Goal: Task Accomplishment & Management: Use online tool/utility

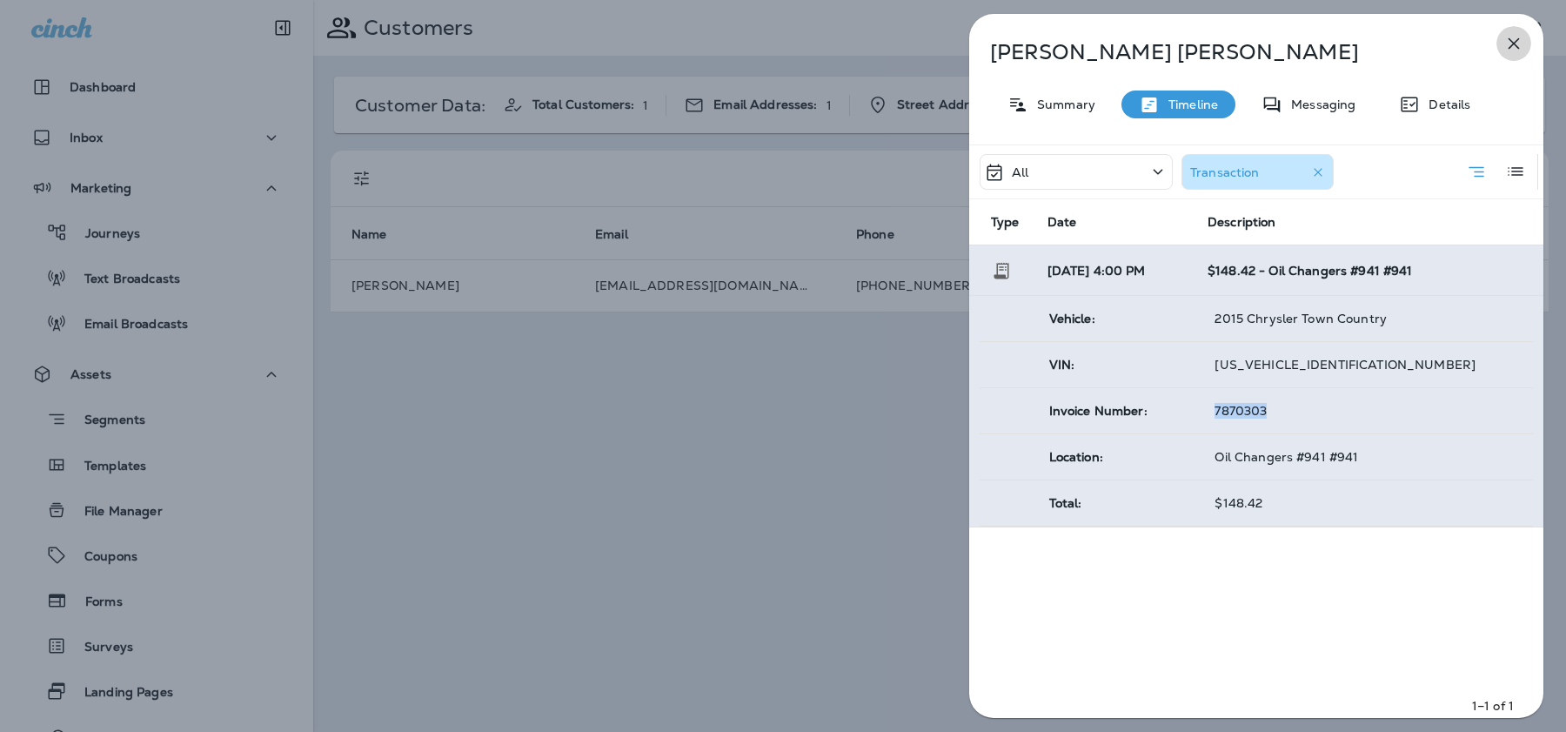
click at [1505, 39] on icon "button" at bounding box center [1514, 43] width 21 height 21
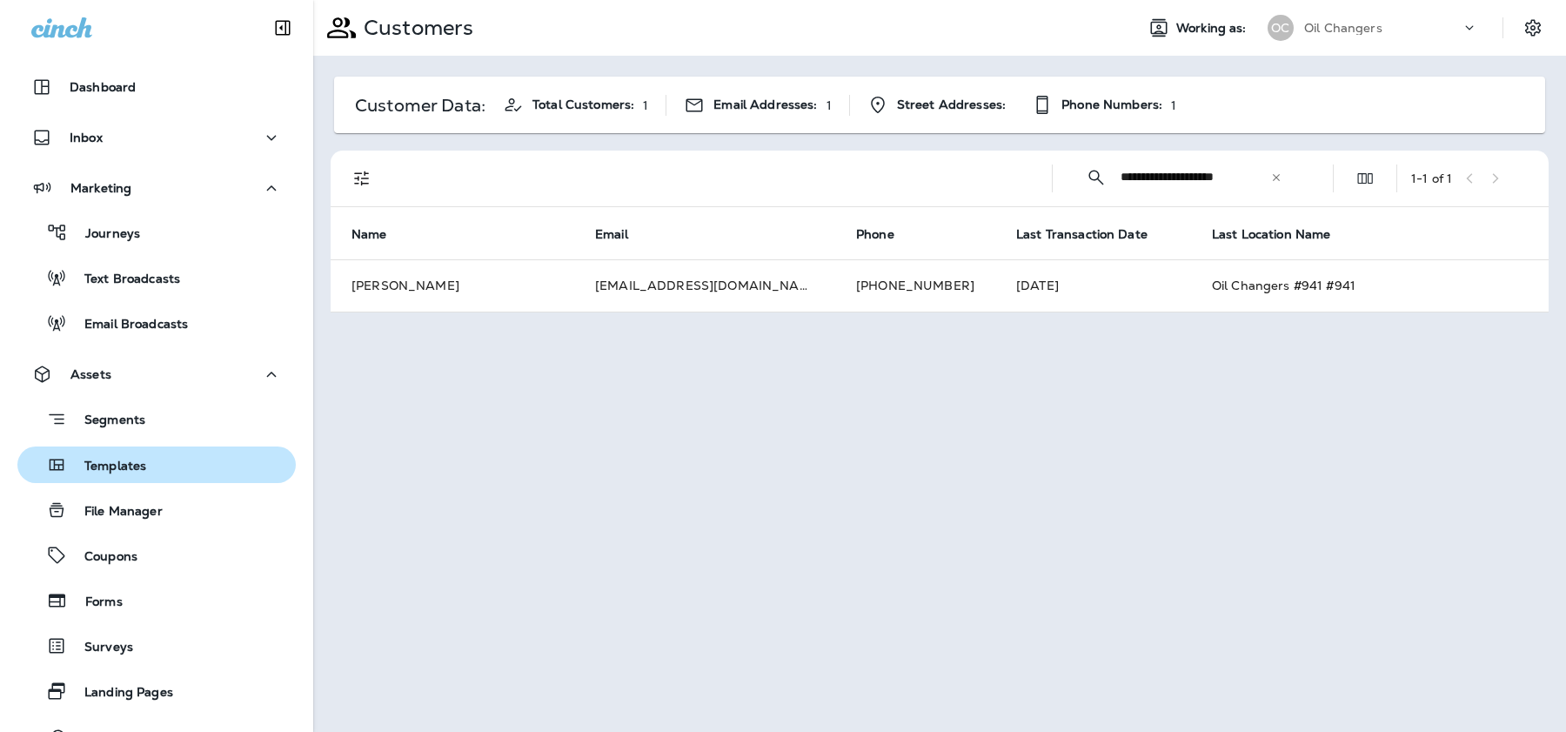
click at [125, 462] on p "Templates" at bounding box center [106, 467] width 79 height 17
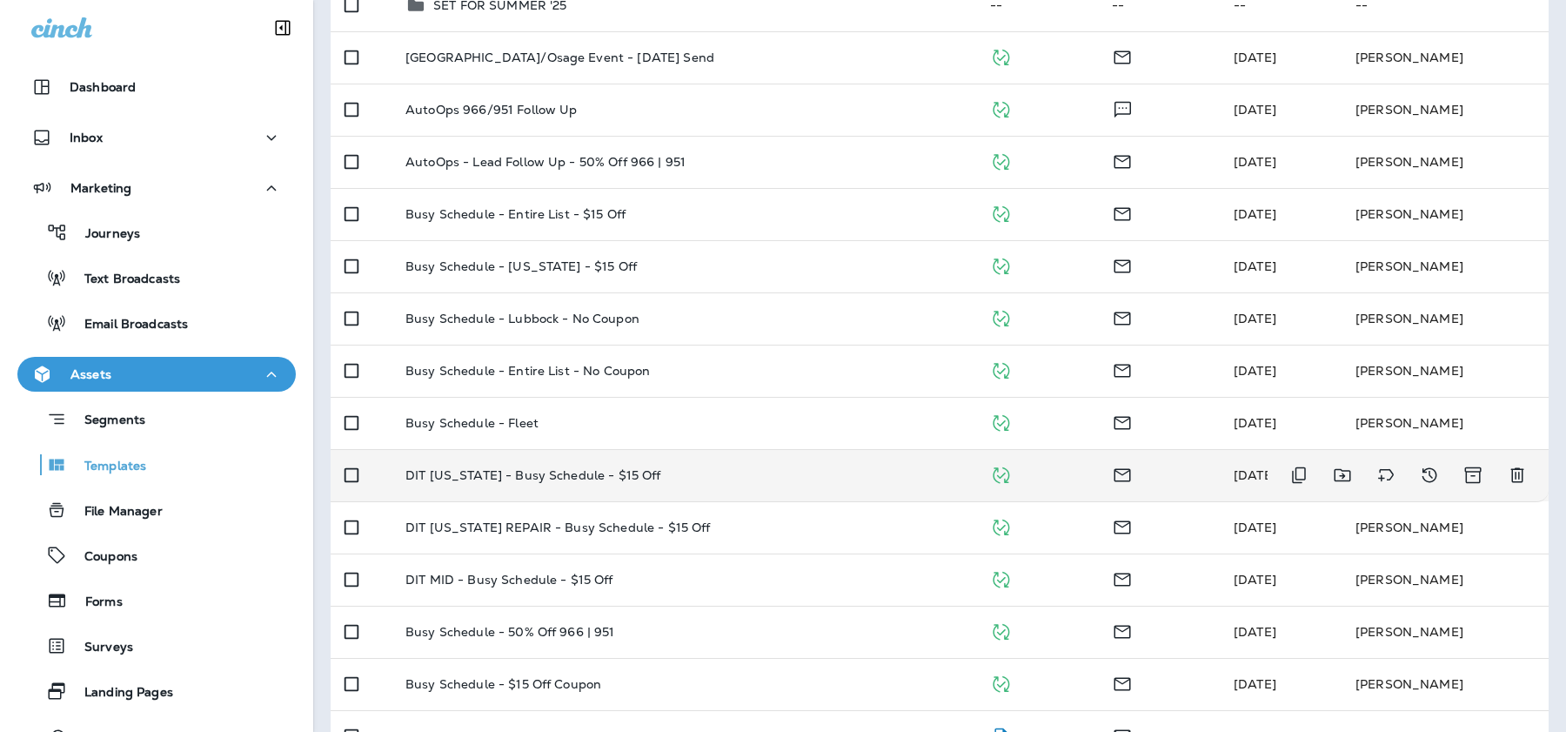
scroll to position [1123, 0]
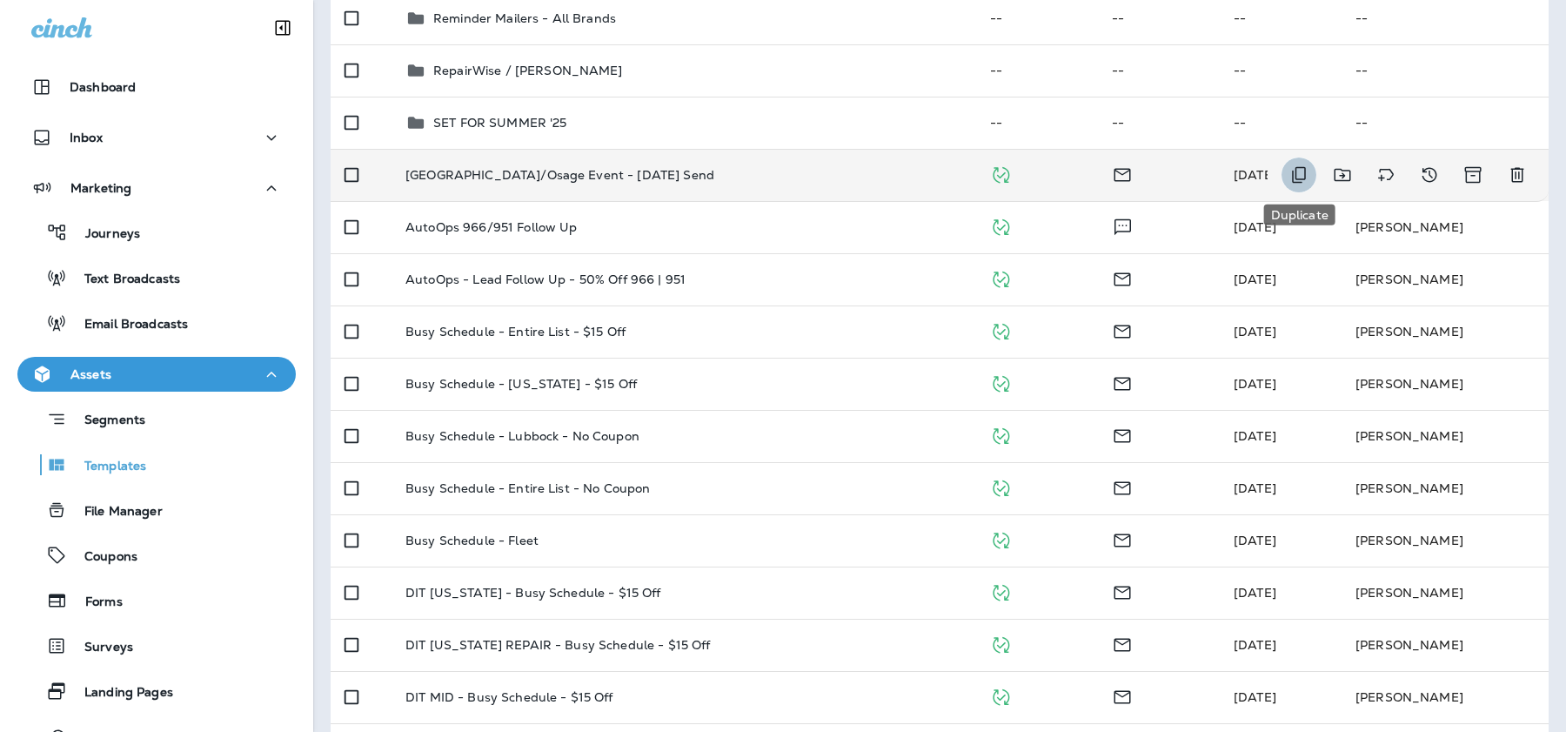
click at [1305, 178] on icon "Duplicate" at bounding box center [1299, 175] width 14 height 17
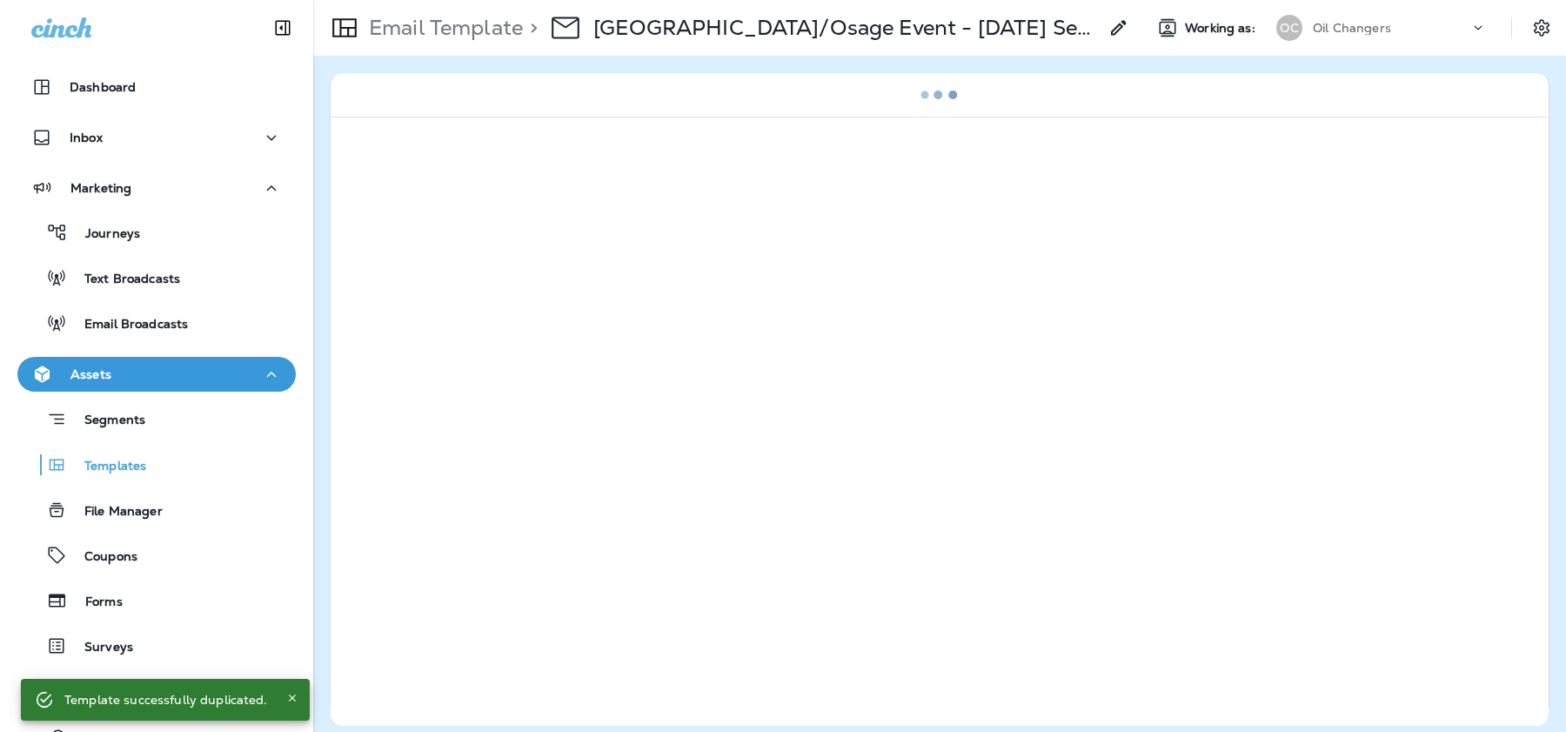
click at [1109, 26] on icon at bounding box center [1119, 27] width 21 height 21
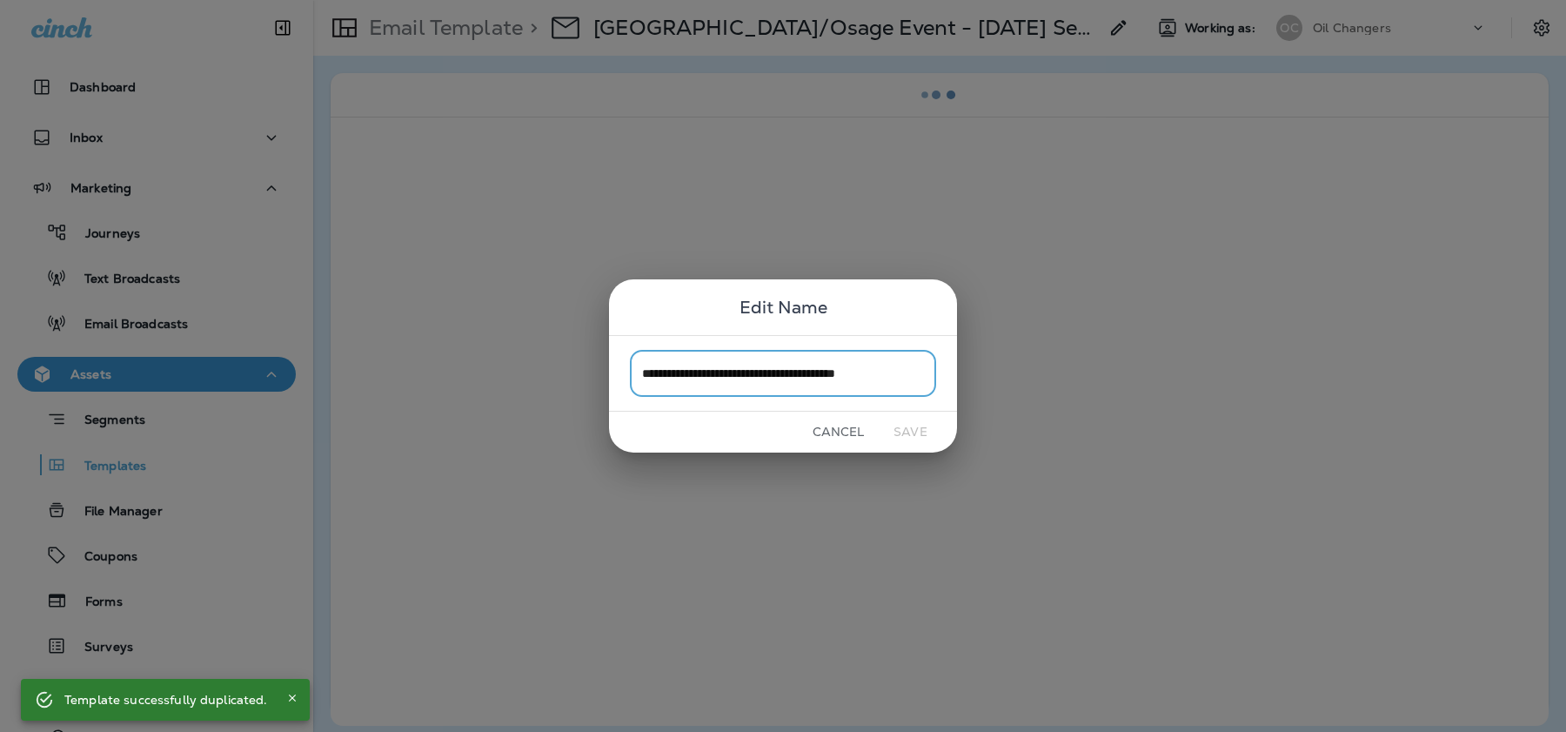
scroll to position [0, 20]
click at [803, 377] on input "**********" at bounding box center [783, 373] width 306 height 46
click at [777, 371] on input "**********" at bounding box center [783, 373] width 306 height 46
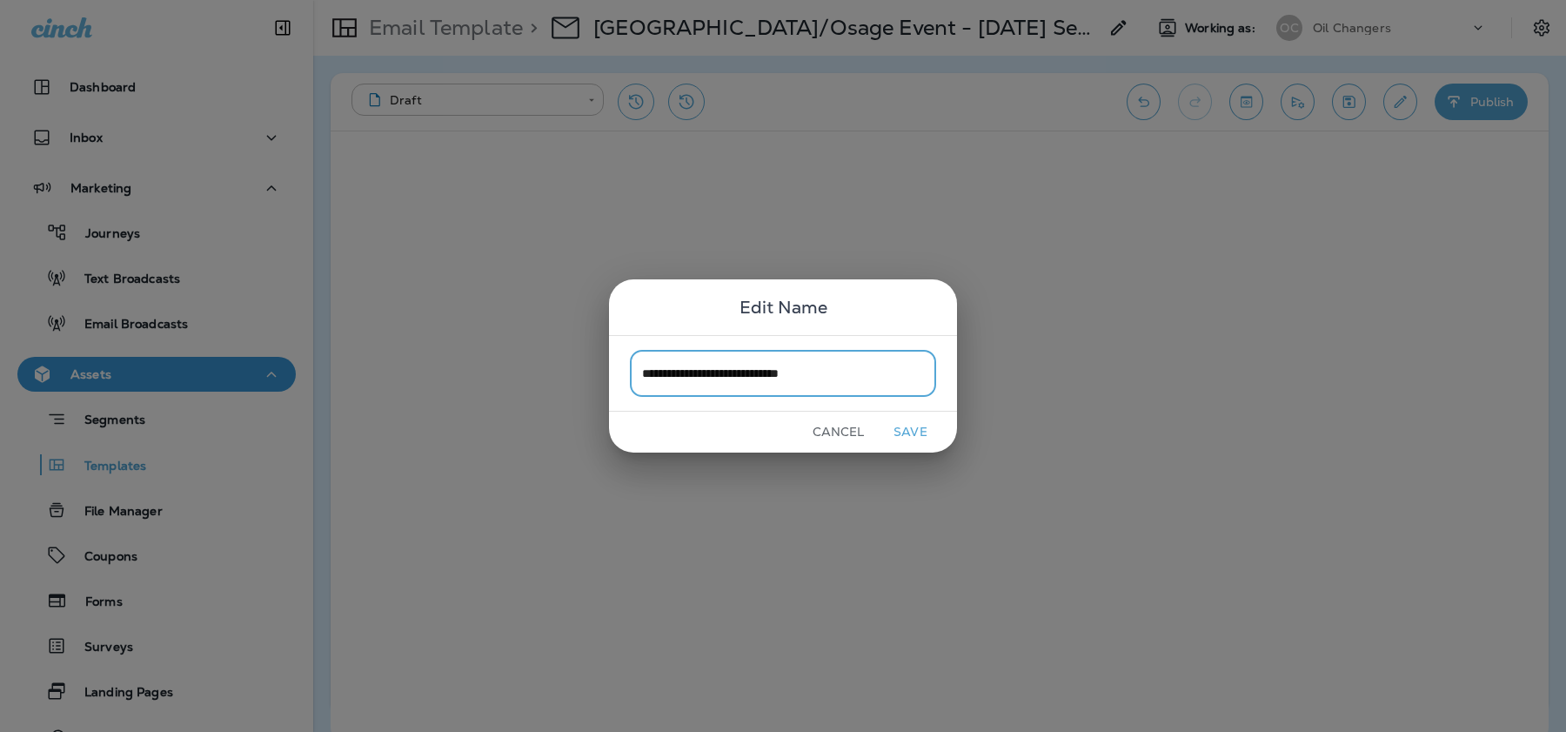
drag, startPoint x: 872, startPoint y: 378, endPoint x: 722, endPoint y: 377, distance: 149.7
click at [722, 377] on input "**********" at bounding box center [783, 373] width 306 height 46
type input "**********"
click at [915, 428] on button "Save" at bounding box center [910, 432] width 65 height 27
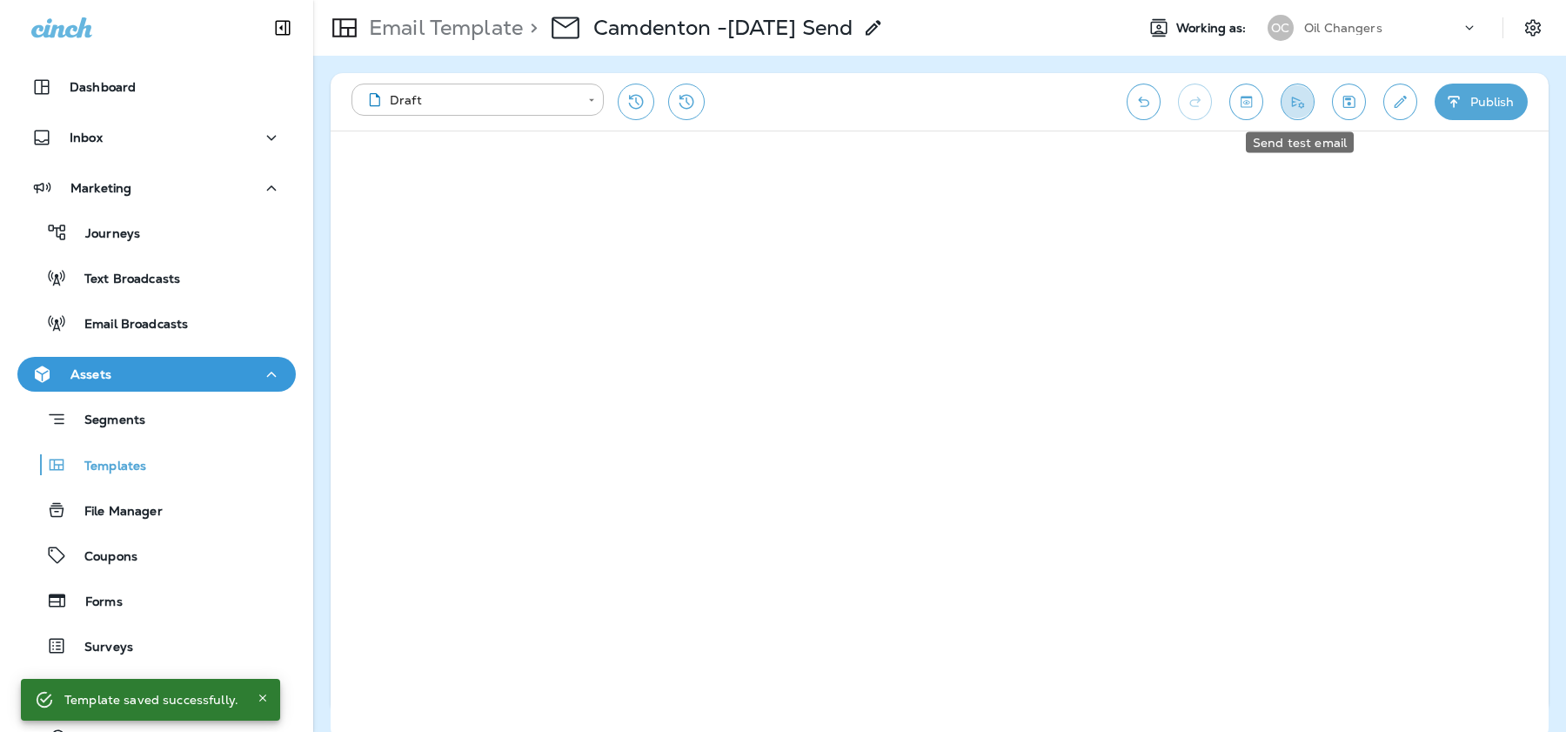
click at [1299, 105] on icon "Send test email" at bounding box center [1298, 101] width 18 height 17
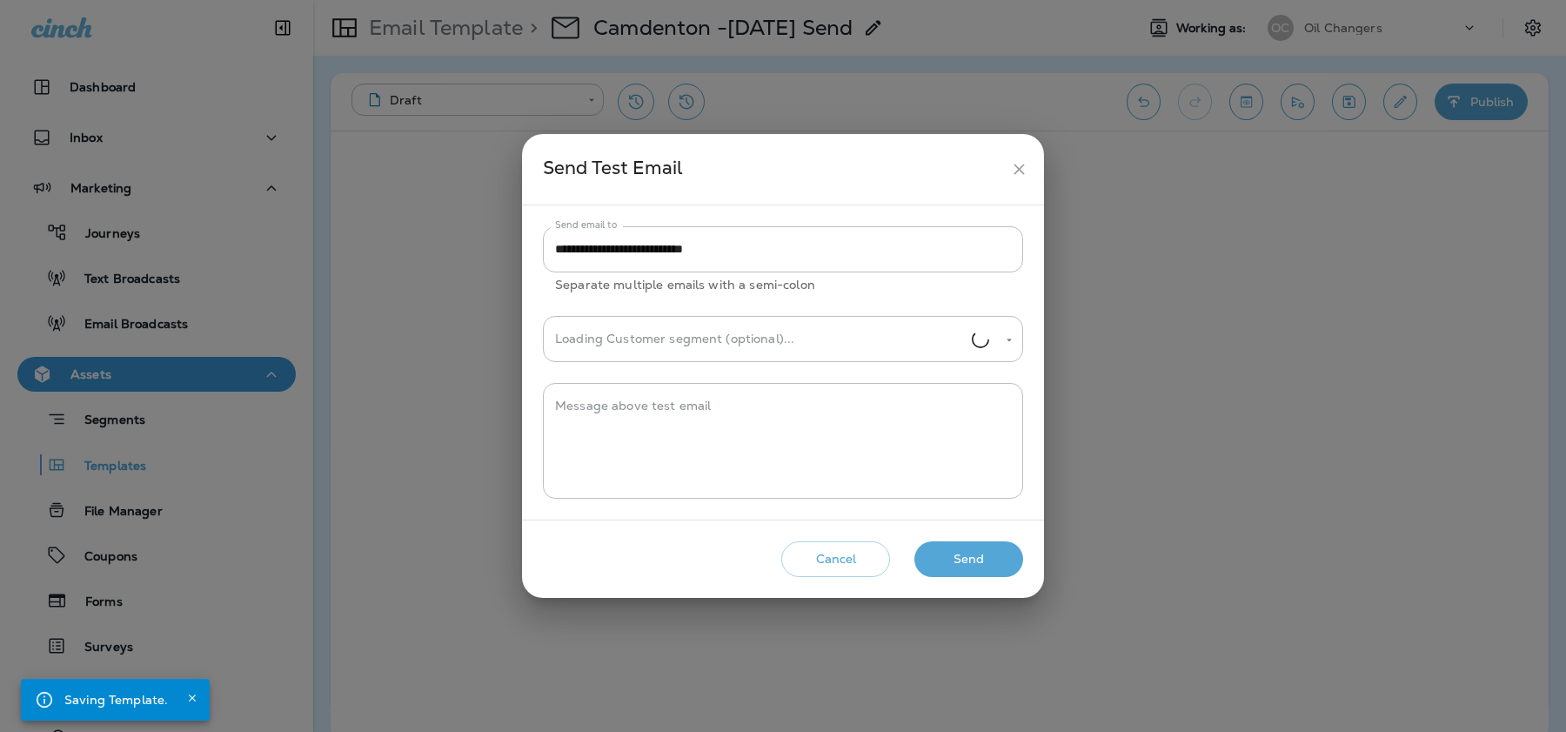
click at [1022, 168] on icon "close" at bounding box center [1019, 169] width 18 height 18
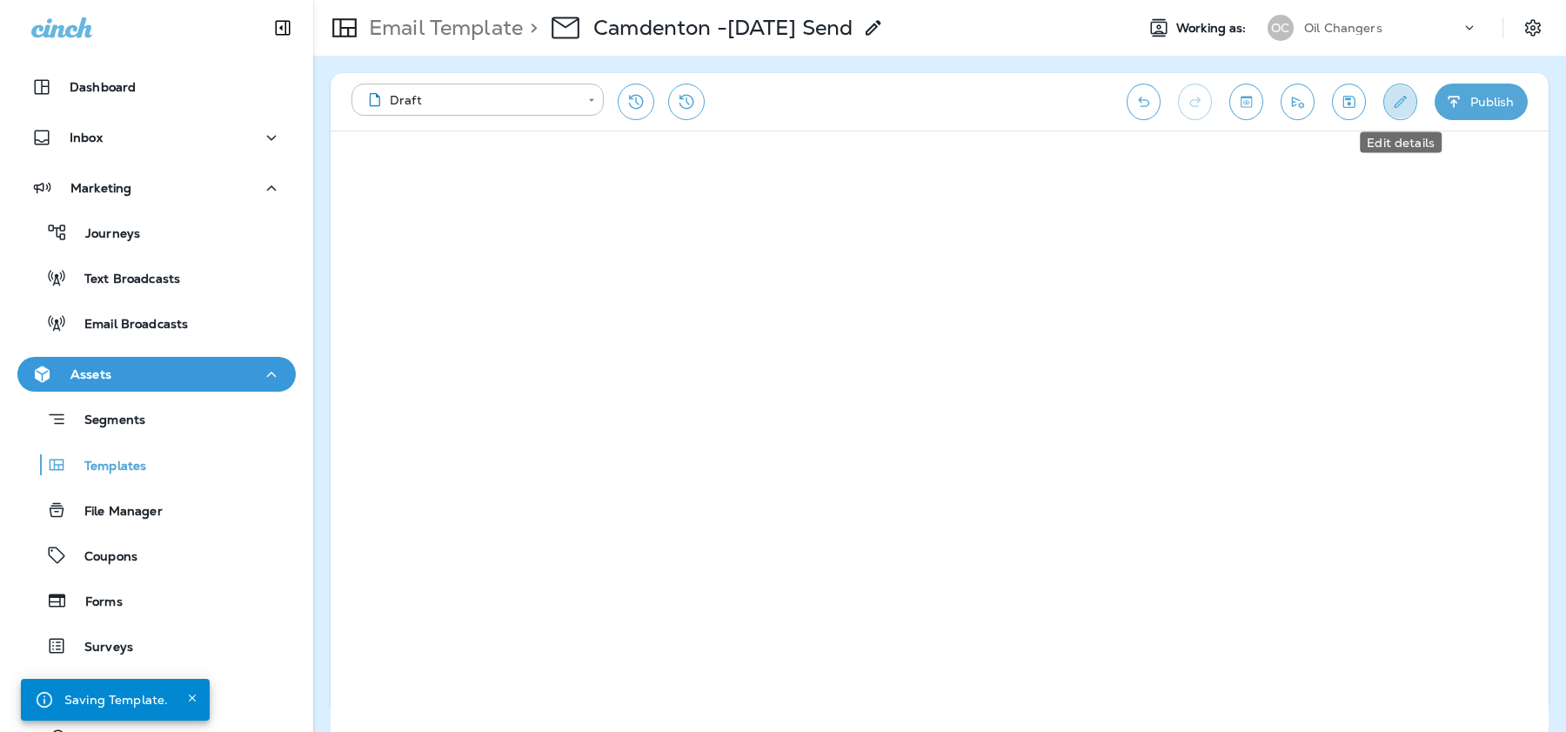
click at [1401, 86] on button "Edit details" at bounding box center [1401, 102] width 34 height 37
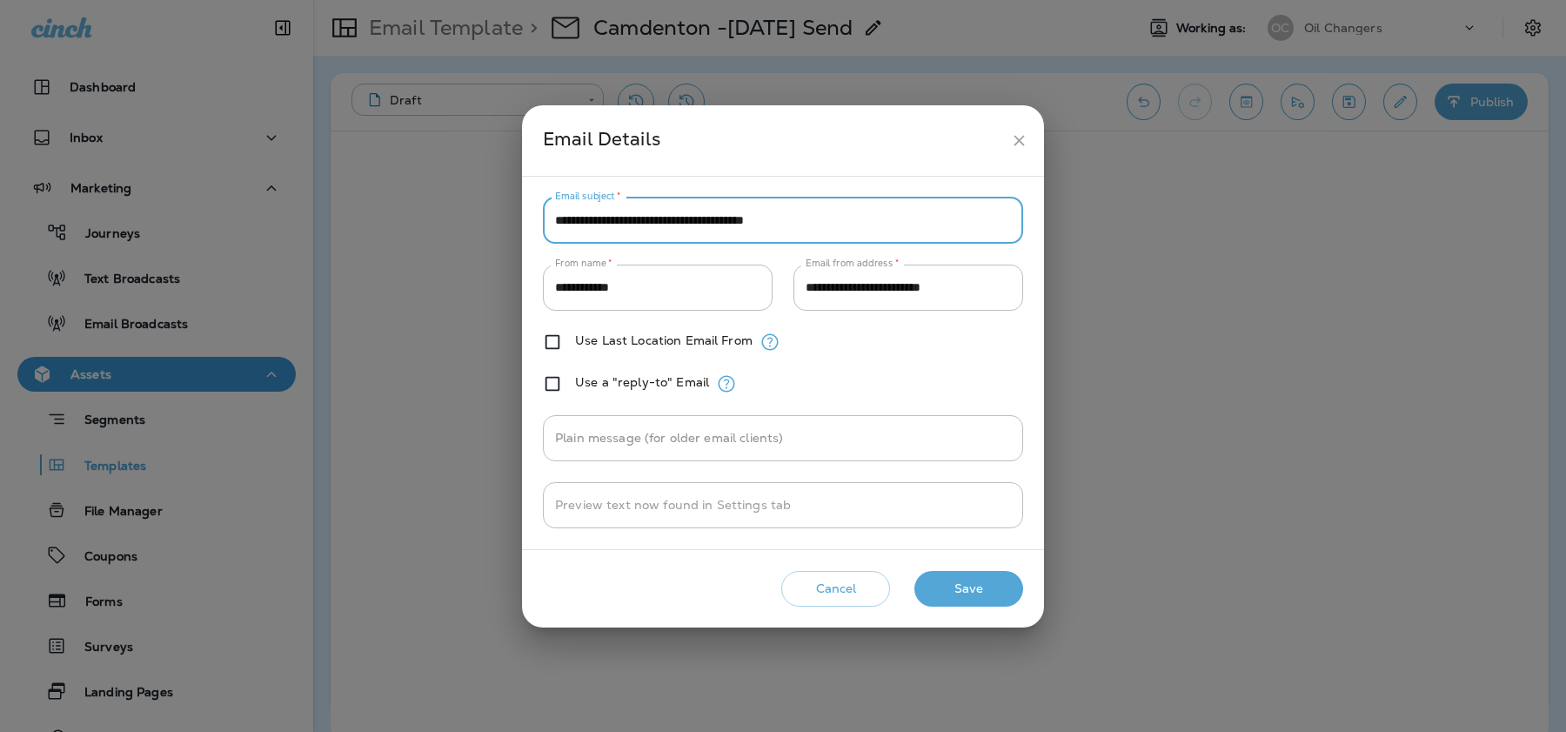
drag, startPoint x: 814, startPoint y: 220, endPoint x: 533, endPoint y: 220, distance: 281.1
click at [533, 220] on div "**********" at bounding box center [783, 363] width 522 height 373
paste input "**"
click at [633, 222] on input "**********" at bounding box center [783, 221] width 480 height 46
click at [811, 219] on input "**********" at bounding box center [783, 221] width 480 height 46
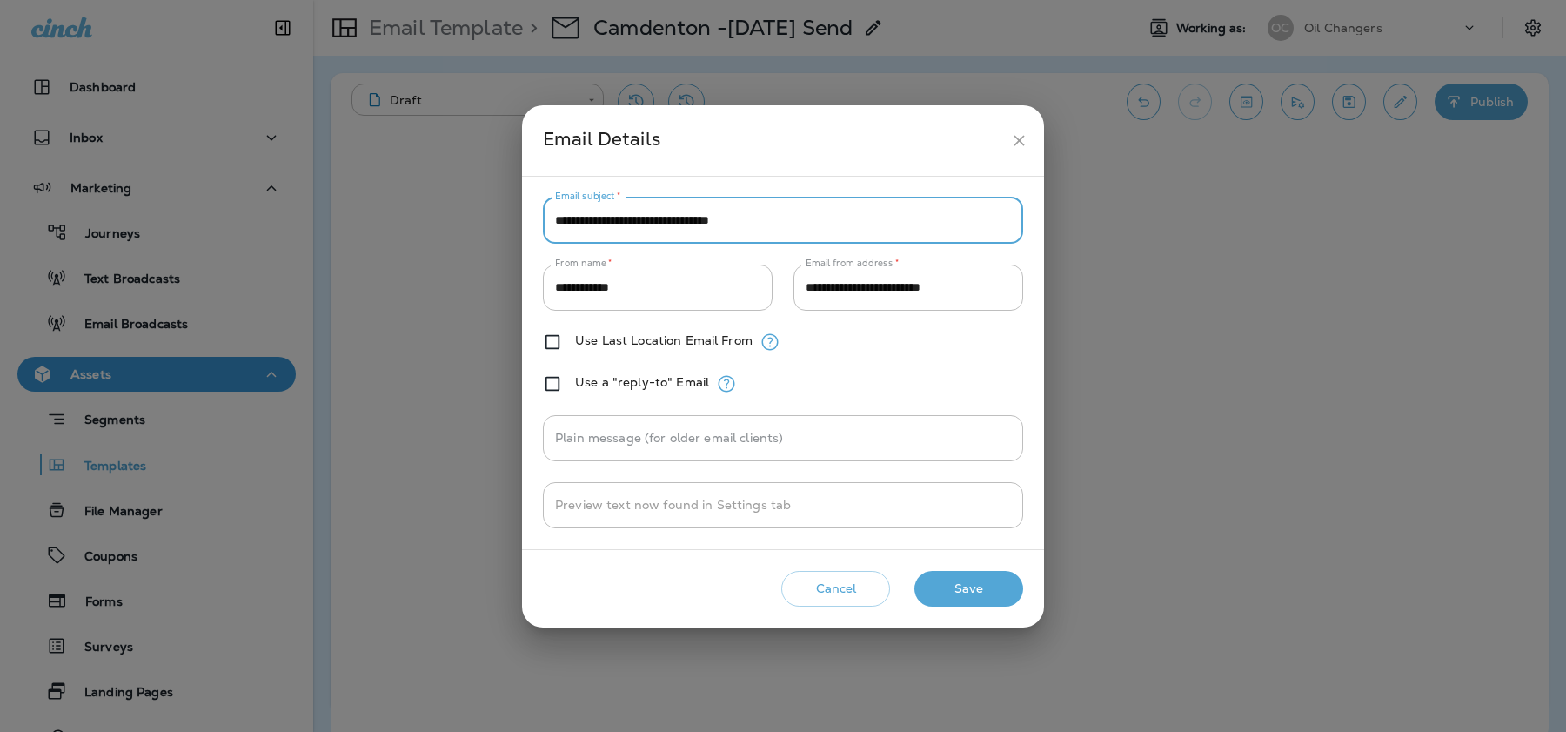
type input "**********"
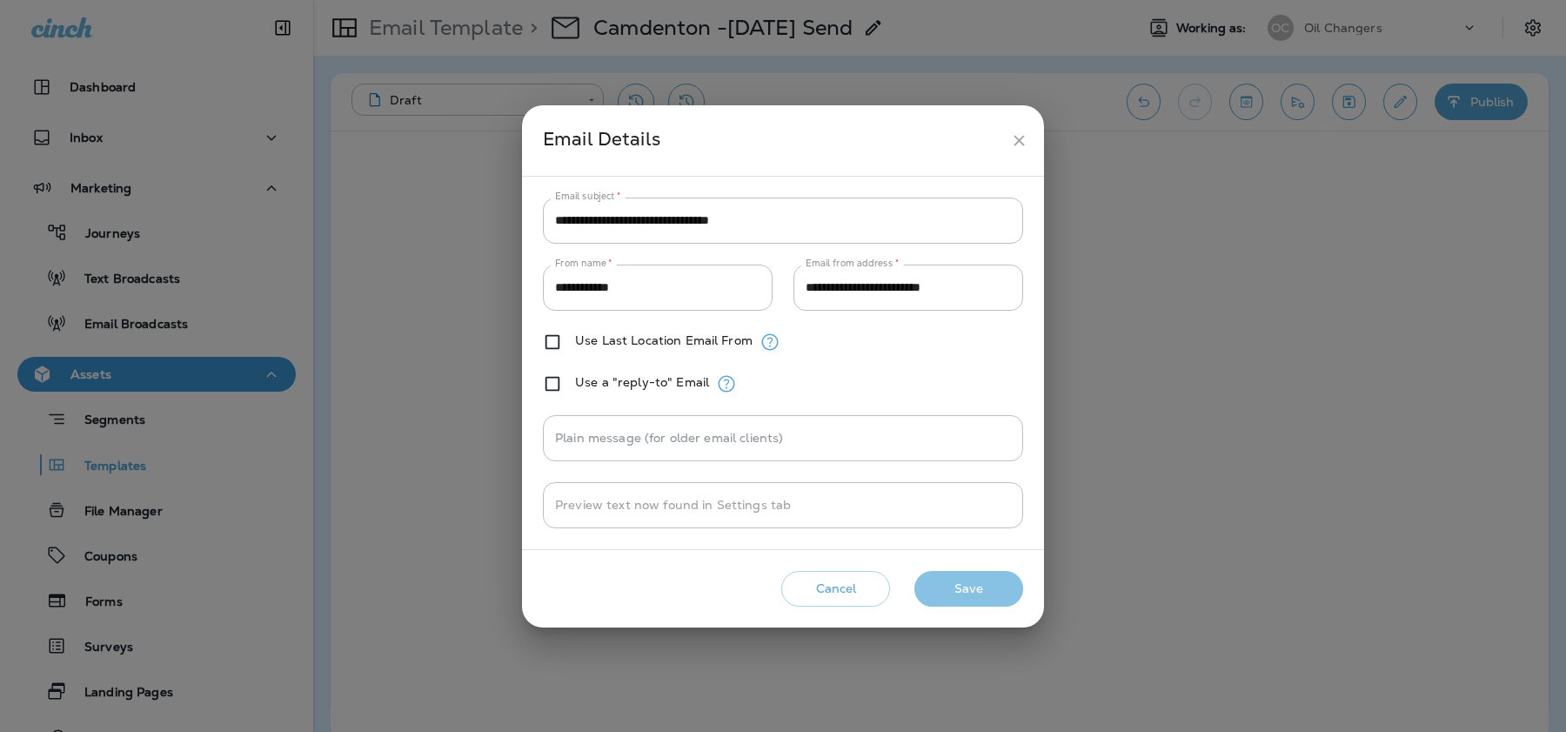
click at [953, 585] on button "Save" at bounding box center [969, 589] width 109 height 36
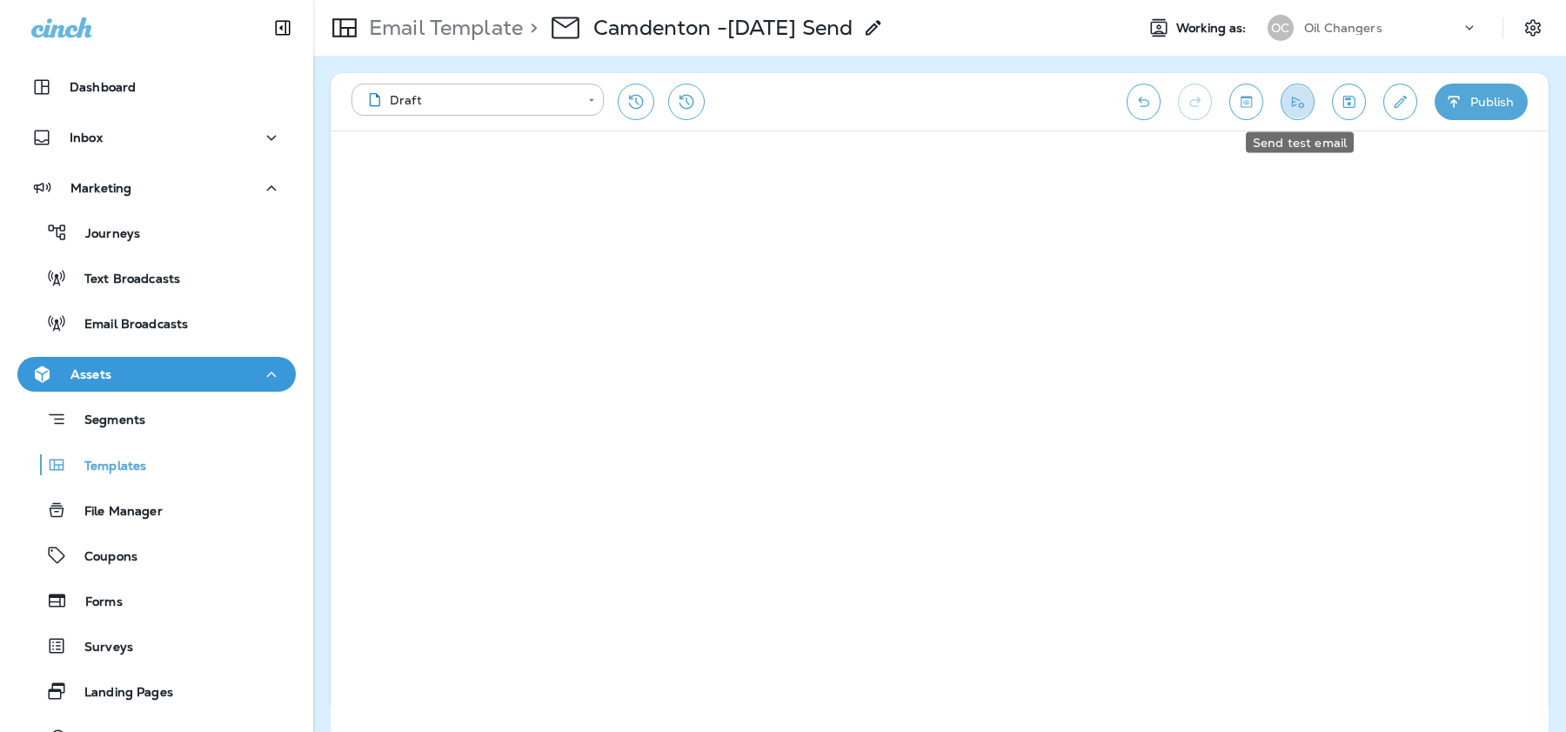
click at [1302, 98] on icon "Send test email" at bounding box center [1298, 101] width 18 height 17
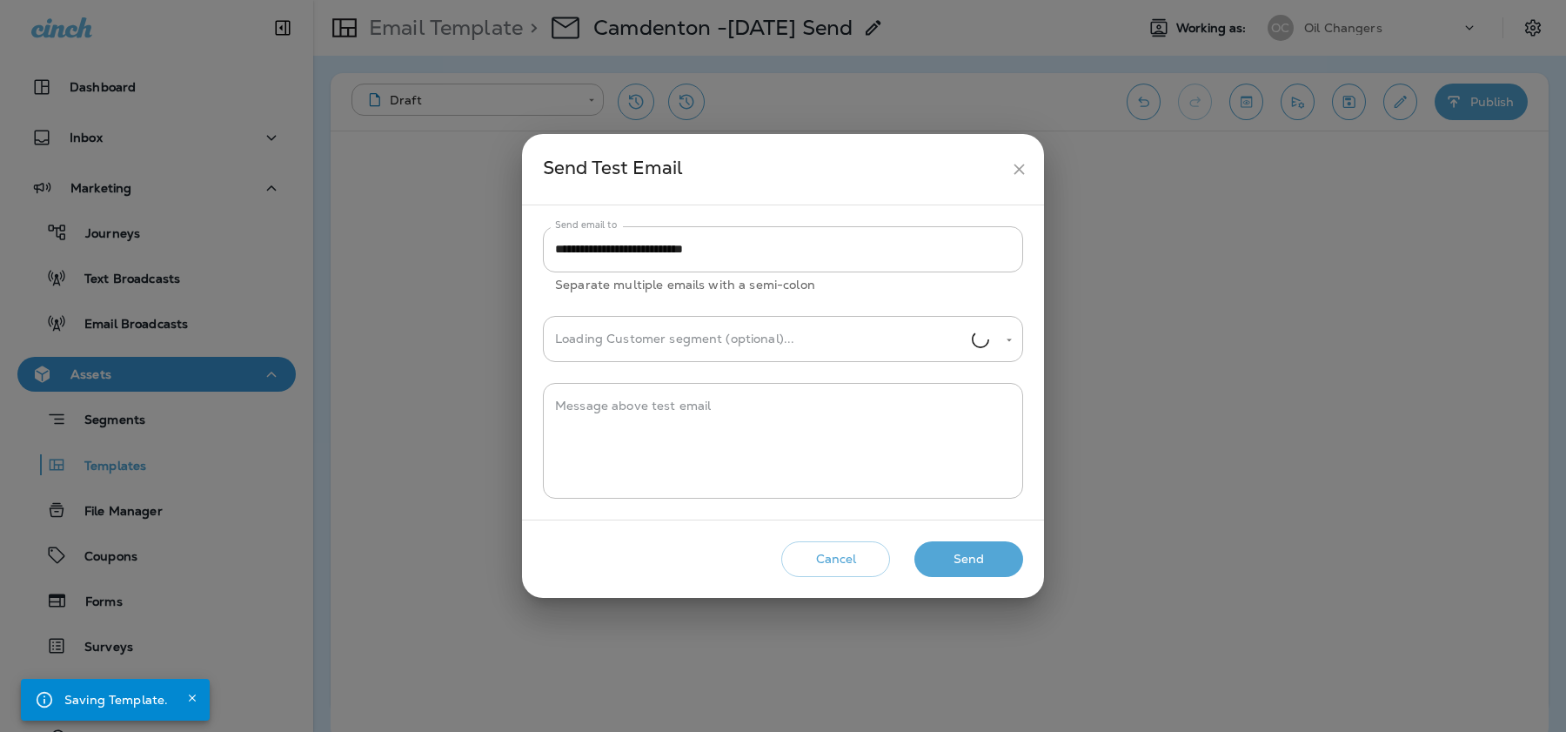
click at [1016, 163] on icon "close" at bounding box center [1019, 169] width 18 height 18
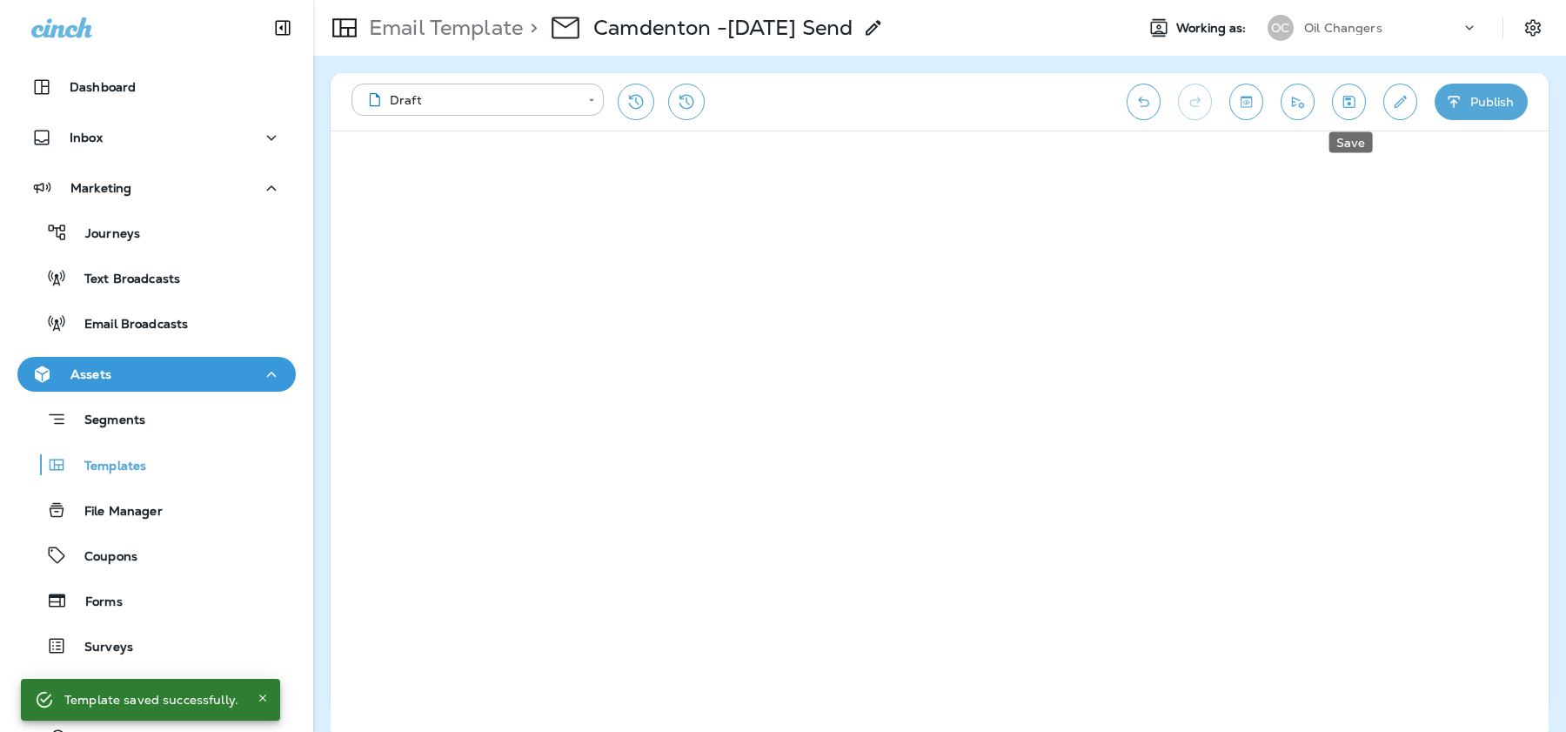
click at [1351, 111] on button "Save" at bounding box center [1349, 102] width 34 height 37
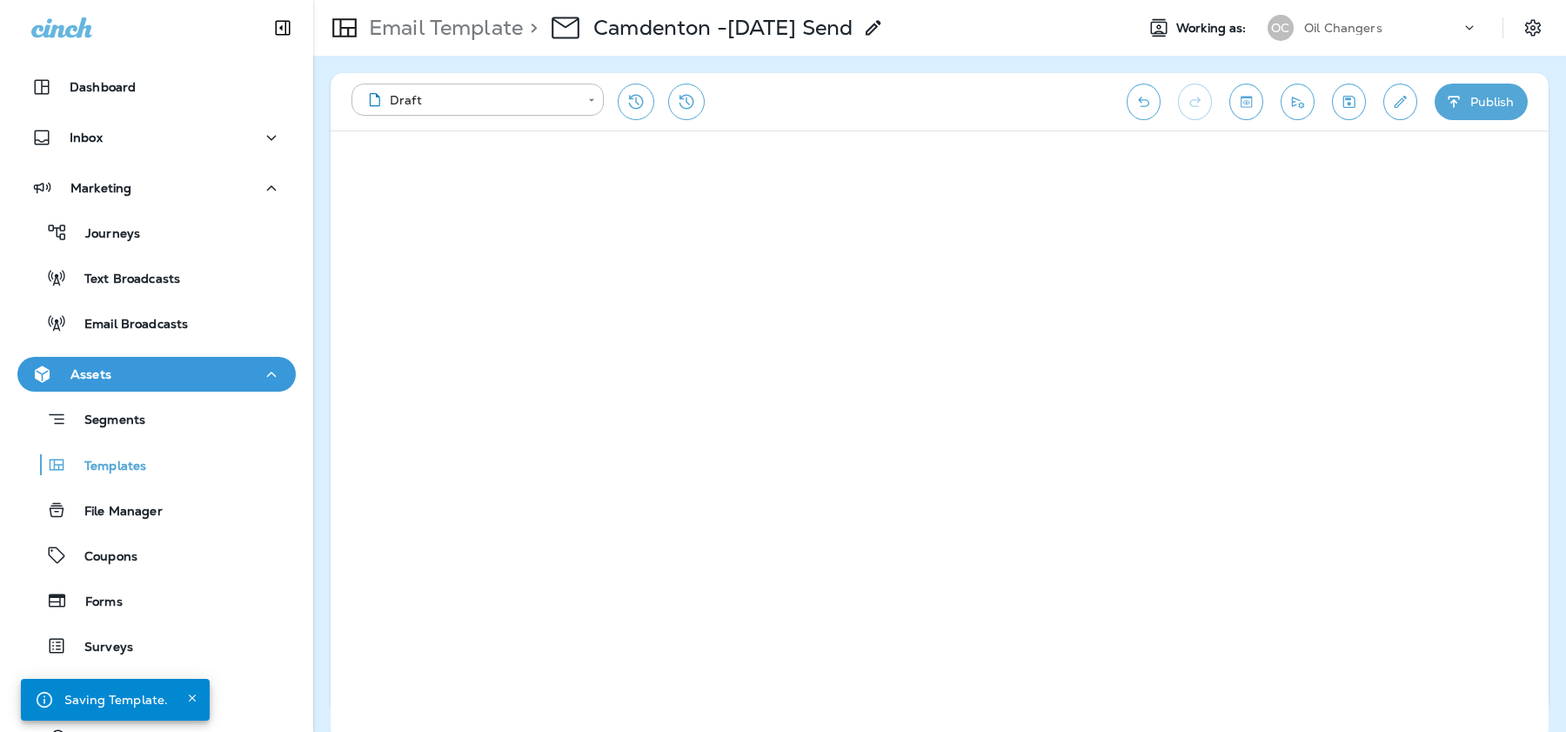
click at [1495, 95] on button "Publish" at bounding box center [1481, 102] width 93 height 37
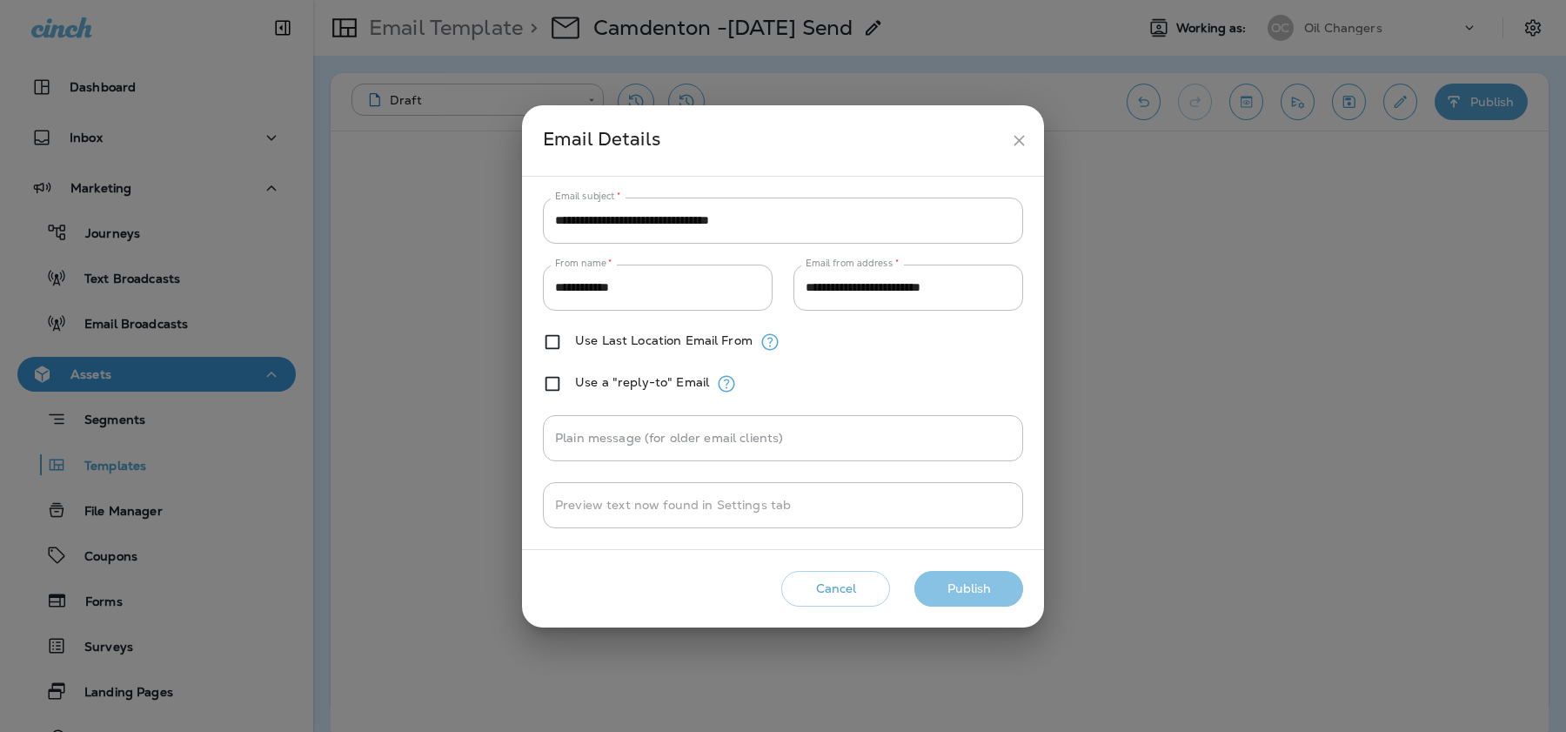
click at [976, 595] on button "Publish" at bounding box center [969, 589] width 109 height 36
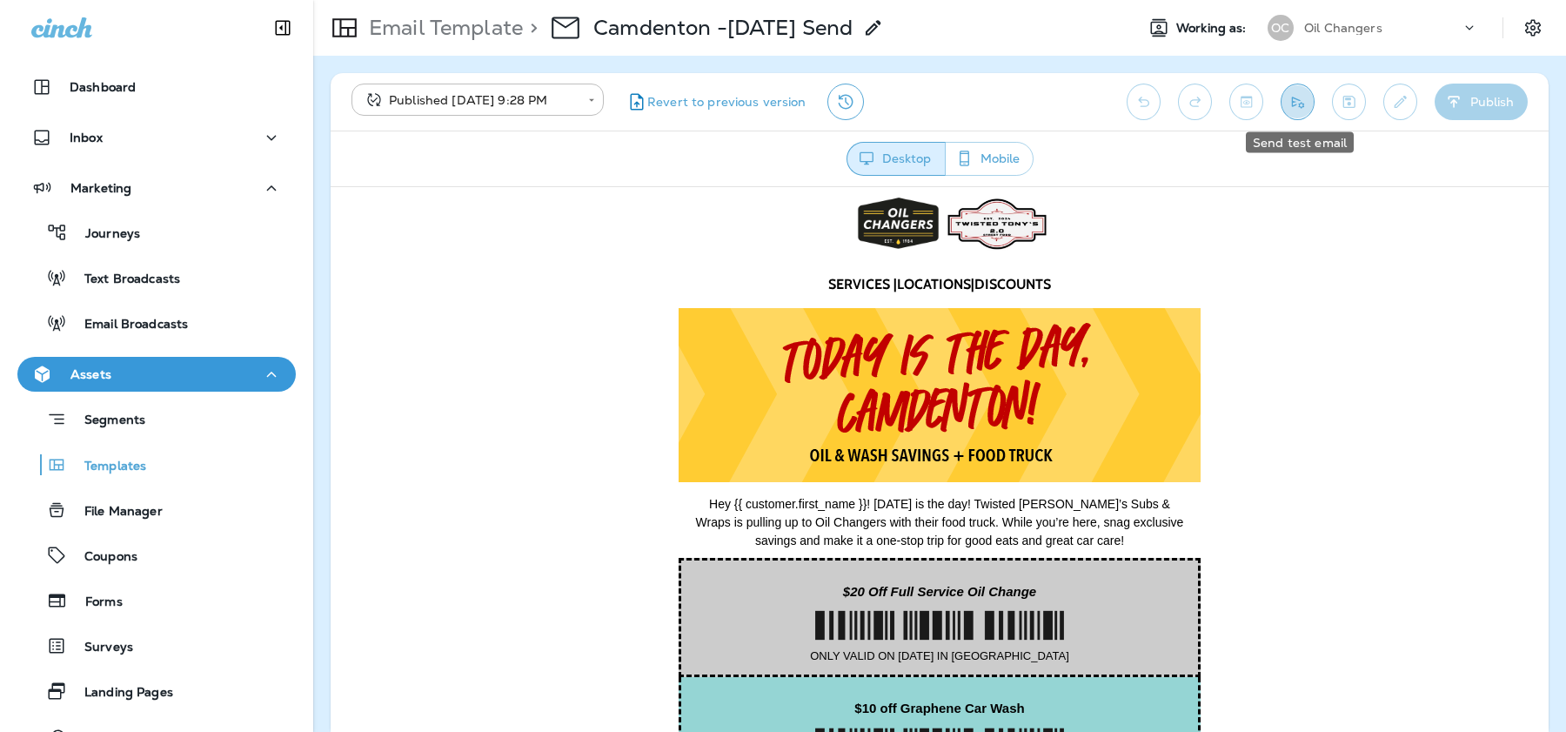
click at [1299, 101] on icon "Send test email" at bounding box center [1298, 101] width 18 height 17
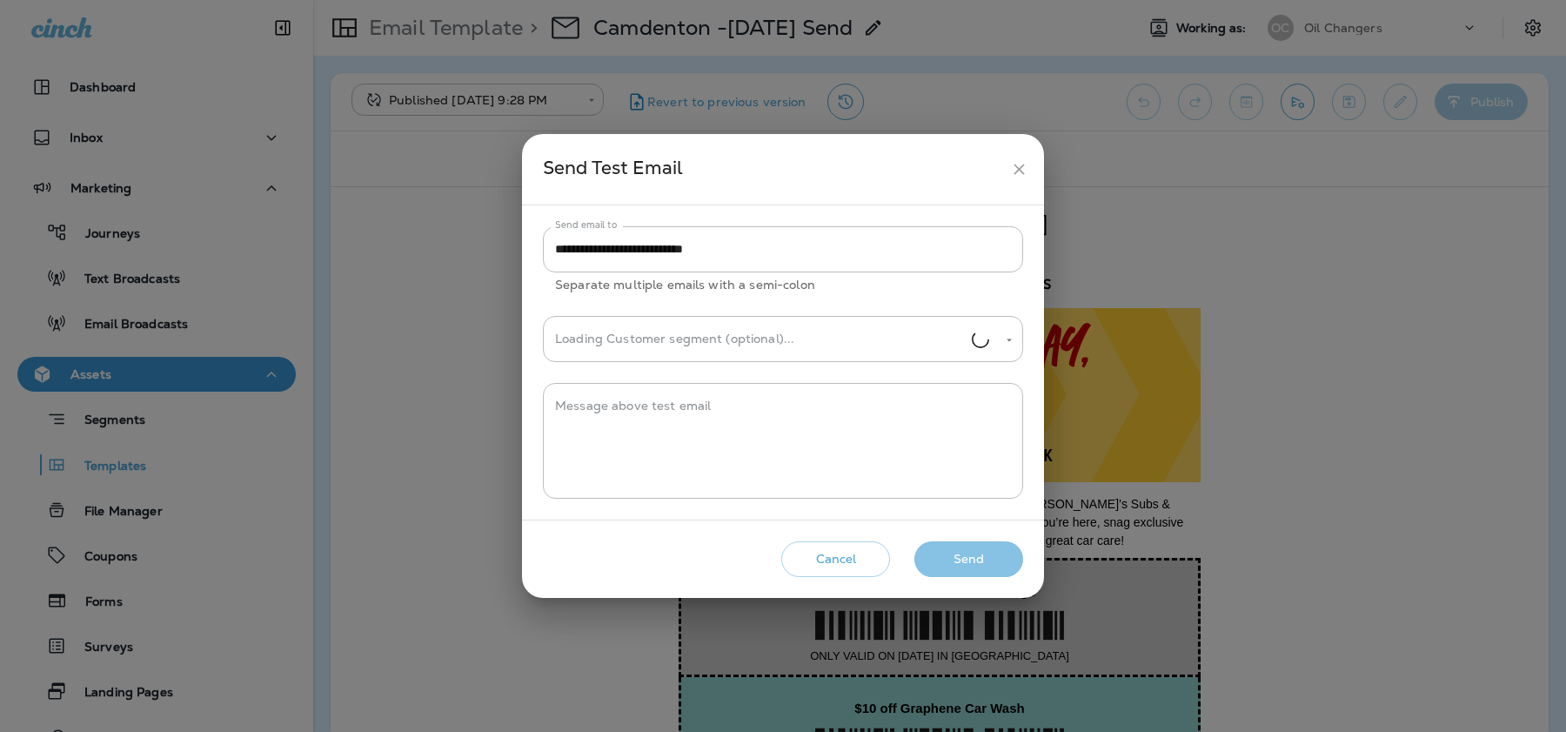
click at [977, 561] on button "Send" at bounding box center [969, 559] width 109 height 36
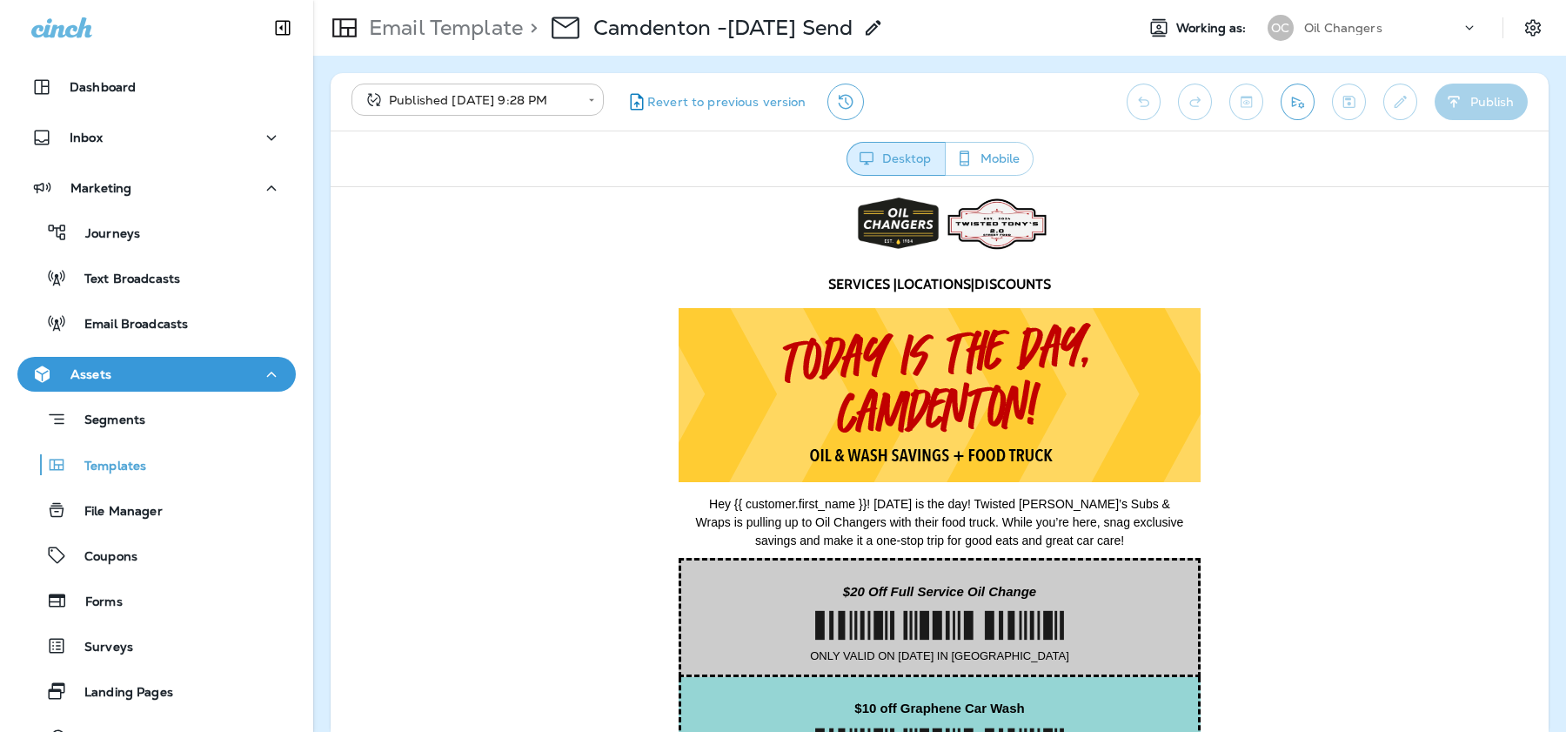
click at [543, 0] on body "**********" at bounding box center [783, 0] width 1566 height 0
click at [502, 141] on li "Draft" at bounding box center [478, 147] width 252 height 42
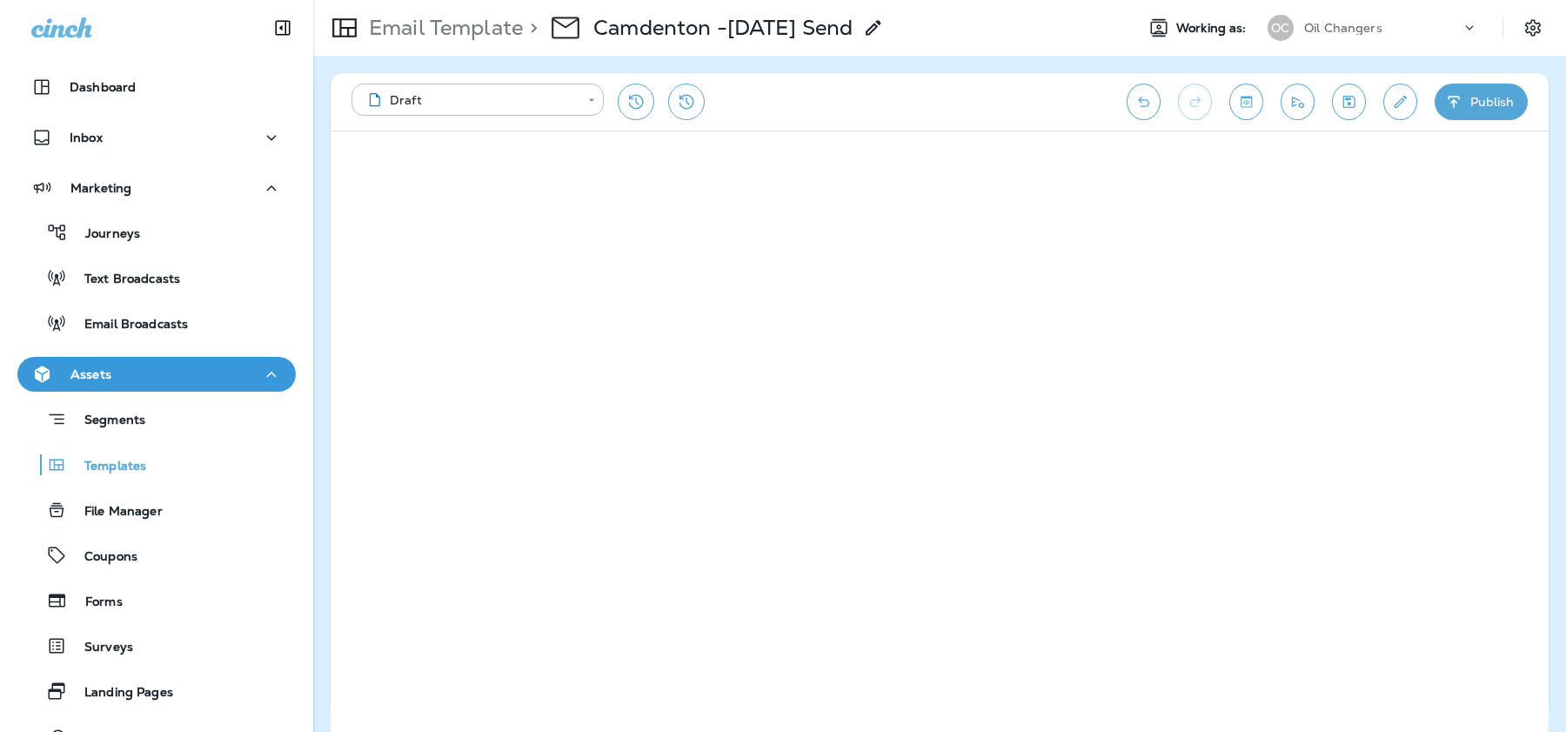
click at [1401, 101] on icon "Edit details" at bounding box center [1400, 101] width 18 height 17
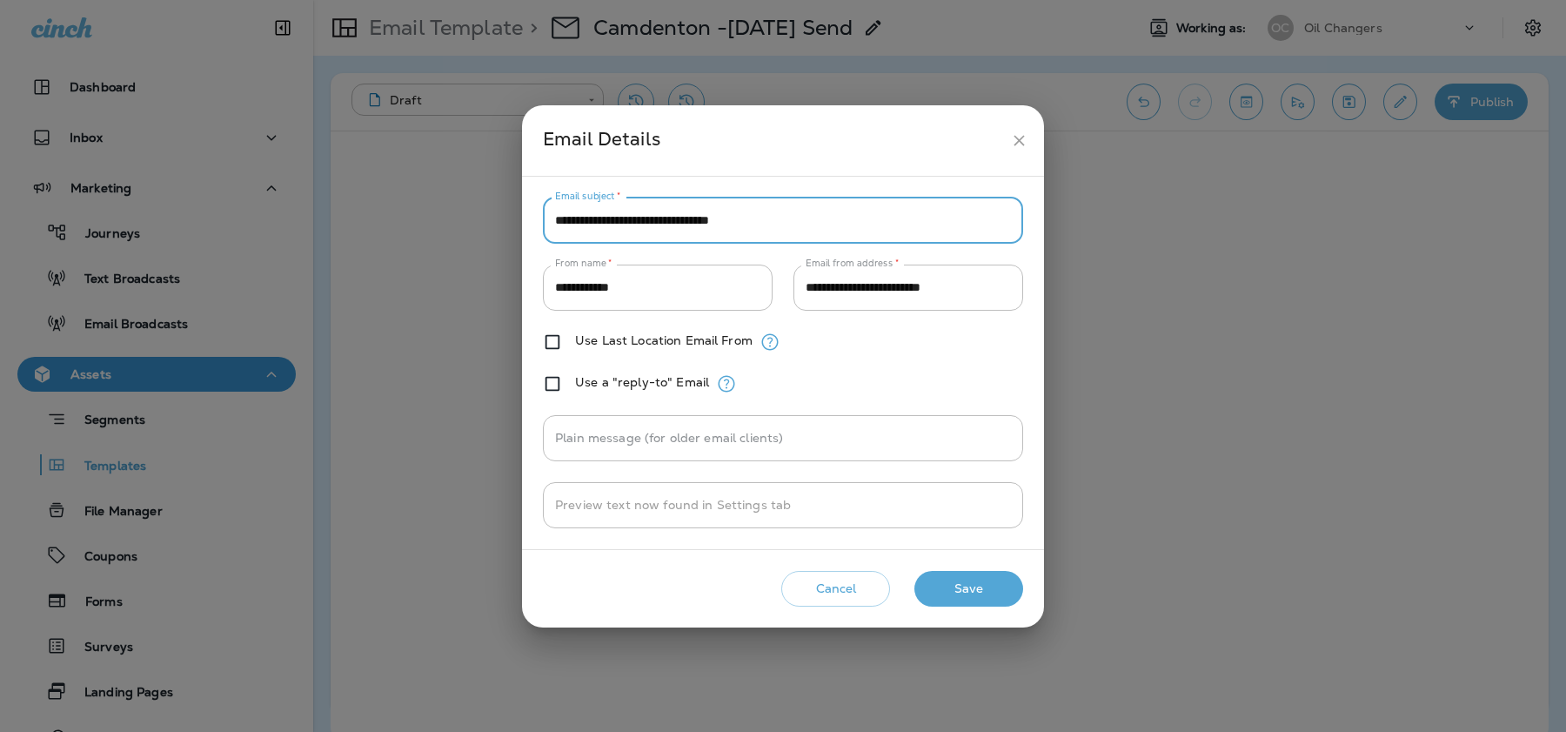
drag, startPoint x: 773, startPoint y: 226, endPoint x: 520, endPoint y: 221, distance: 252.4
click at [520, 221] on div "**********" at bounding box center [783, 366] width 1566 height 732
drag, startPoint x: 661, startPoint y: 223, endPoint x: 525, endPoint y: 222, distance: 136.6
click at [527, 222] on div "**********" at bounding box center [783, 363] width 522 height 373
click at [819, 223] on input "**********" at bounding box center [783, 221] width 480 height 46
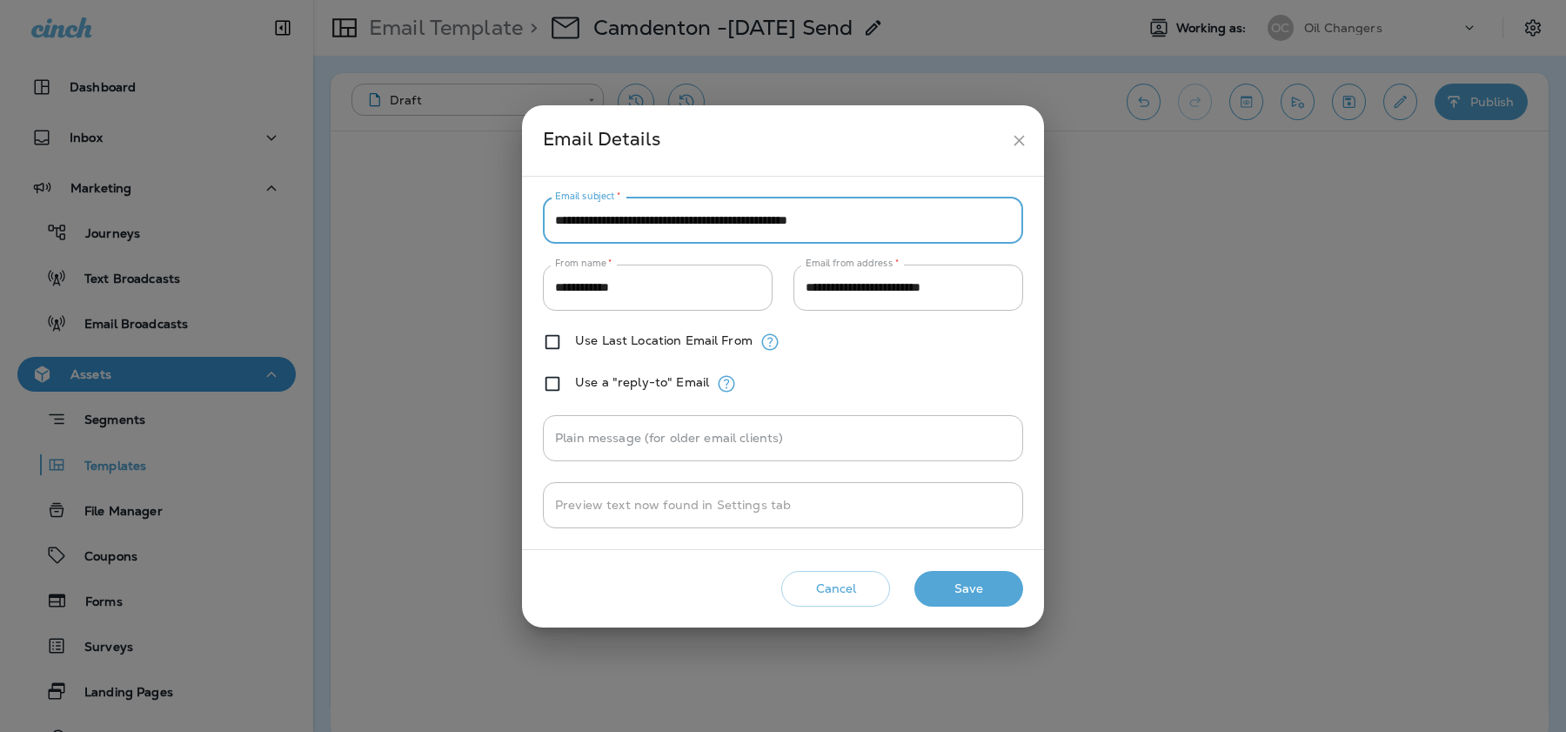
click at [928, 227] on input "**********" at bounding box center [783, 221] width 480 height 46
type input "**********"
click at [964, 587] on button "Save" at bounding box center [969, 589] width 109 height 36
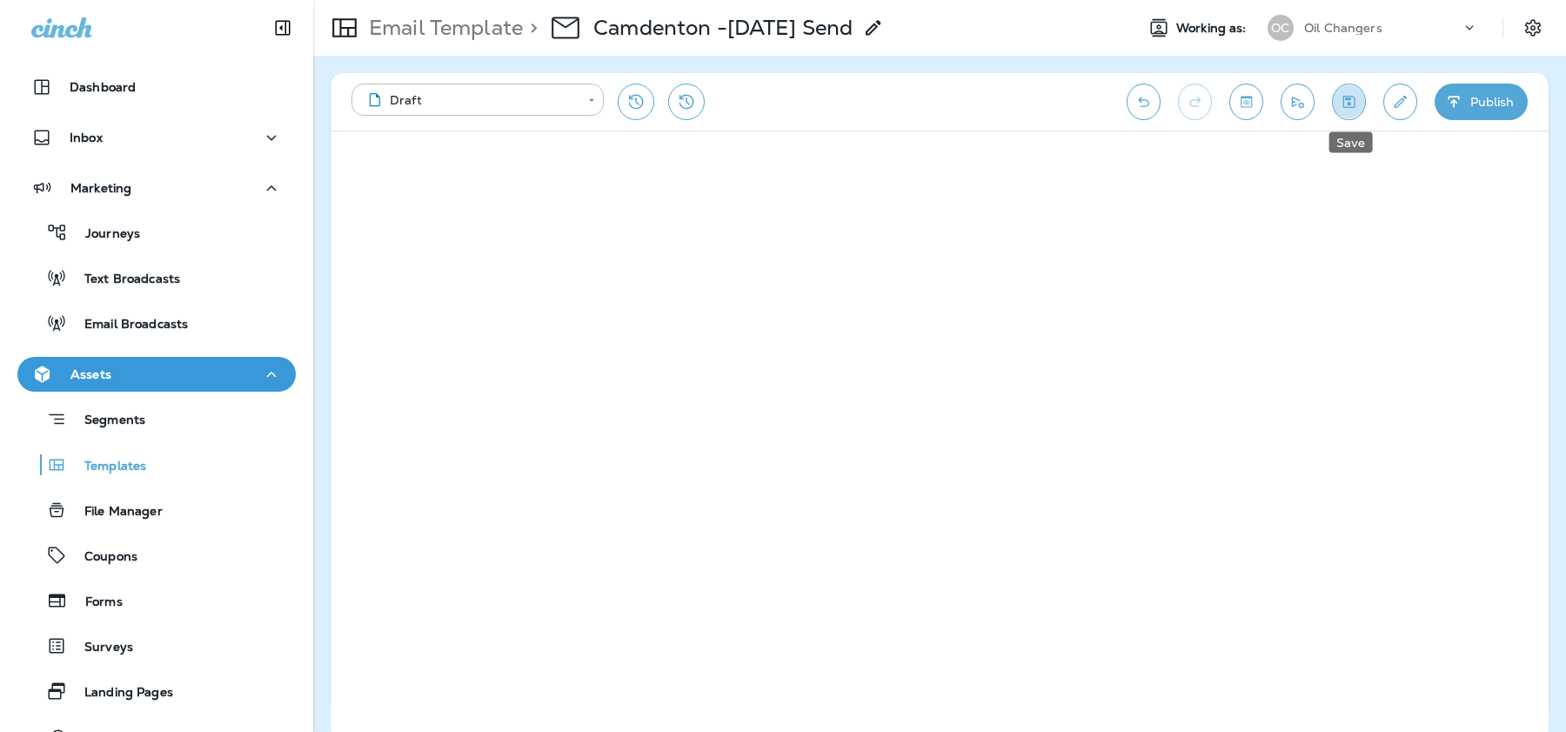
click at [1347, 108] on icon "Save" at bounding box center [1349, 101] width 18 height 17
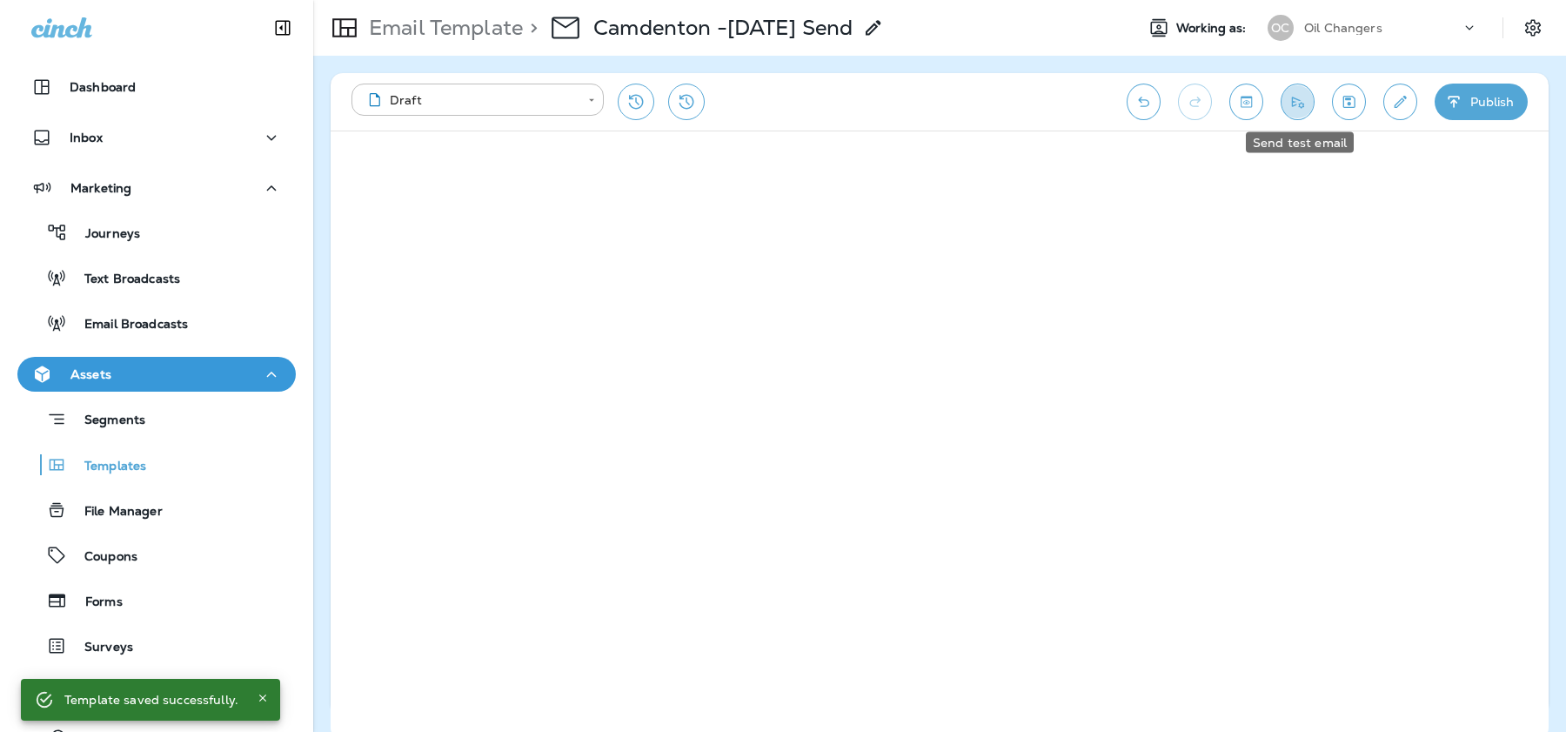
click at [1297, 108] on icon "Send test email" at bounding box center [1298, 101] width 18 height 17
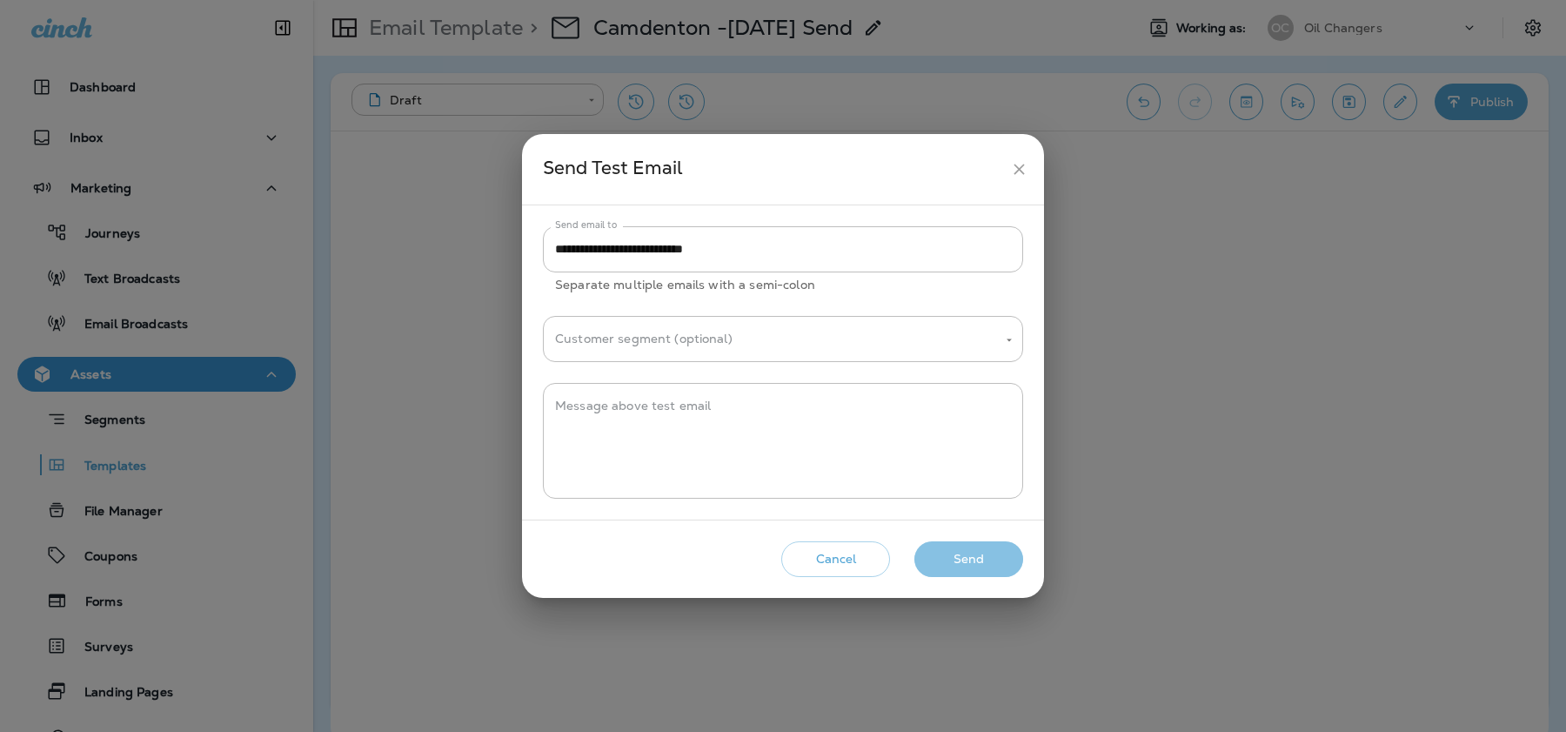
click at [959, 557] on button "Send" at bounding box center [969, 559] width 109 height 36
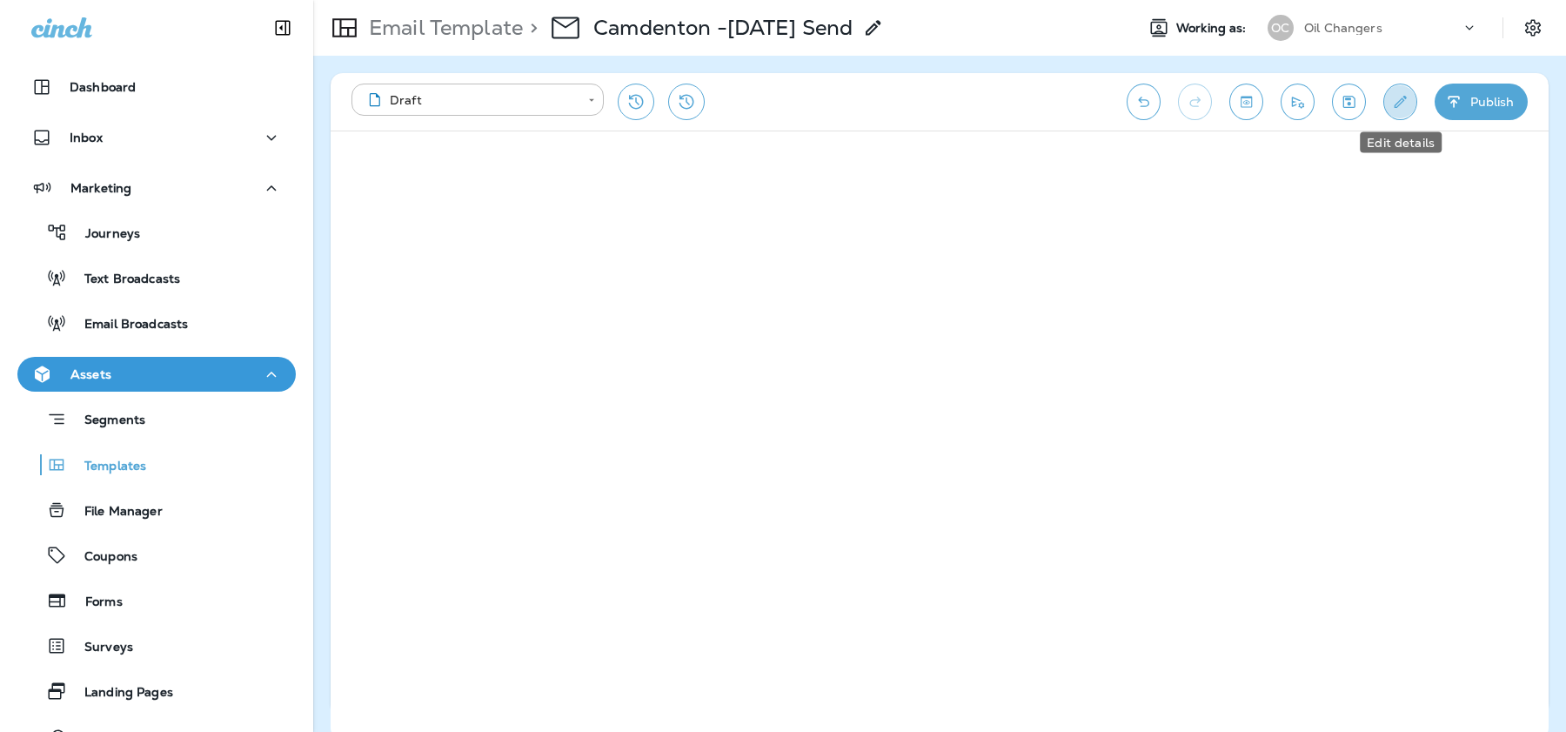
click at [1397, 90] on button "Edit details" at bounding box center [1401, 102] width 34 height 37
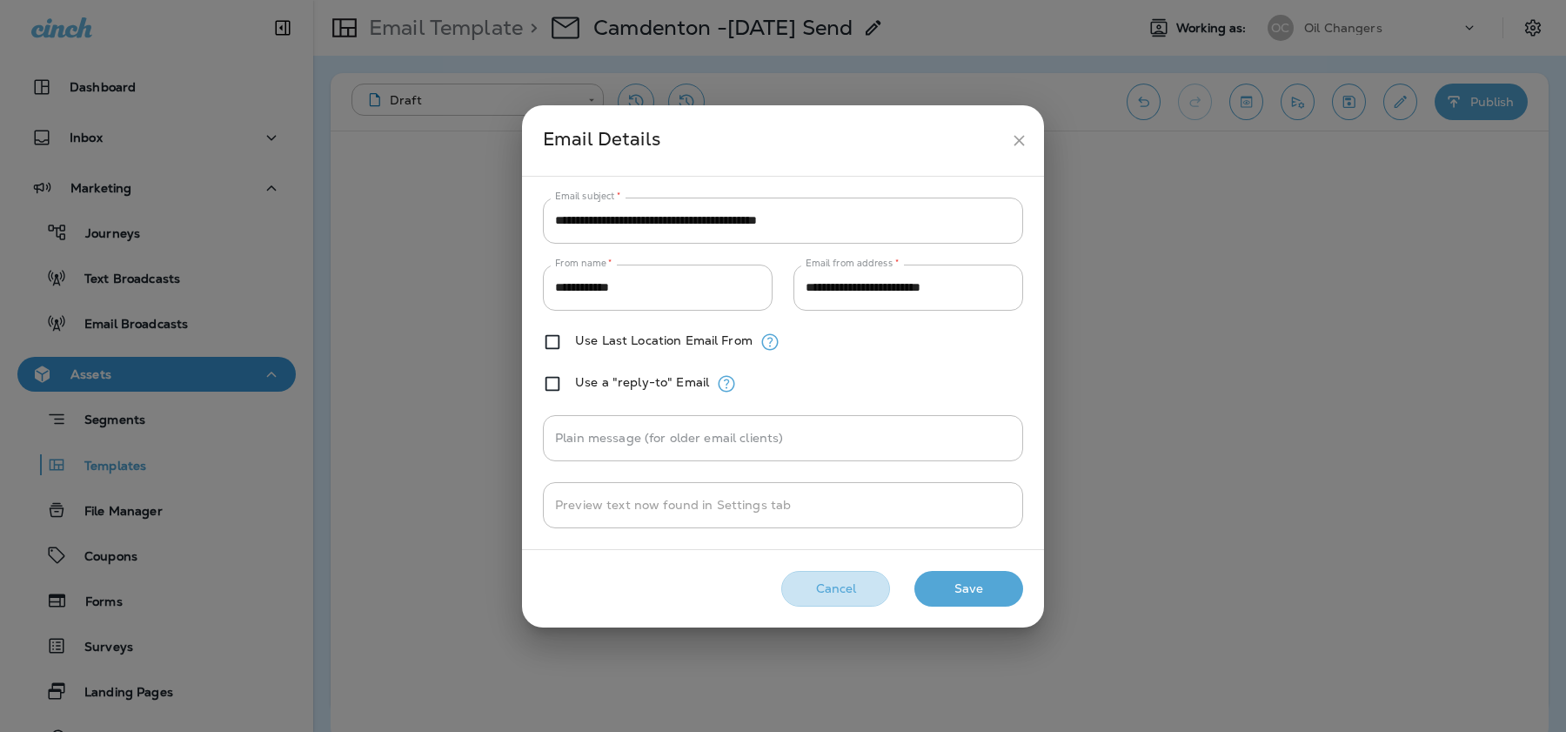
click at [865, 596] on button "Cancel" at bounding box center [835, 589] width 109 height 36
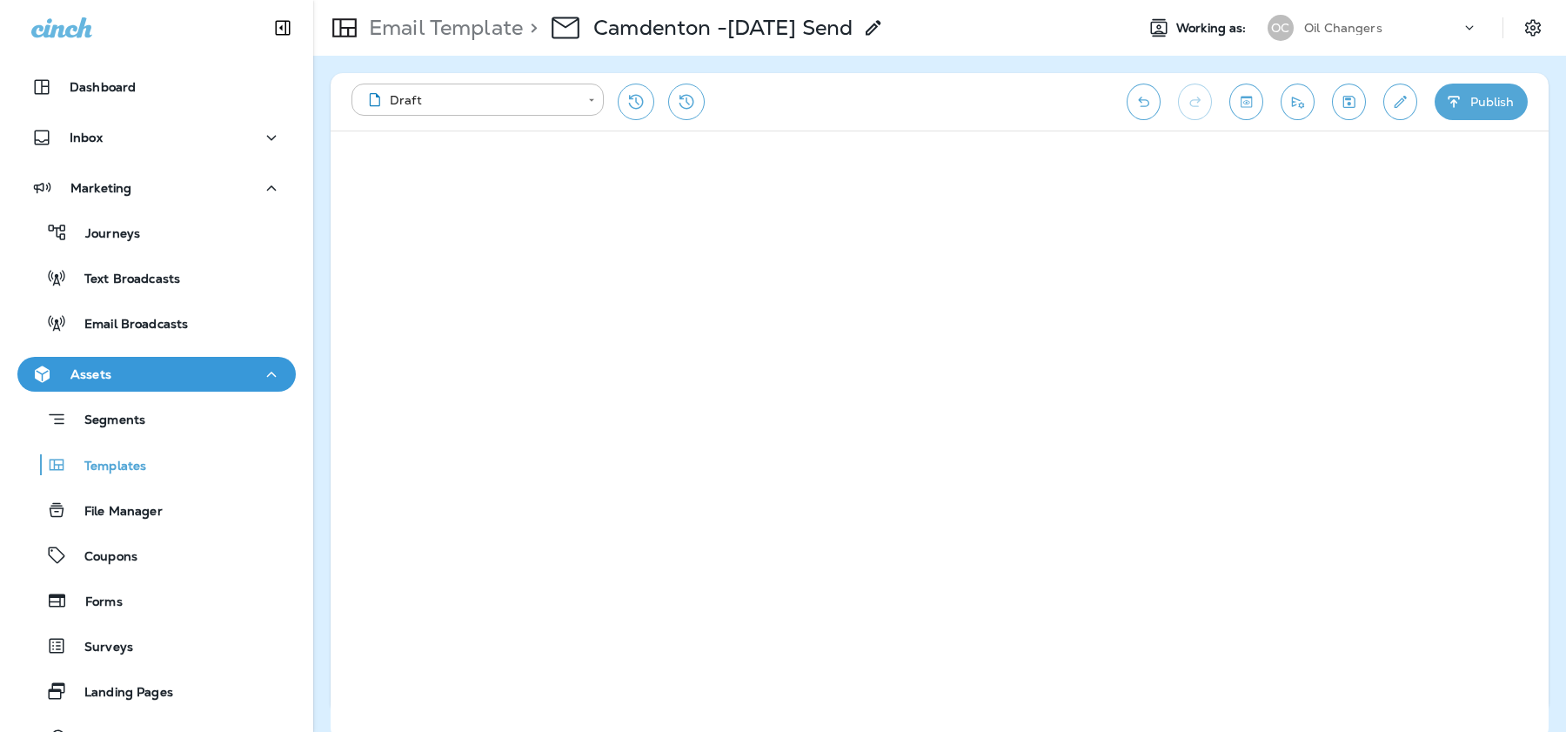
click at [1471, 91] on button "Publish" at bounding box center [1481, 102] width 93 height 37
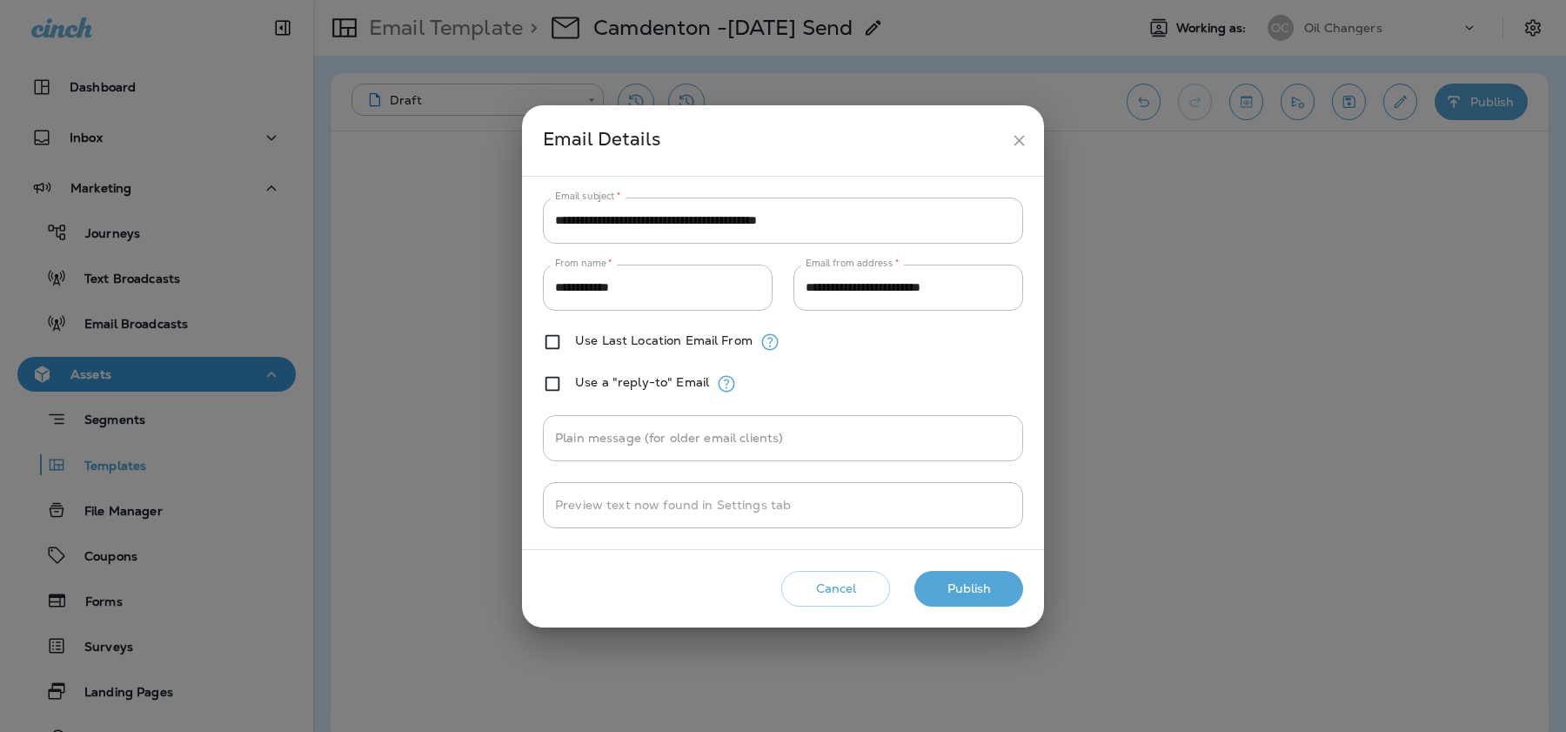
click at [956, 588] on button "Publish" at bounding box center [969, 589] width 109 height 36
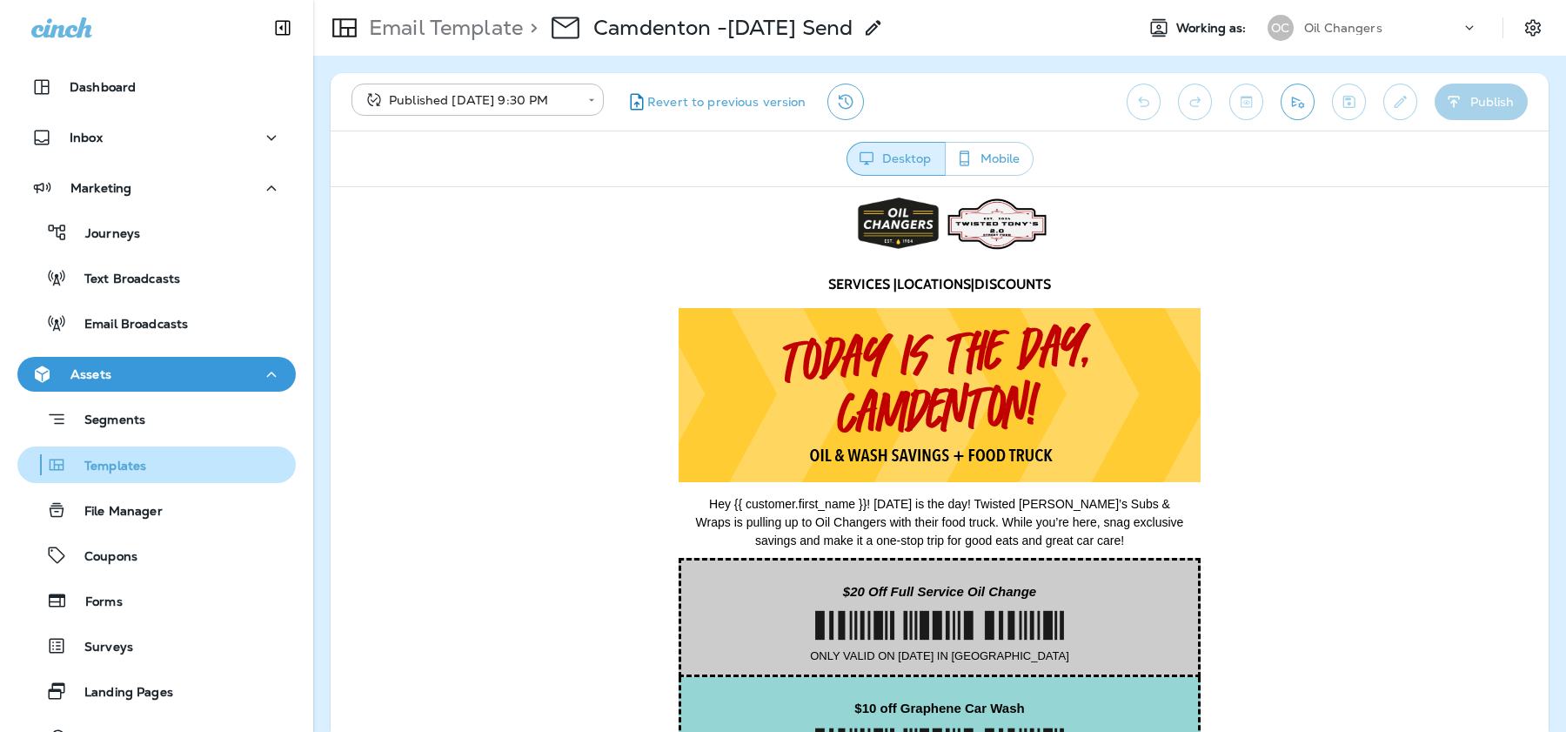
click at [123, 455] on div "Templates" at bounding box center [85, 465] width 122 height 26
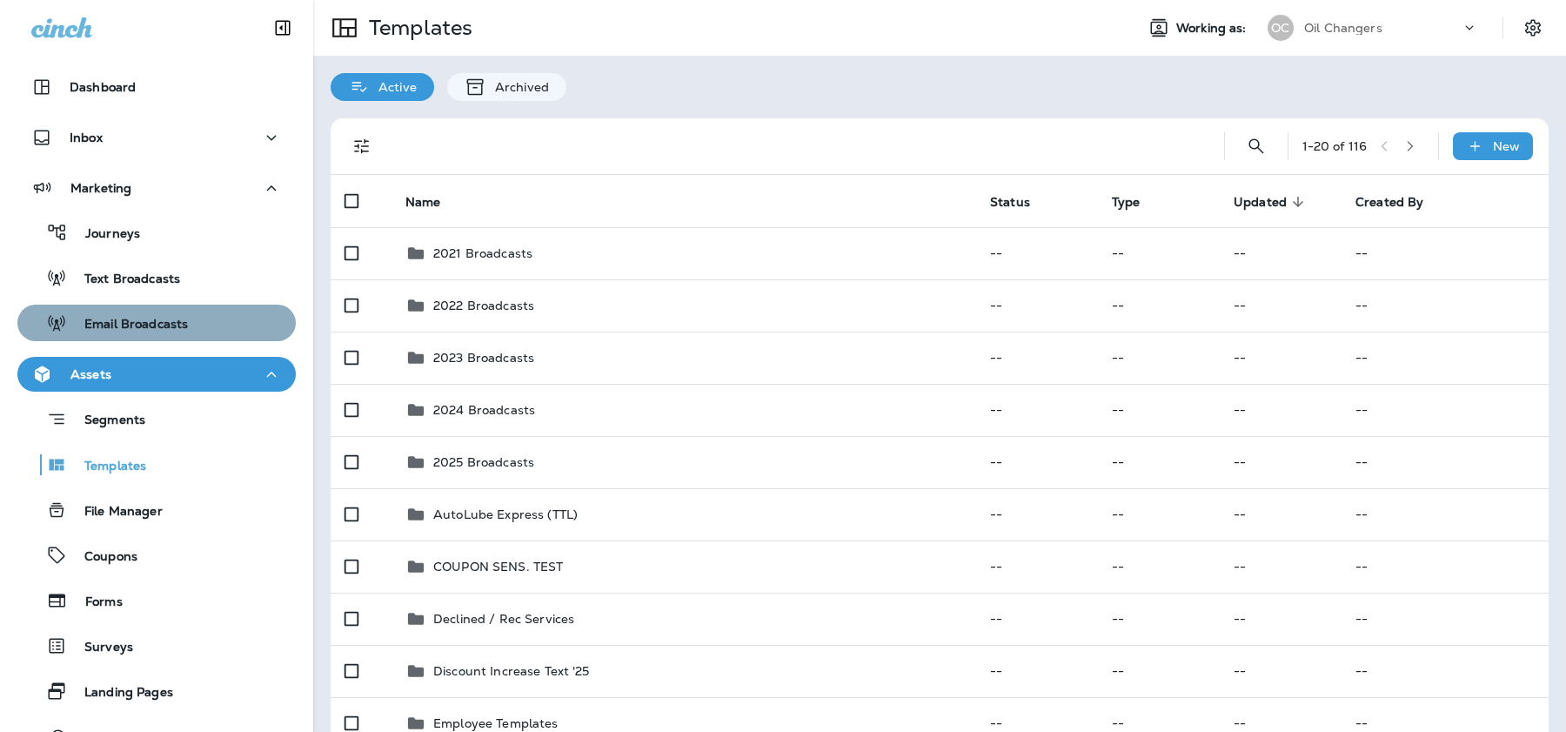
click at [180, 325] on p "Email Broadcasts" at bounding box center [127, 325] width 121 height 17
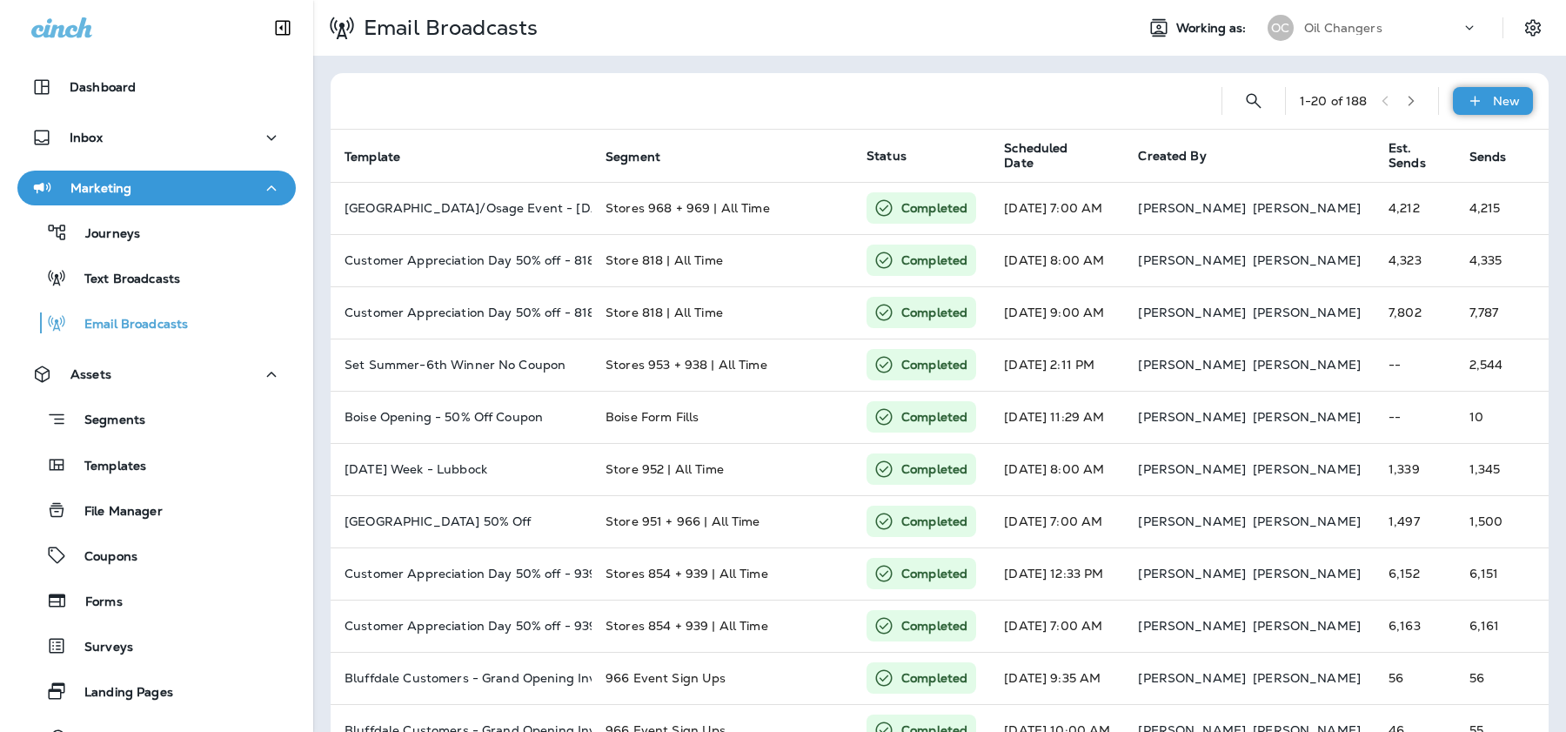
click at [1459, 107] on div "New" at bounding box center [1493, 101] width 80 height 28
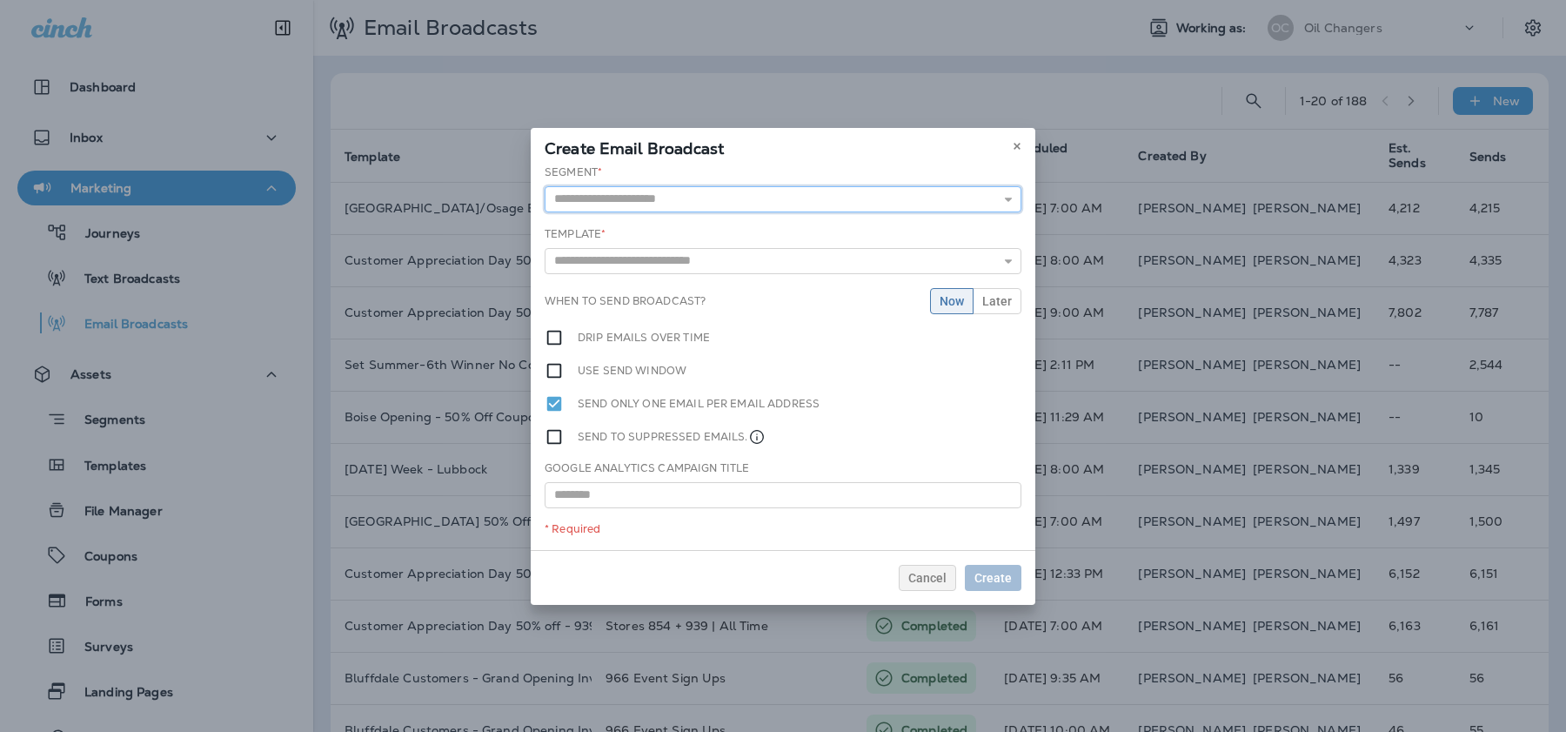
click at [719, 202] on input "text" at bounding box center [783, 199] width 477 height 26
type input "**********"
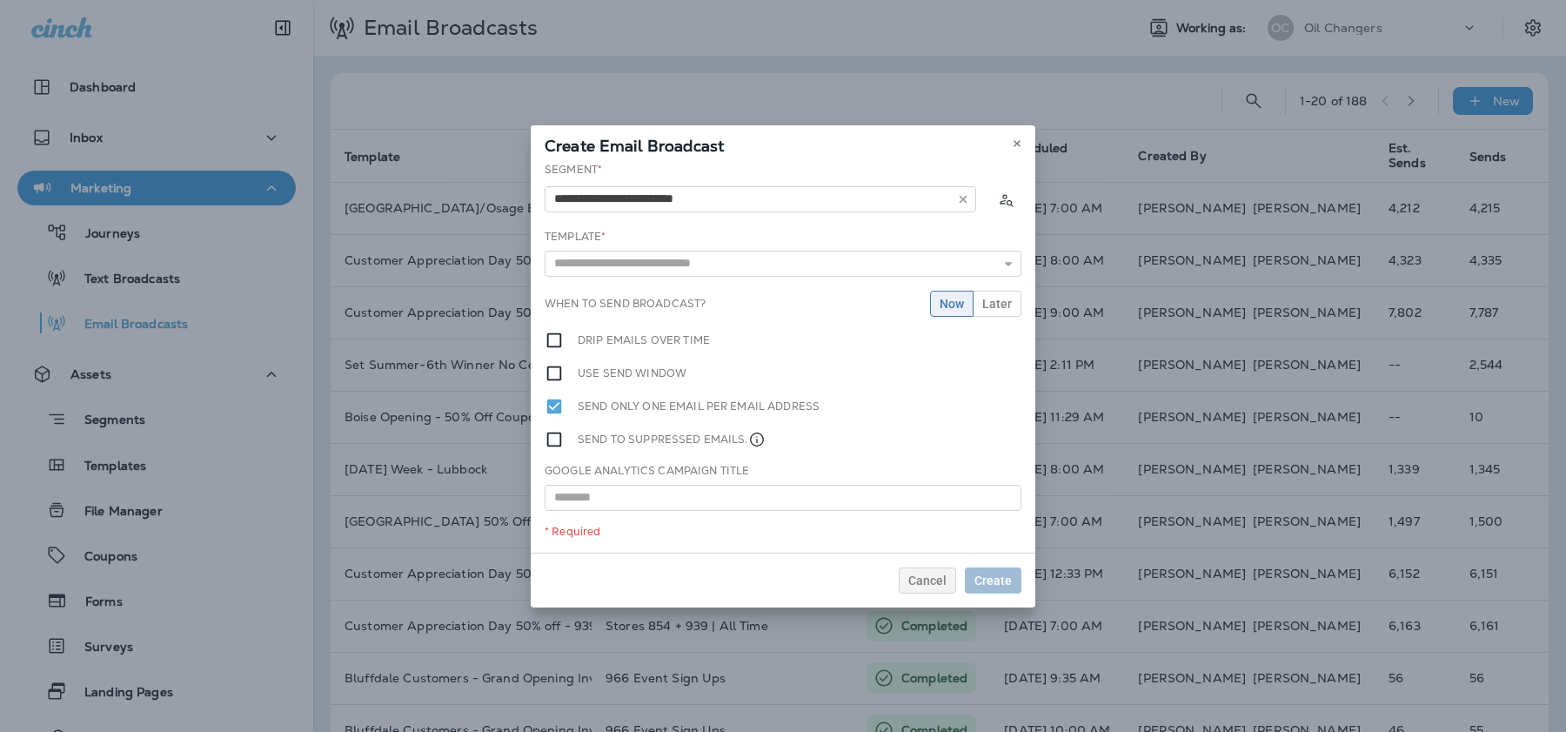
click at [681, 223] on div "**********" at bounding box center [783, 357] width 505 height 391
drag, startPoint x: 804, startPoint y: 137, endPoint x: 894, endPoint y: 147, distance: 90.1
click at [894, 147] on div "Create Email Broadcast" at bounding box center [783, 143] width 505 height 37
click at [673, 263] on input "text" at bounding box center [783, 264] width 477 height 26
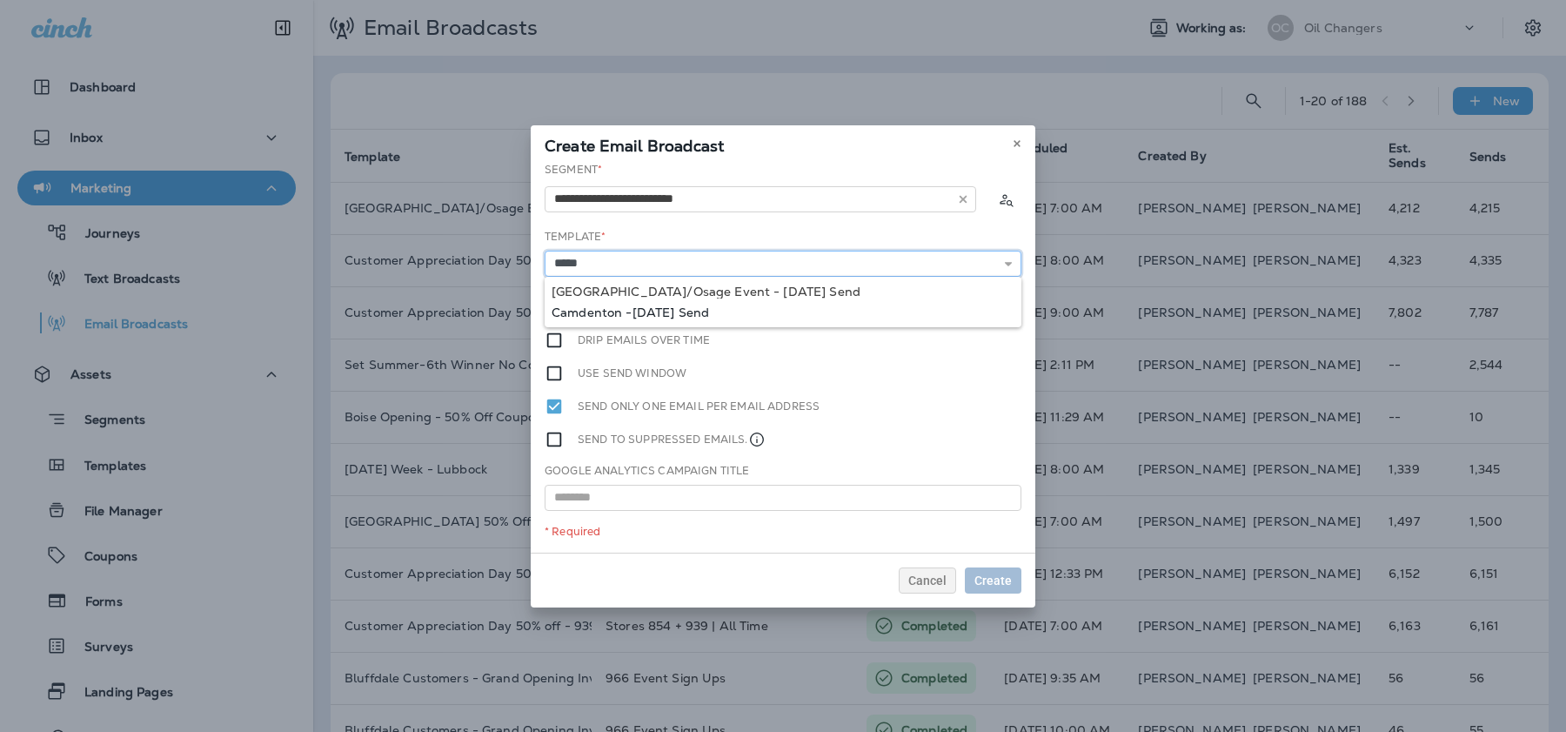
type input "**********"
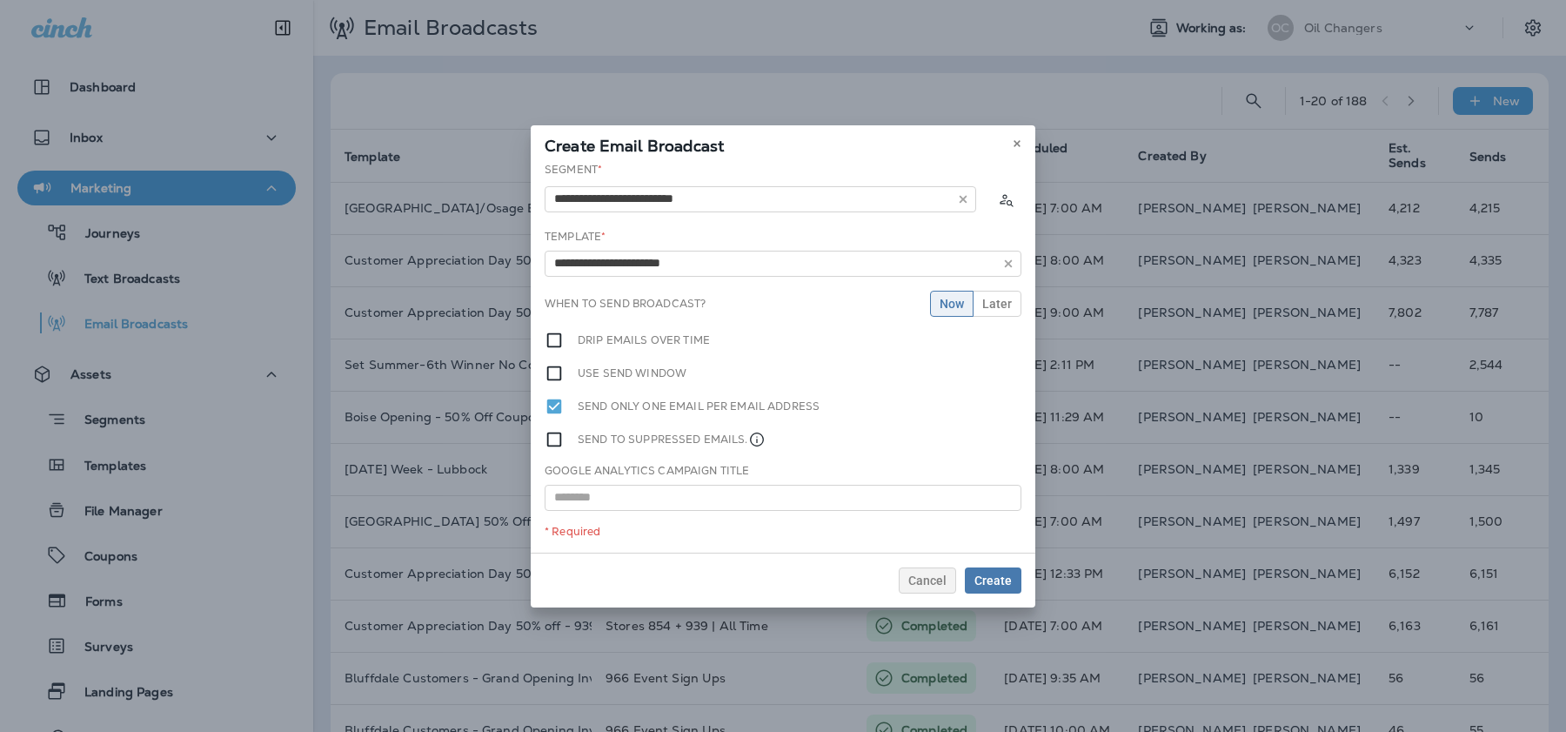
click at [646, 311] on div "**********" at bounding box center [783, 357] width 505 height 391
click at [994, 308] on span "Later" at bounding box center [997, 304] width 30 height 12
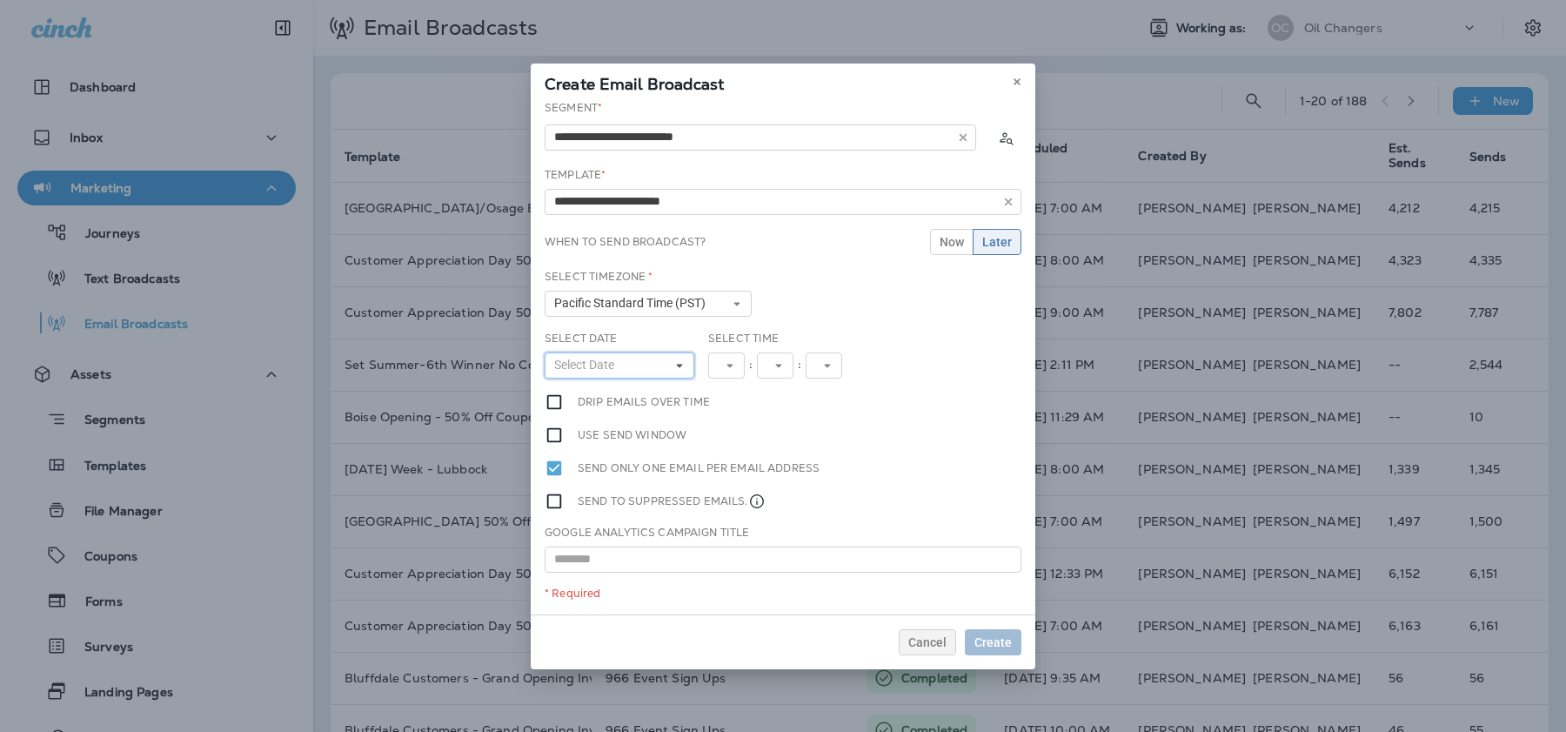
click at [670, 364] on button "Select Date" at bounding box center [620, 365] width 150 height 26
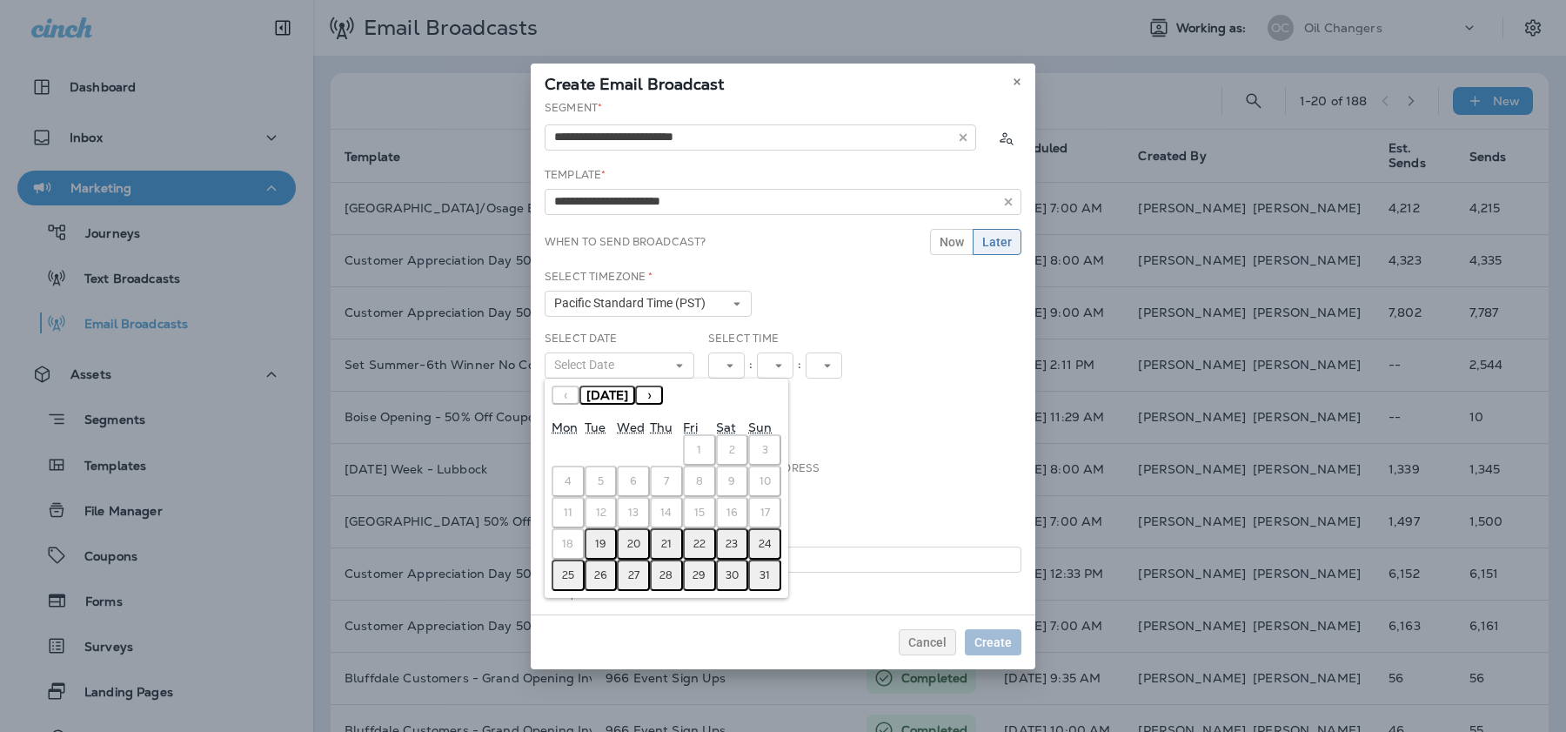
click at [665, 549] on abbr "21" at bounding box center [666, 544] width 10 height 14
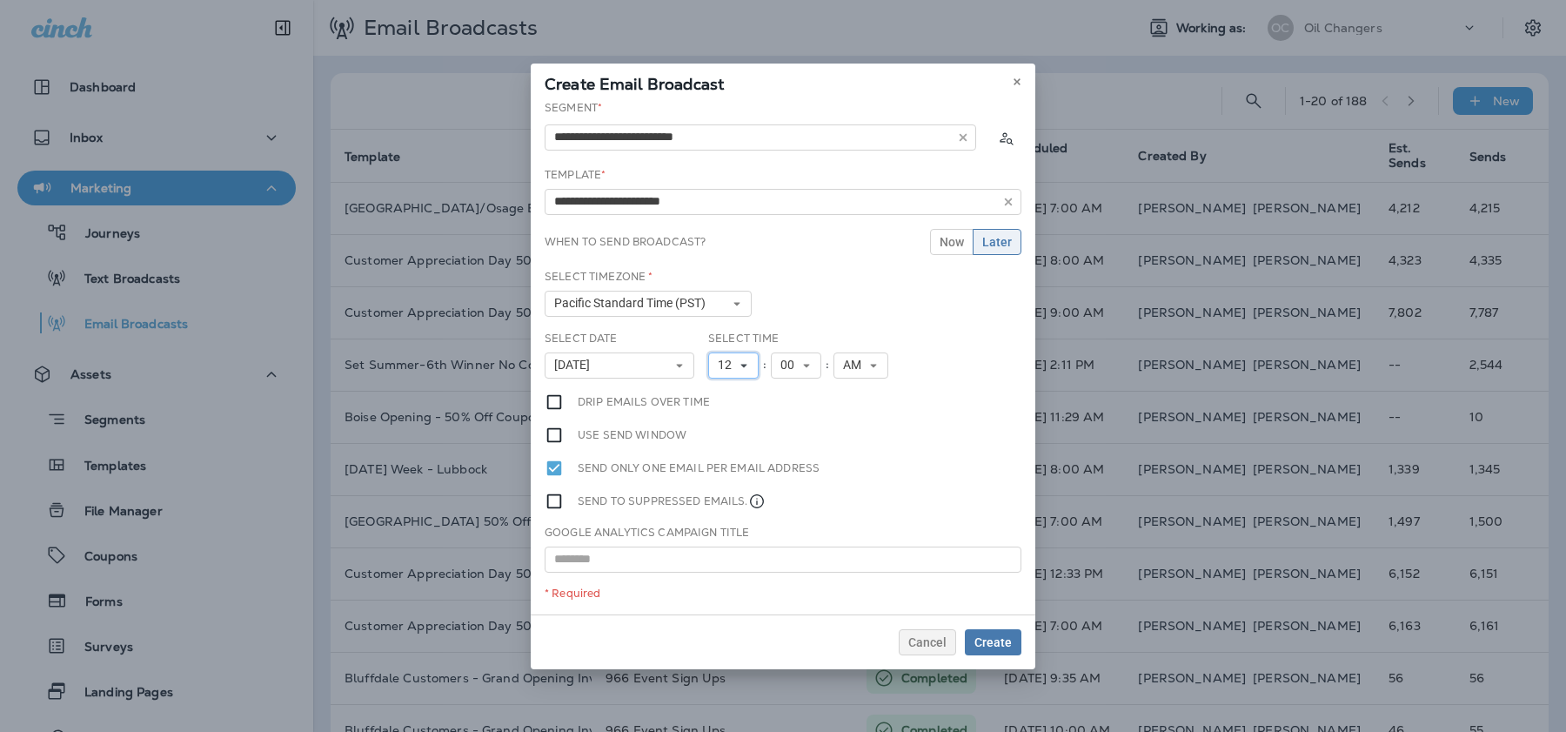
click at [746, 365] on icon at bounding box center [744, 365] width 10 height 10
click at [740, 501] on link "6" at bounding box center [733, 497] width 50 height 21
click at [999, 636] on span "Create" at bounding box center [993, 642] width 37 height 12
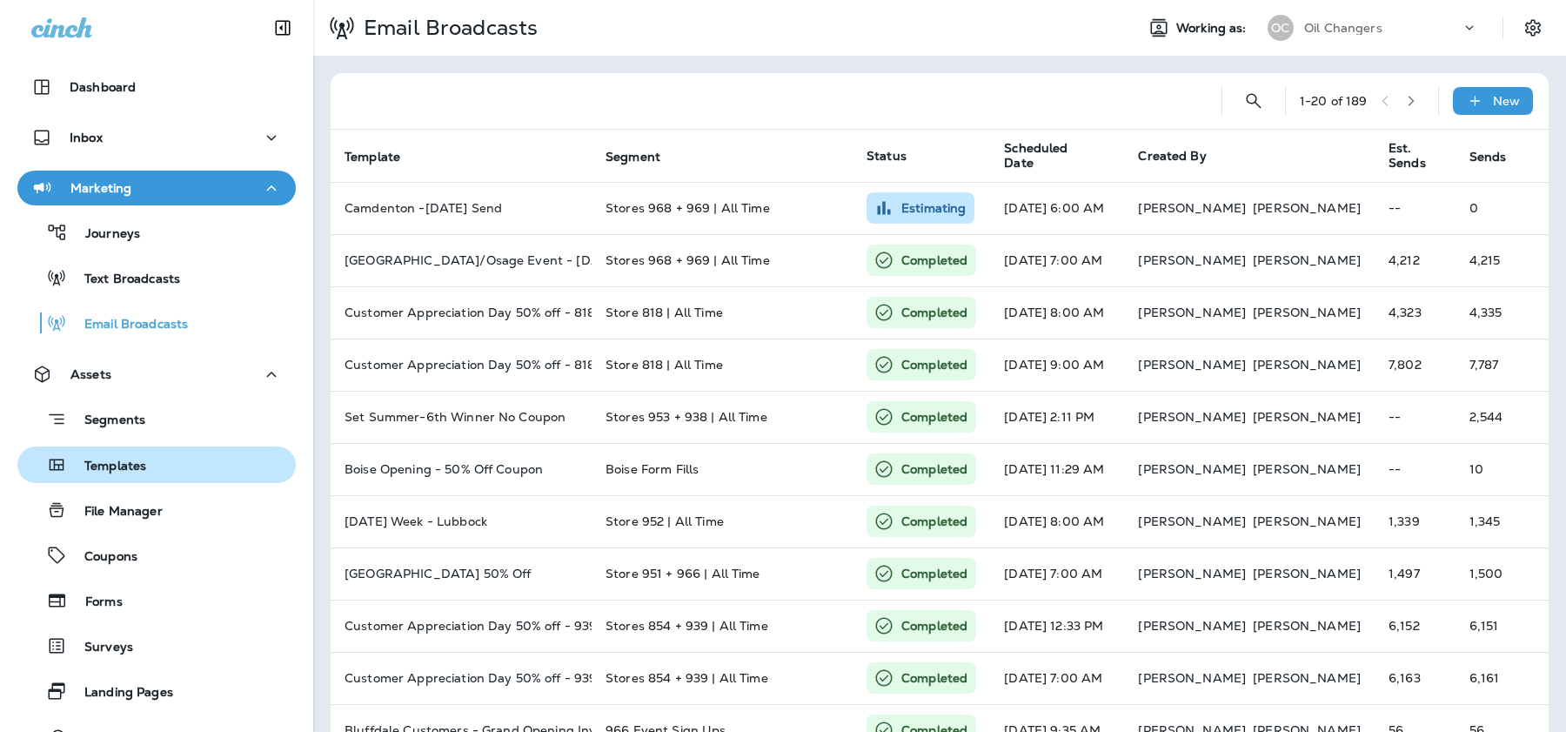
click at [138, 469] on p "Templates" at bounding box center [106, 467] width 79 height 17
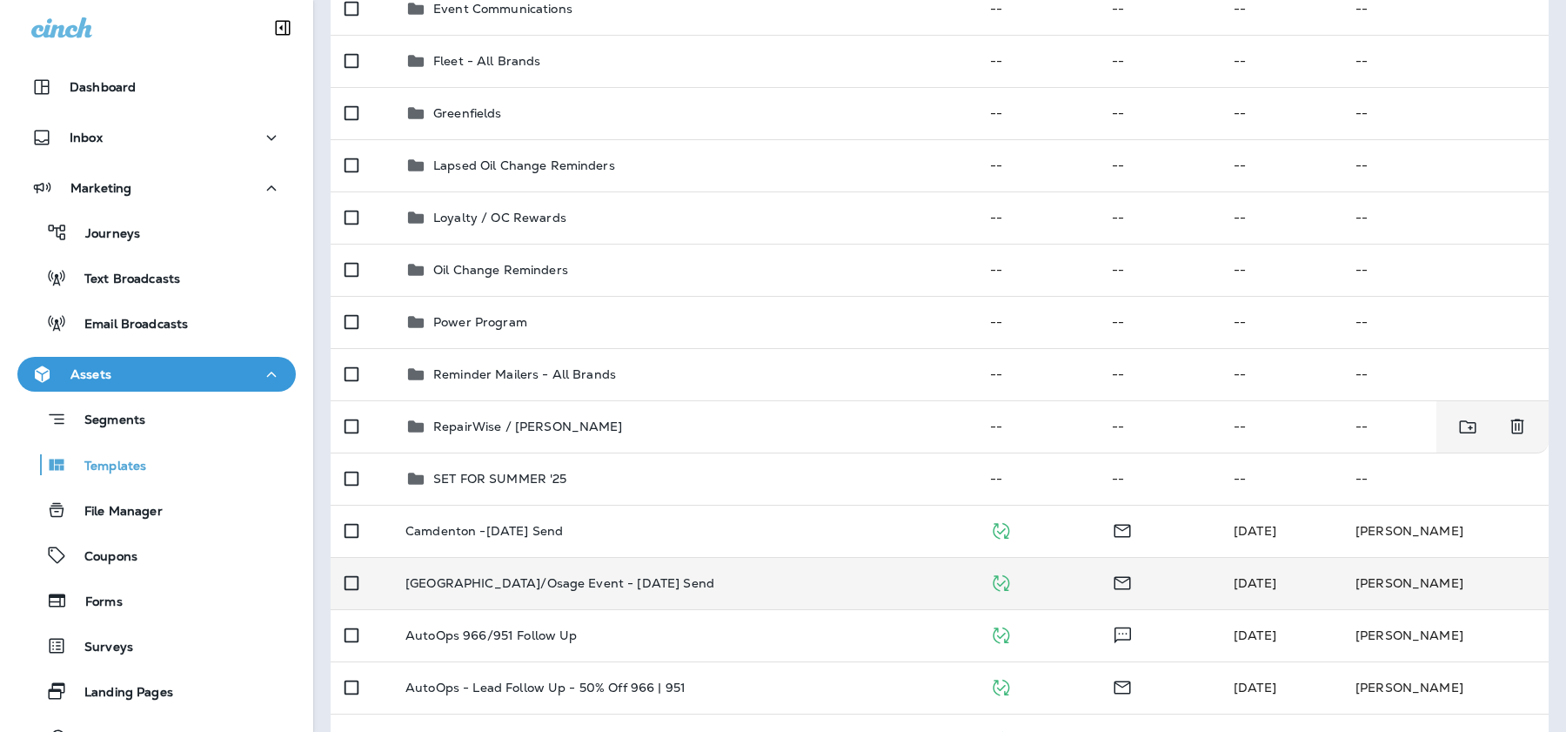
scroll to position [777, 0]
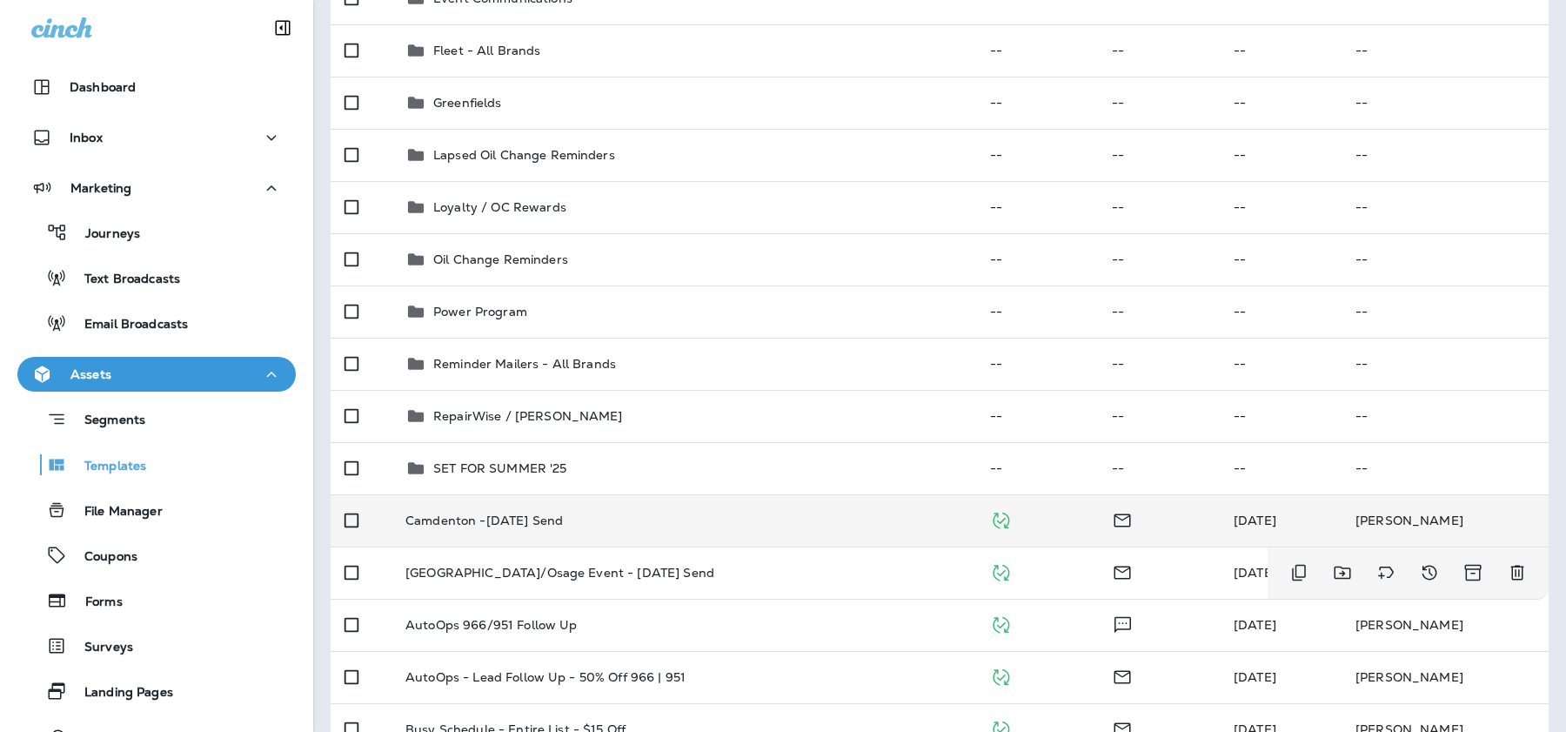
click at [519, 532] on td "Camdenton -[DATE] Send" at bounding box center [684, 520] width 585 height 52
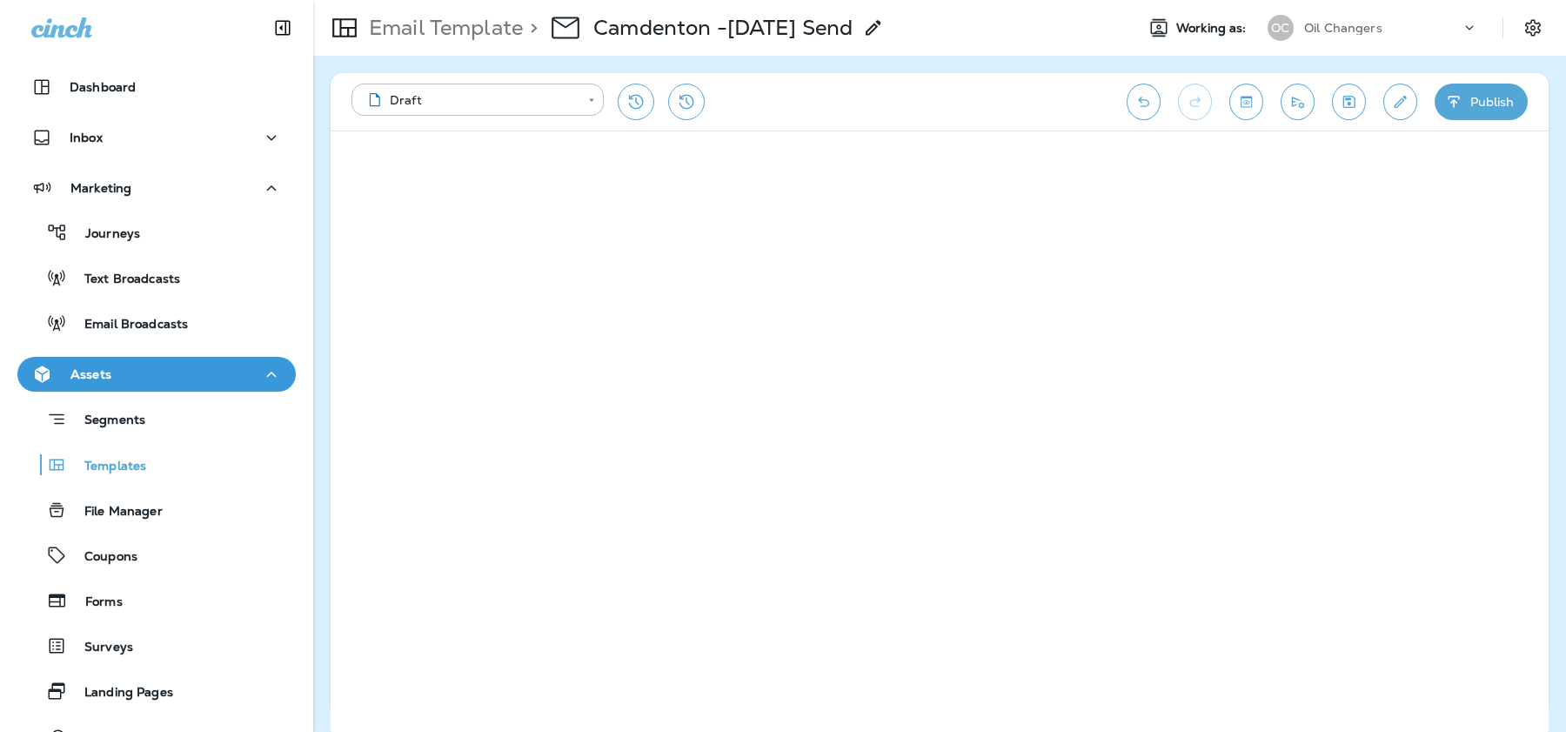
click at [1465, 107] on button "Publish" at bounding box center [1481, 102] width 93 height 37
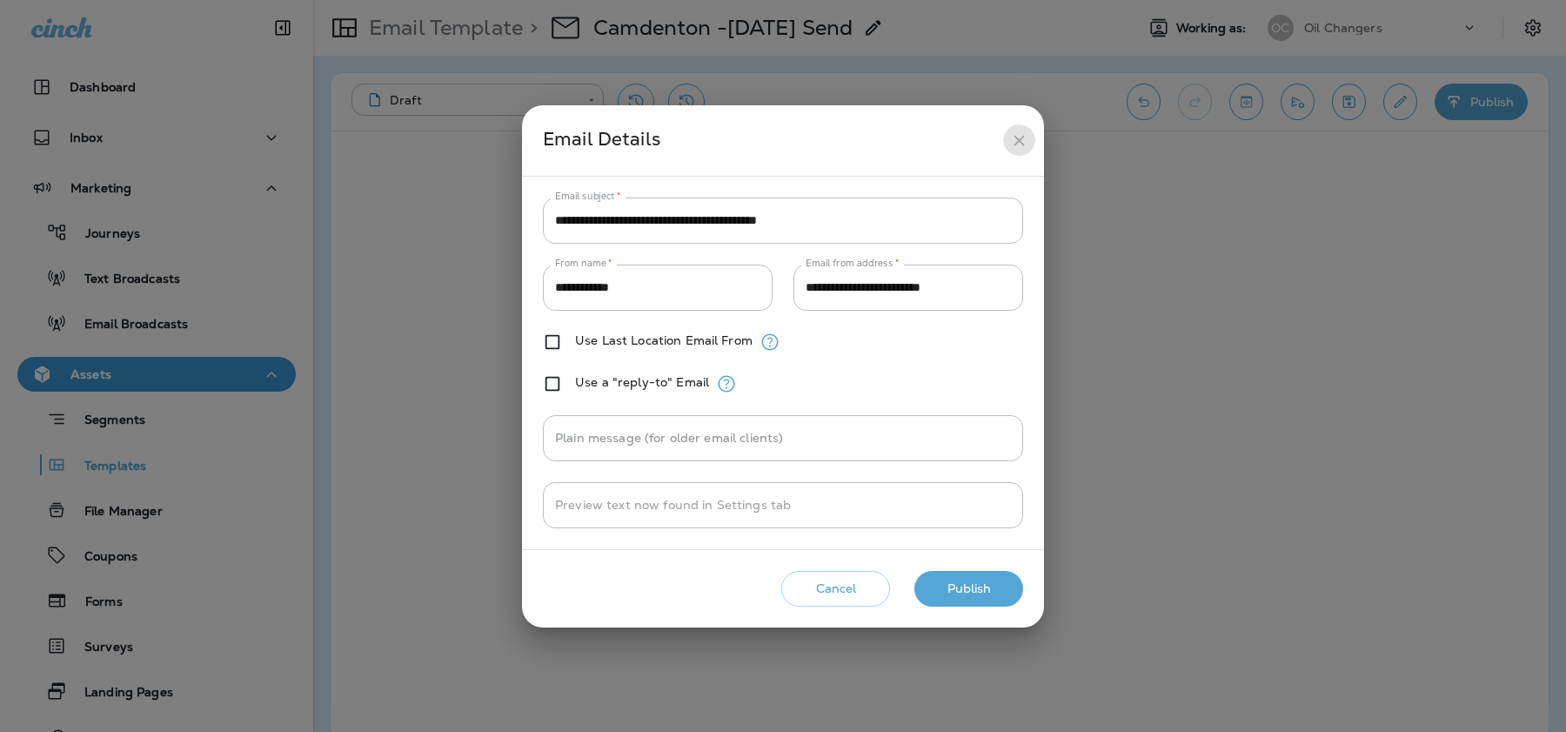
click at [1014, 144] on icon "close" at bounding box center [1019, 140] width 10 height 10
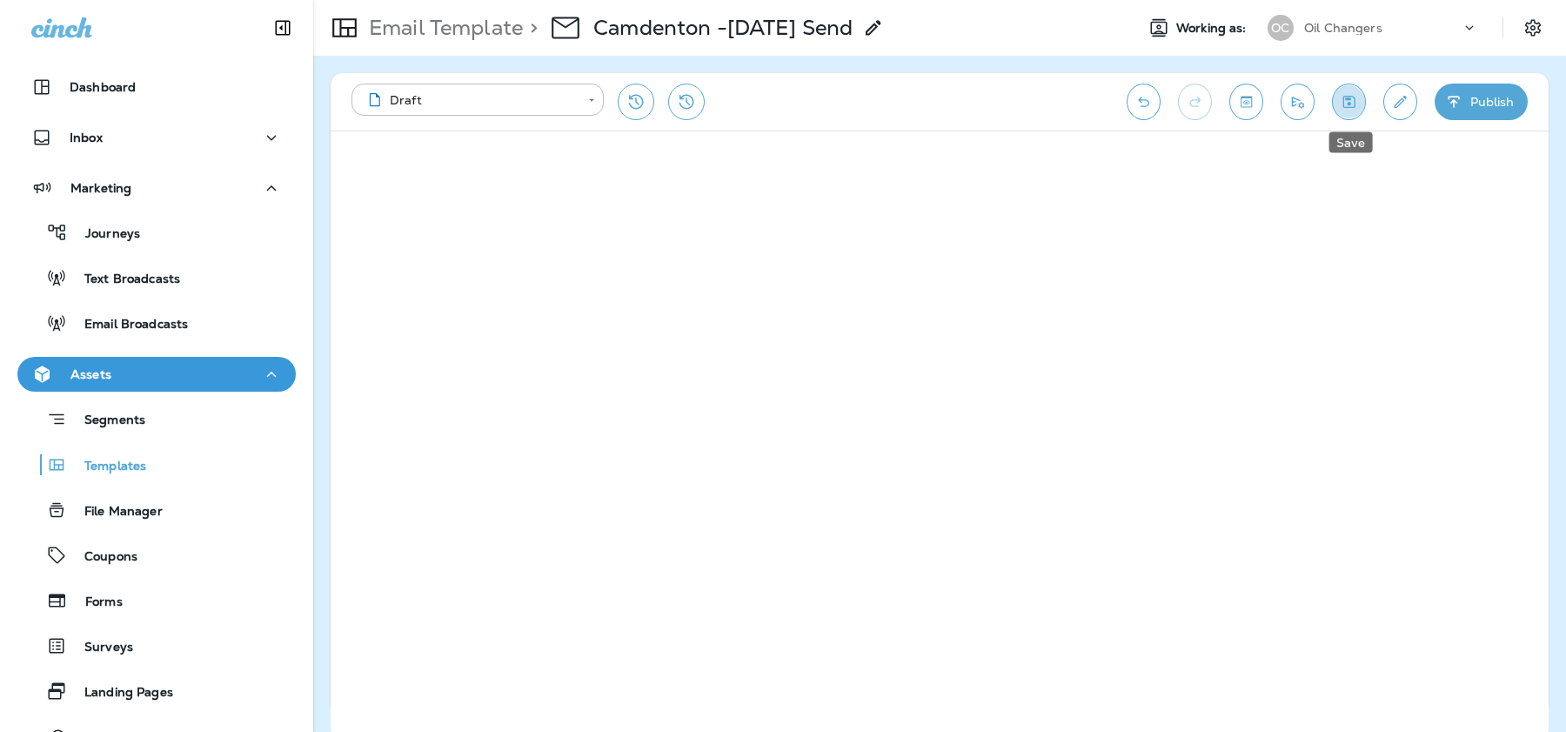
click at [1353, 106] on icon "Save" at bounding box center [1350, 102] width 12 height 12
click at [1355, 101] on icon "Save" at bounding box center [1349, 101] width 18 height 17
click at [1474, 103] on button "Publish" at bounding box center [1481, 102] width 93 height 37
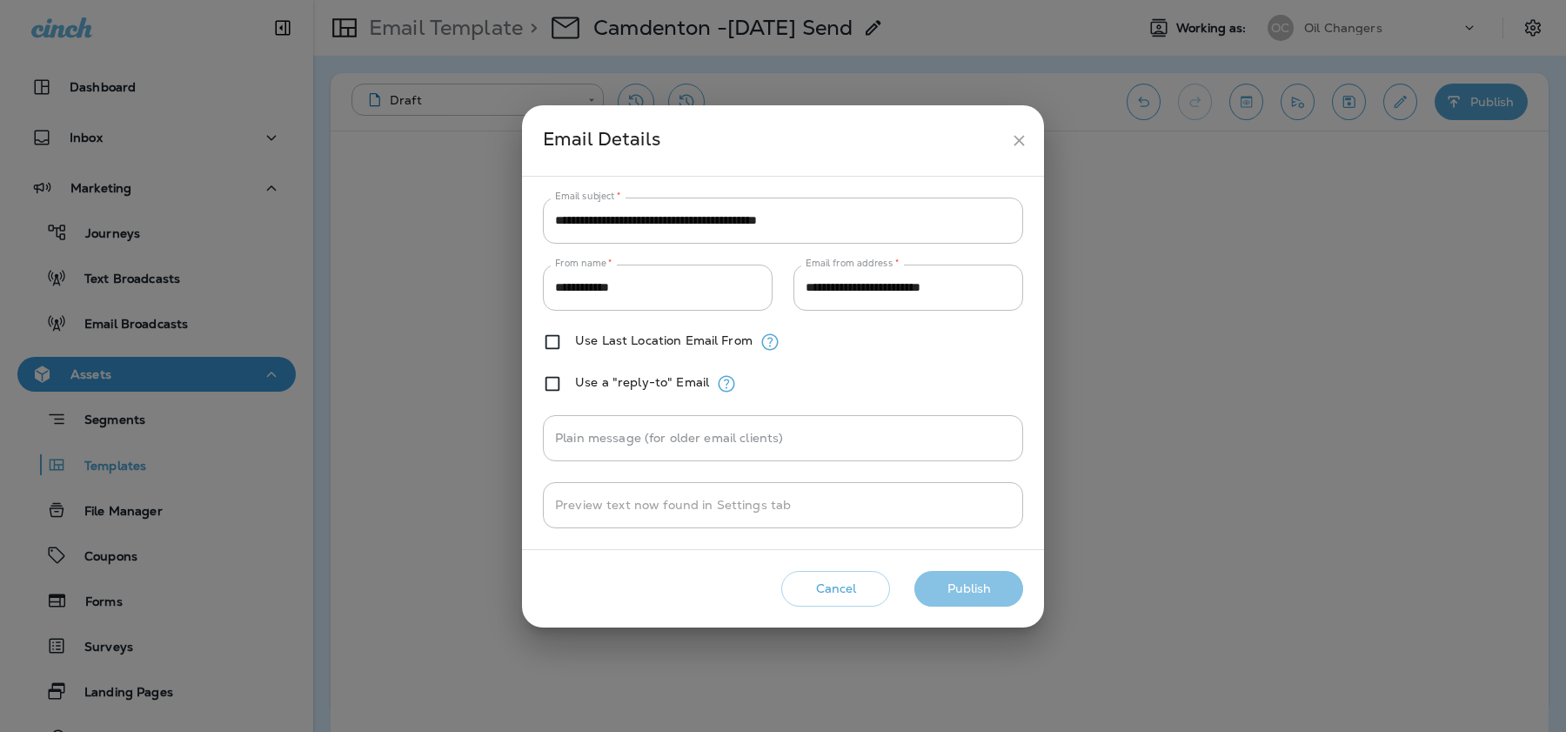
click at [975, 596] on button "Publish" at bounding box center [969, 589] width 109 height 36
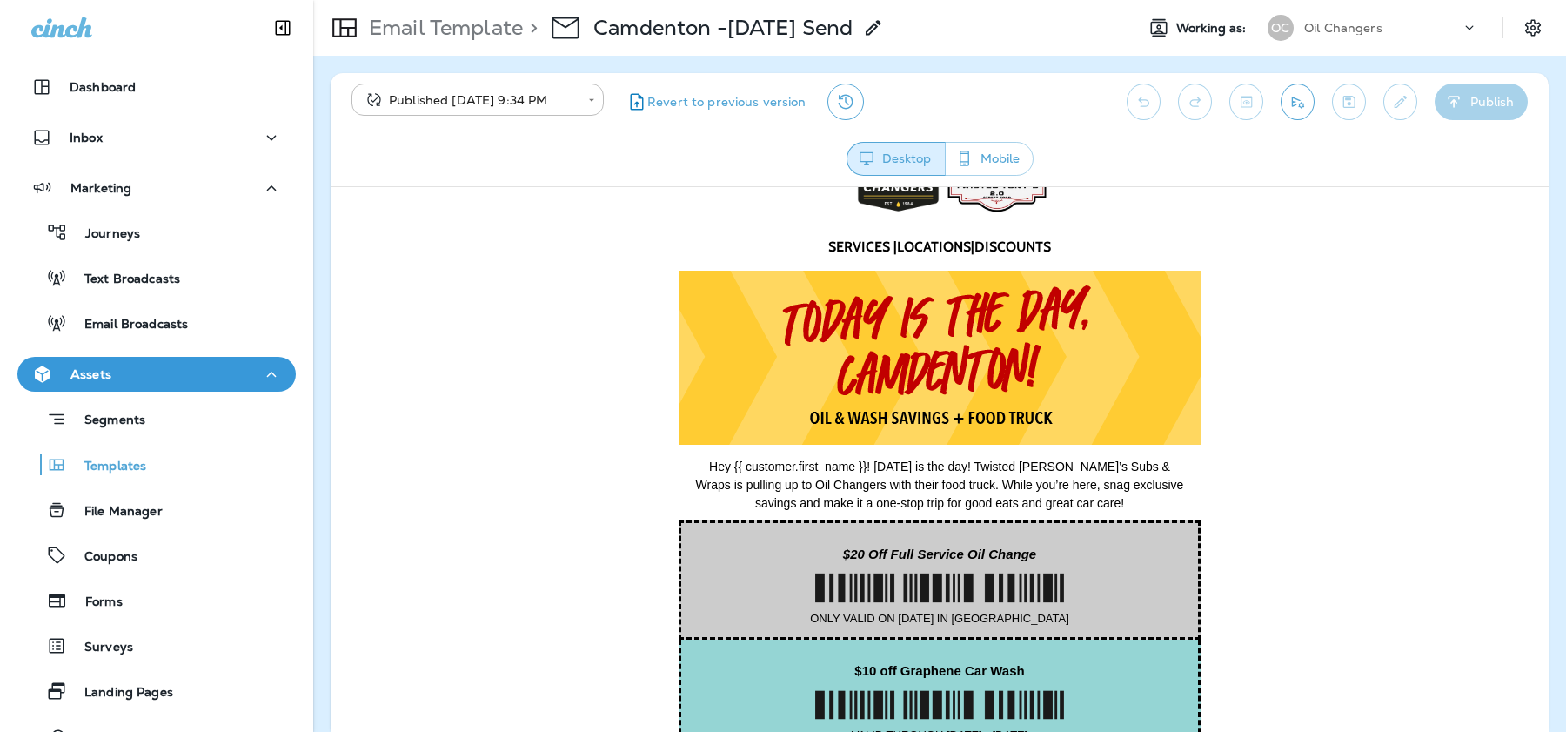
scroll to position [62, 0]
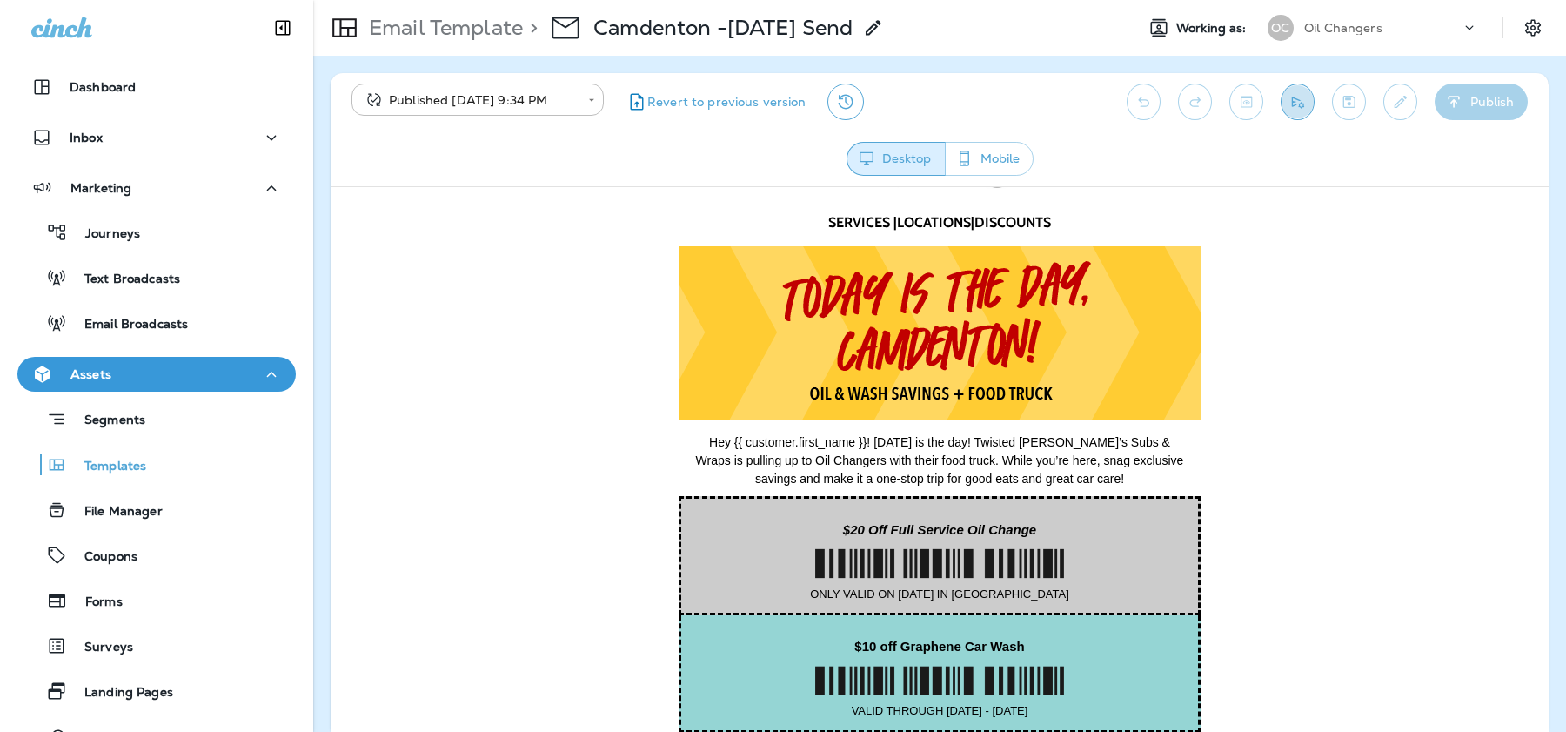
click at [1294, 103] on icon "Send test email" at bounding box center [1298, 102] width 12 height 11
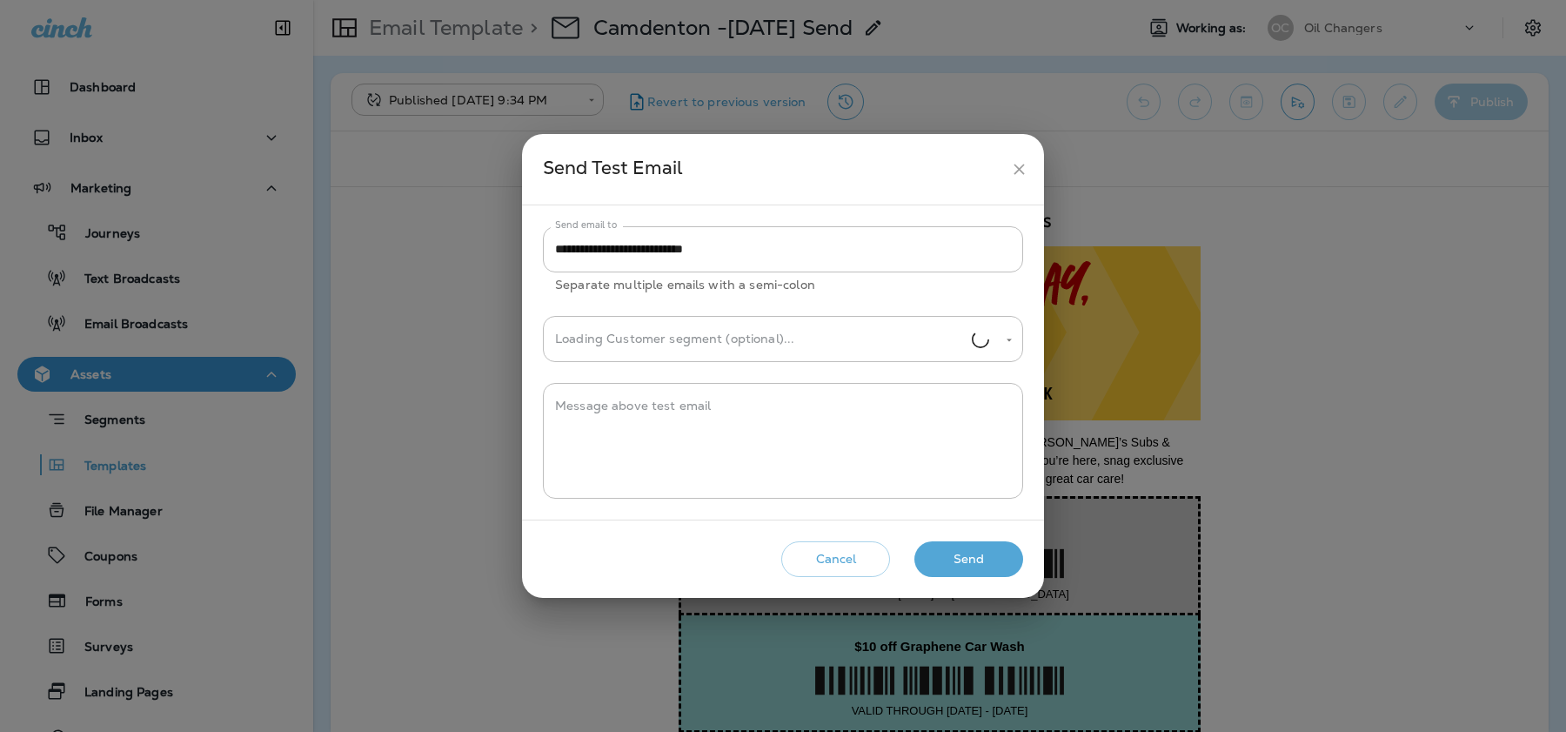
click at [961, 553] on button "Send" at bounding box center [969, 559] width 109 height 36
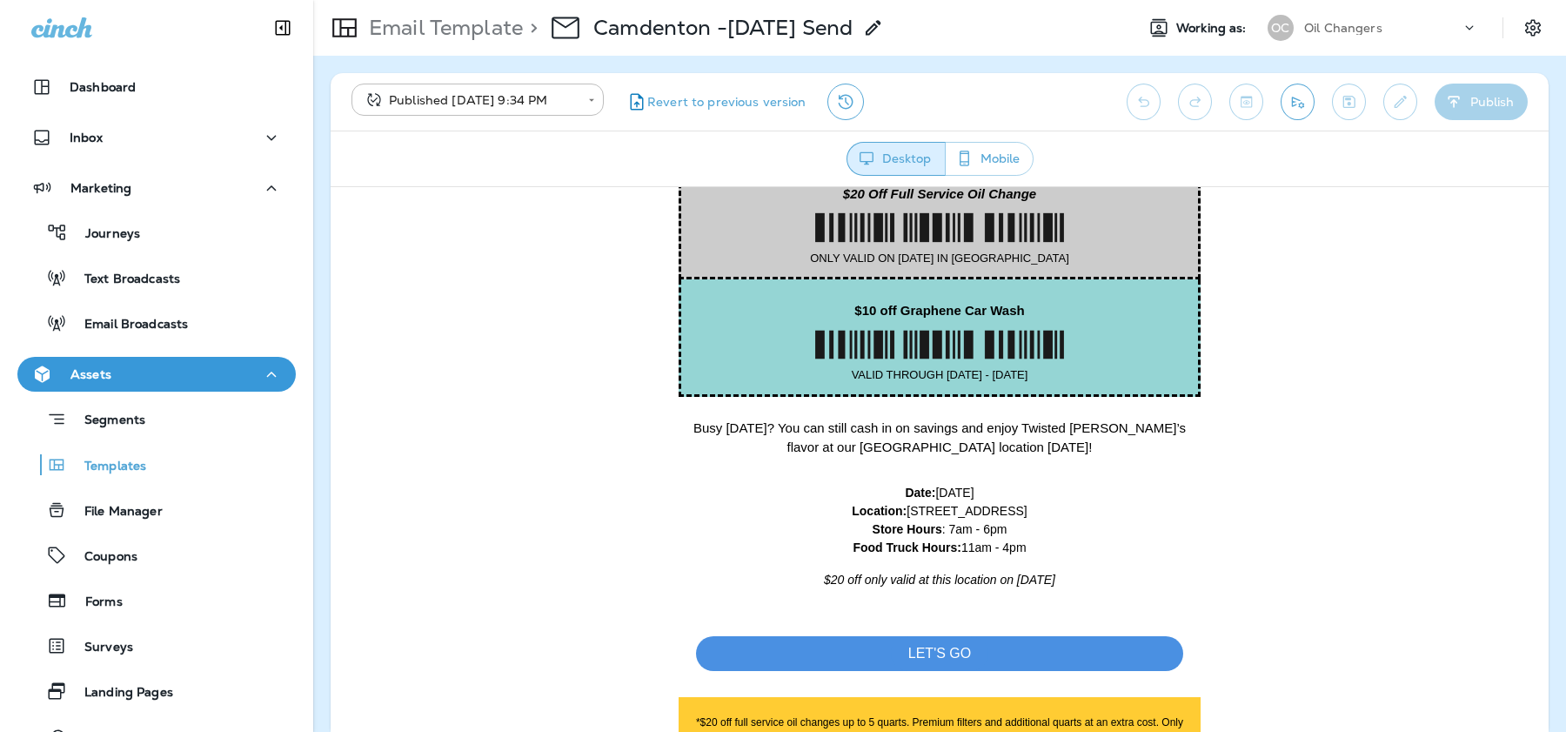
scroll to position [422, 0]
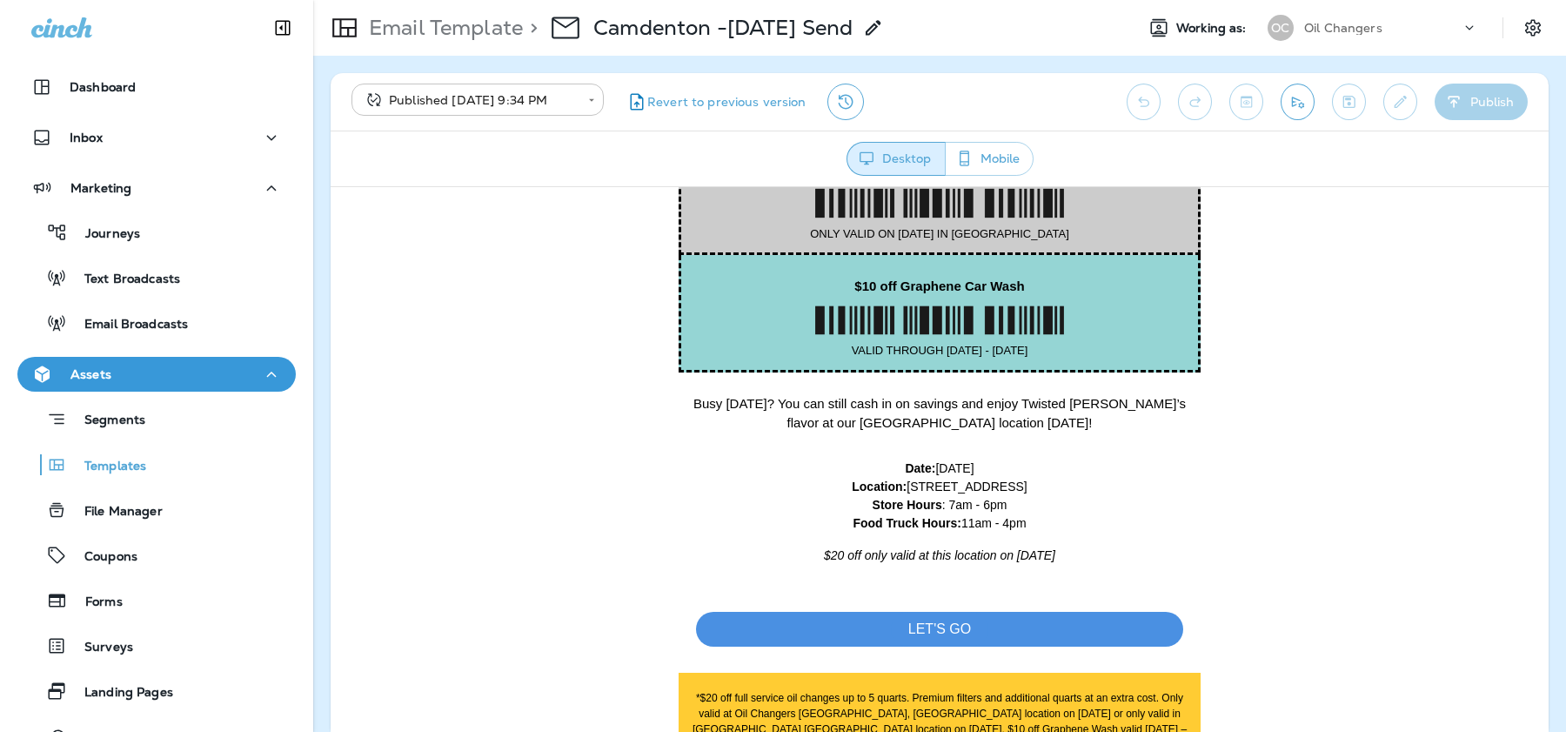
click at [527, 0] on body "**********" at bounding box center [783, 0] width 1566 height 0
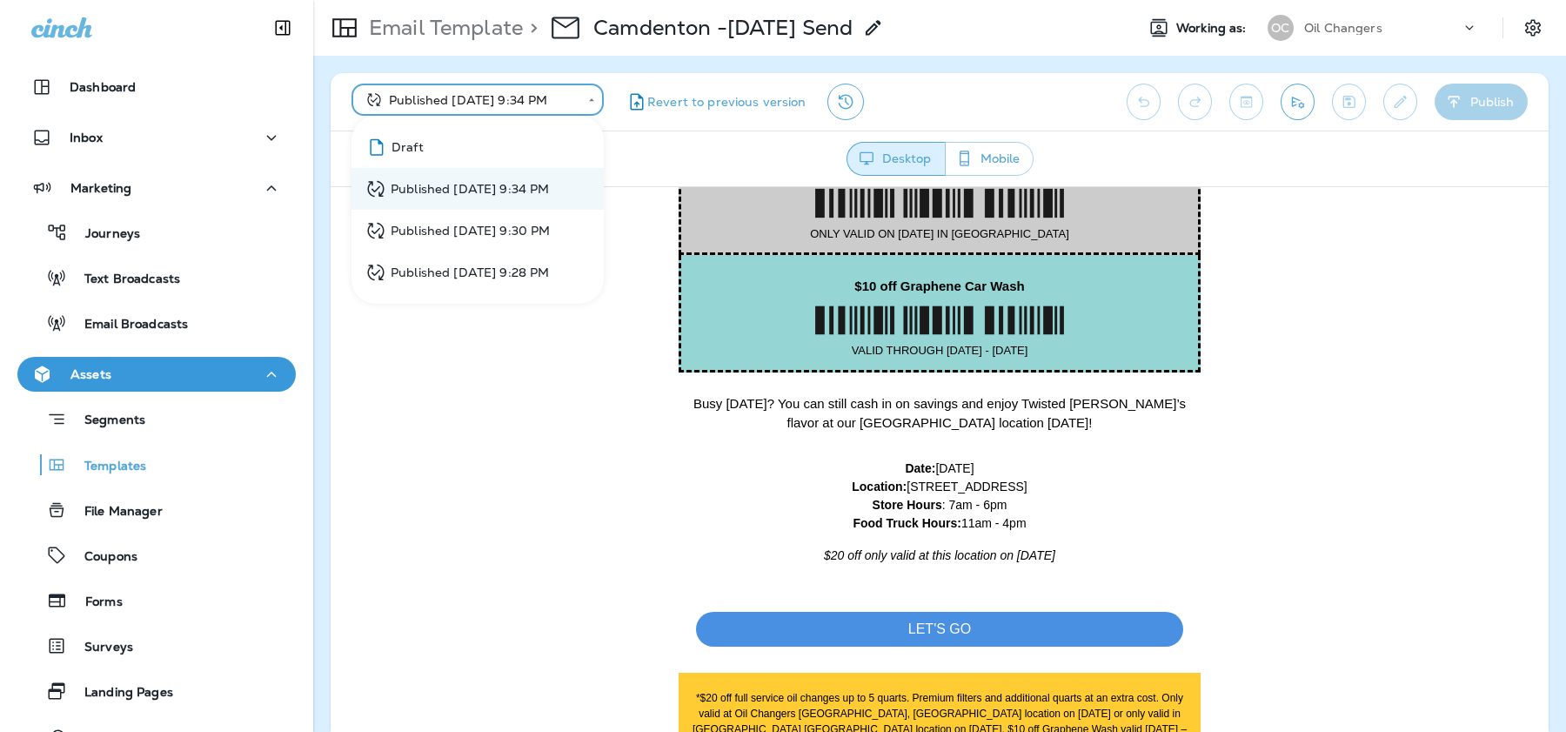
click at [489, 153] on li "Draft" at bounding box center [478, 147] width 252 height 42
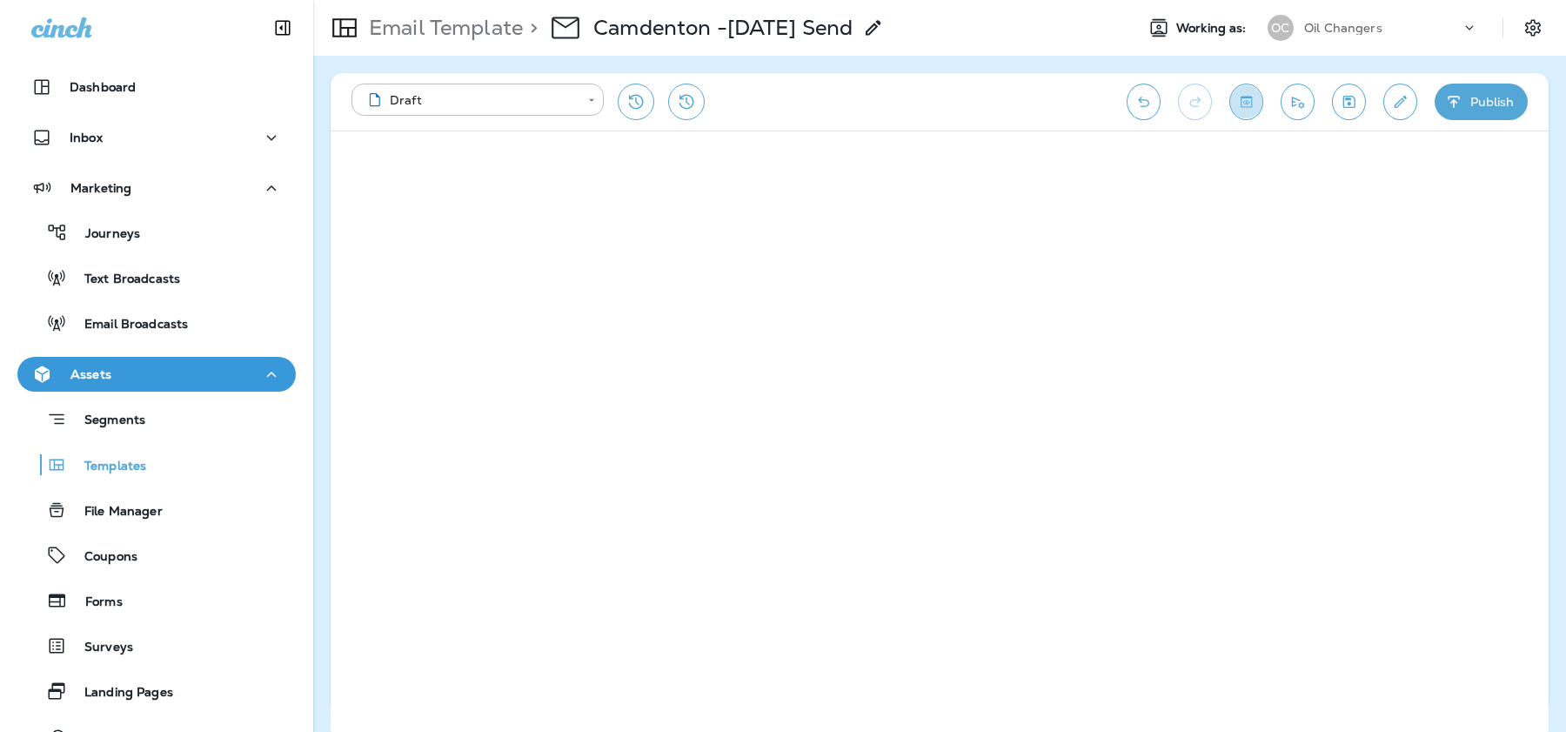
click at [1248, 95] on icon "Toggle preview" at bounding box center [1246, 101] width 18 height 17
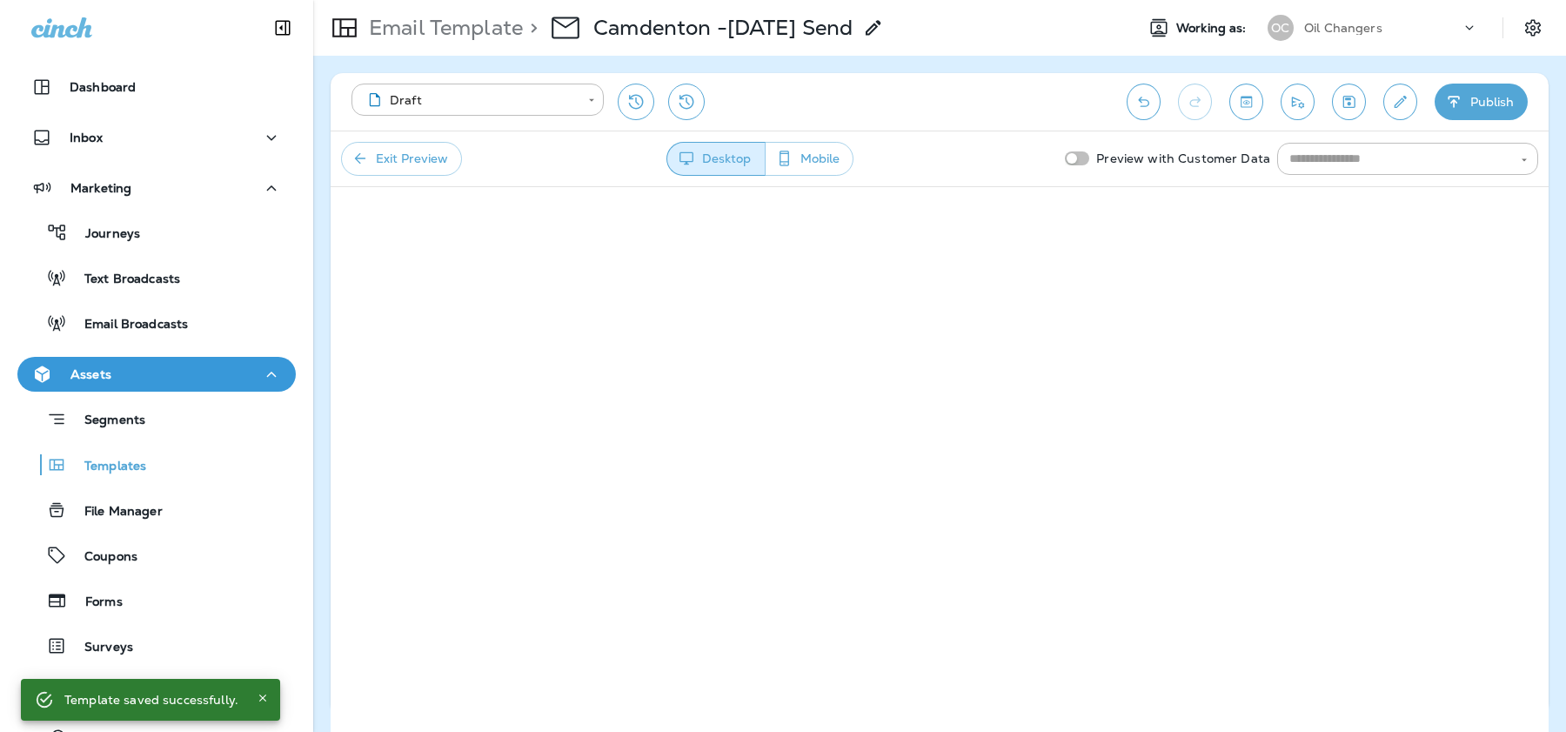
click at [405, 157] on button "Exit Preview" at bounding box center [401, 159] width 121 height 34
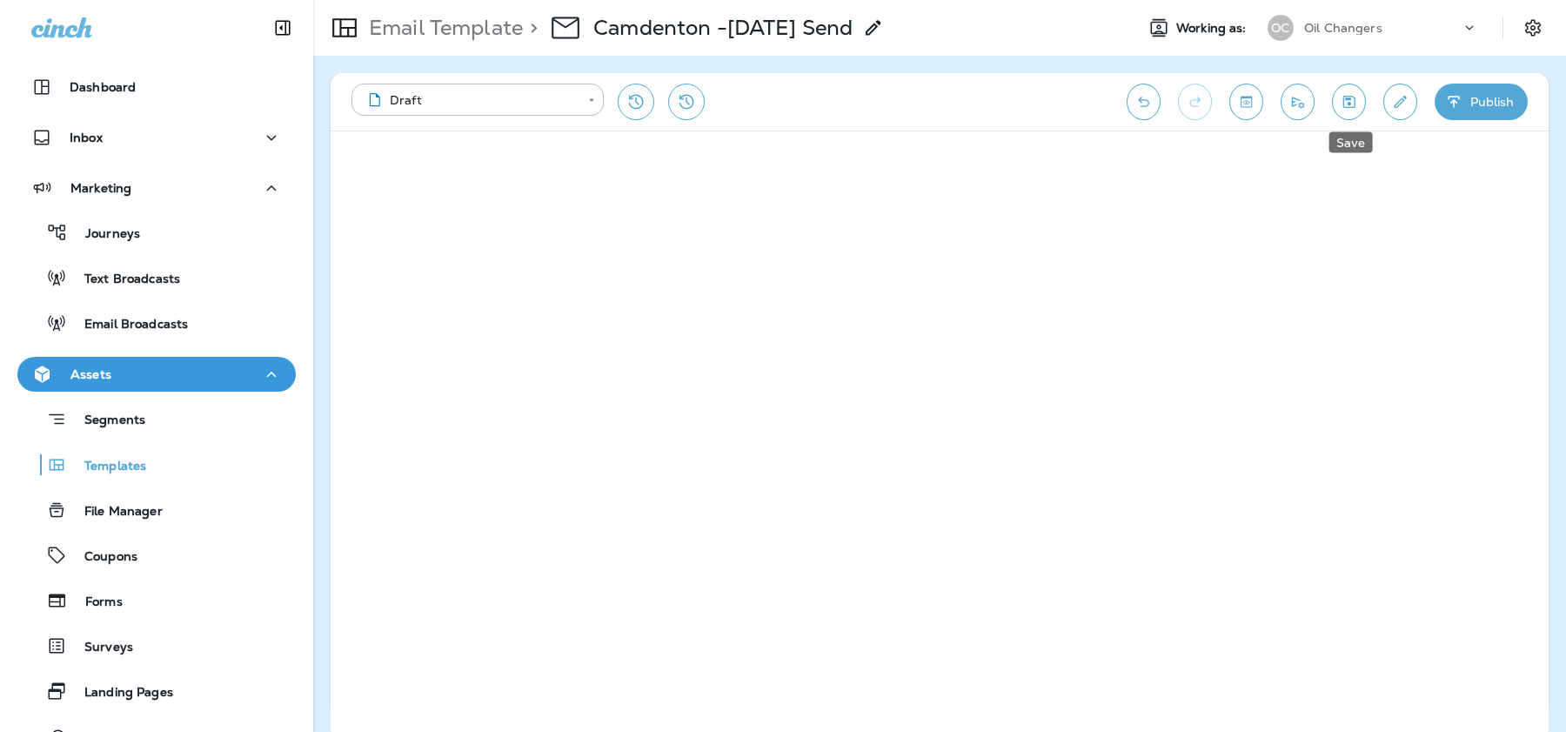
click at [1350, 100] on icon "Save" at bounding box center [1349, 101] width 18 height 17
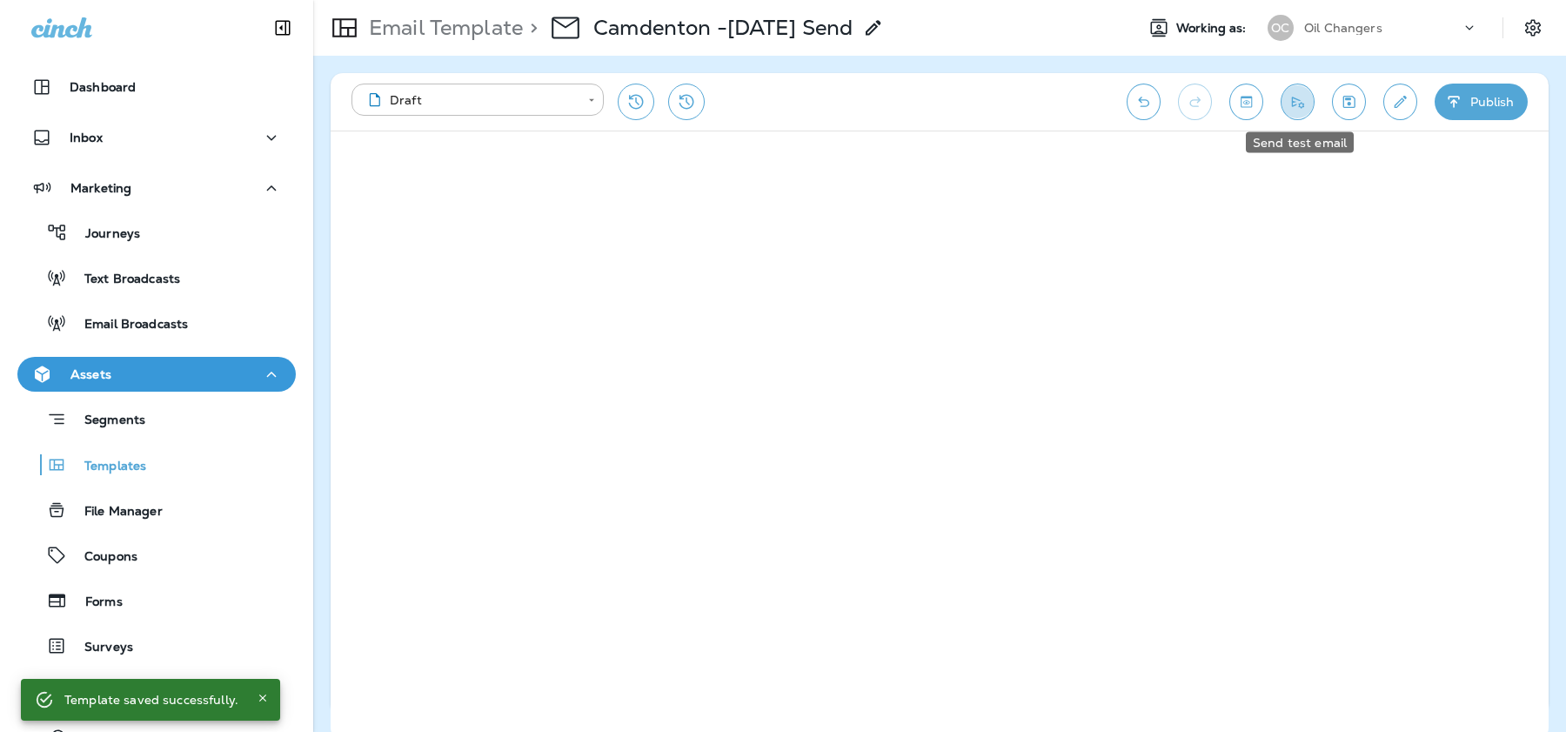
click at [1299, 105] on icon "Send test email" at bounding box center [1298, 101] width 18 height 17
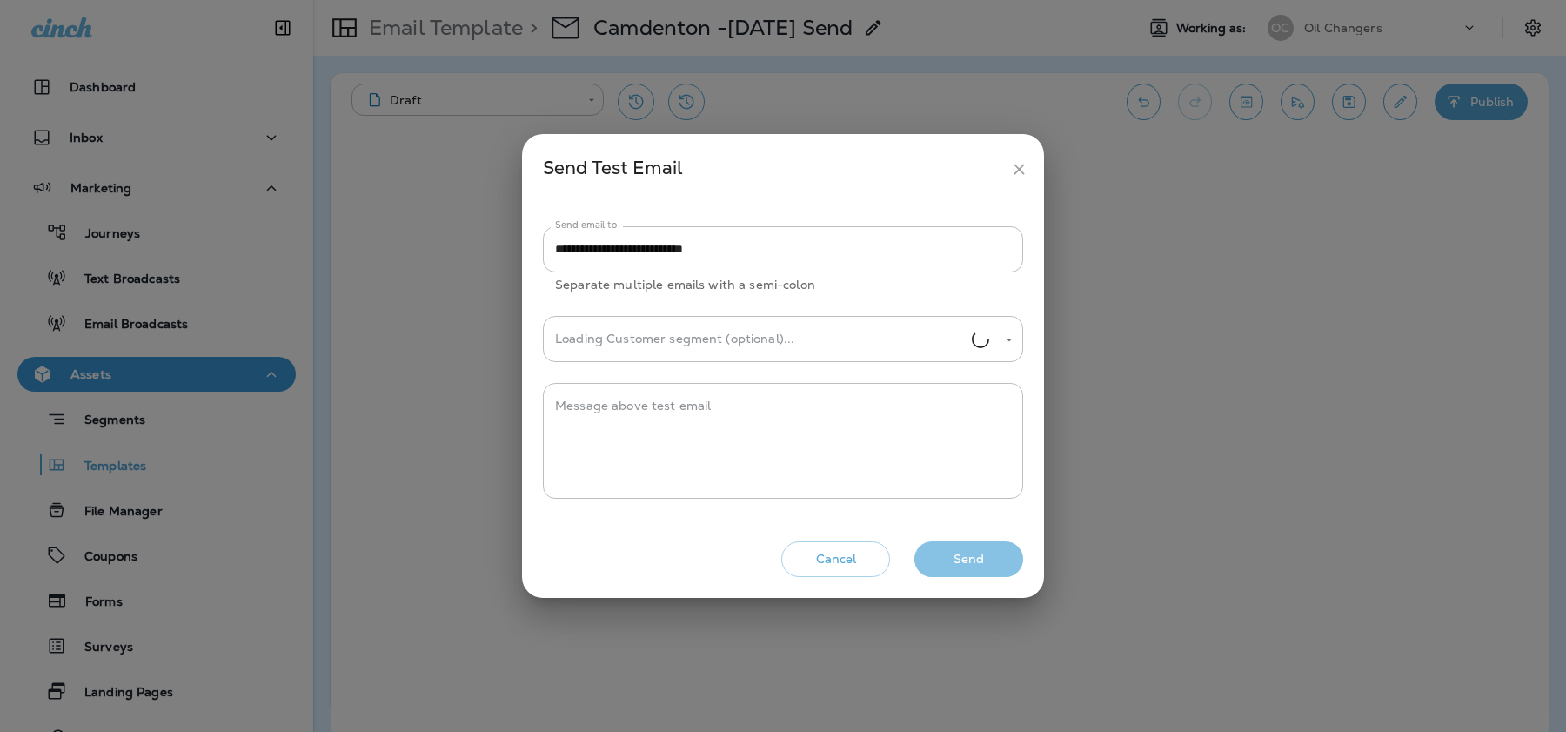
click at [961, 560] on button "Send" at bounding box center [969, 559] width 109 height 36
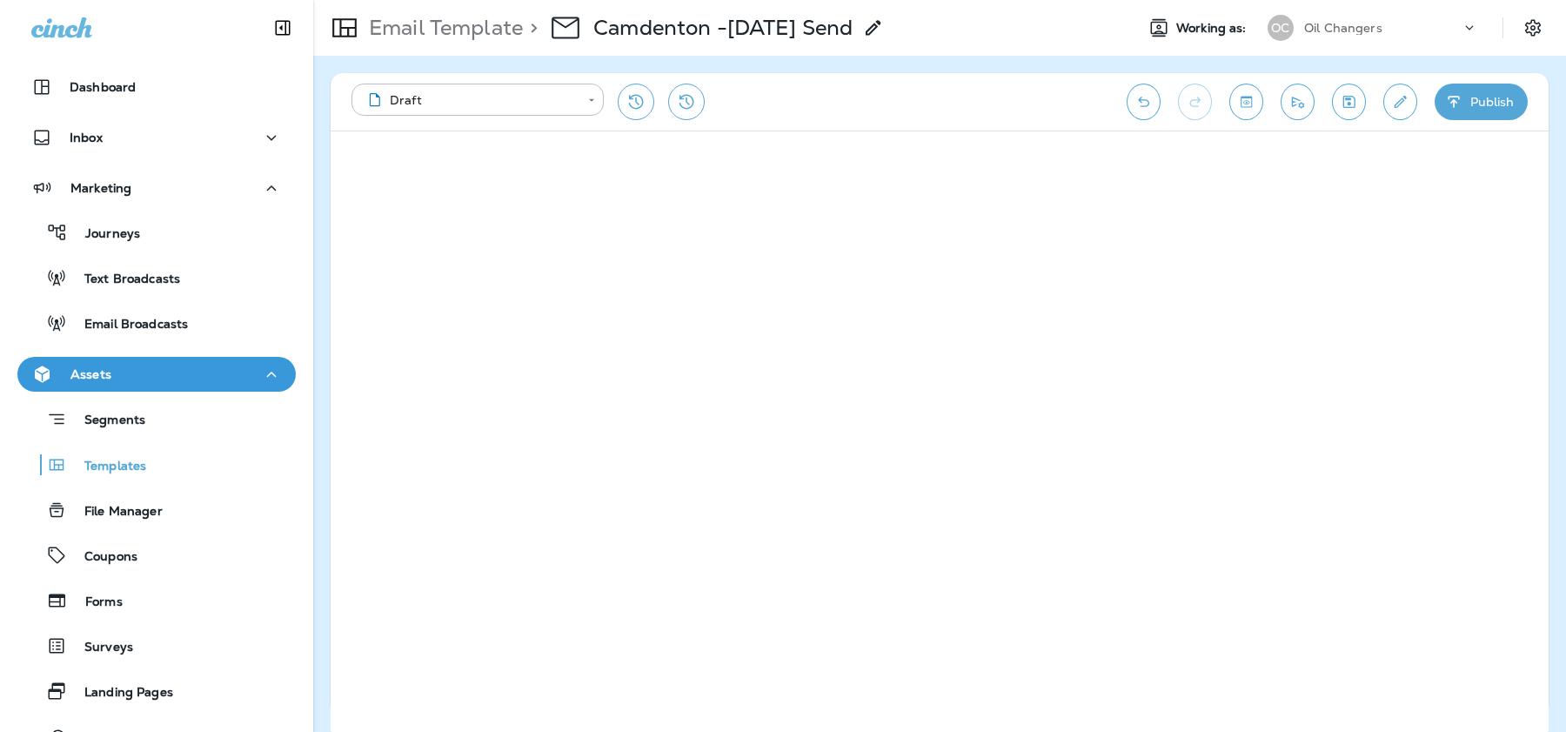
click at [1346, 98] on icon "Save" at bounding box center [1350, 102] width 12 height 12
click at [1352, 115] on button "Save" at bounding box center [1349, 102] width 34 height 37
click at [1290, 111] on button "Send test email" at bounding box center [1298, 102] width 34 height 37
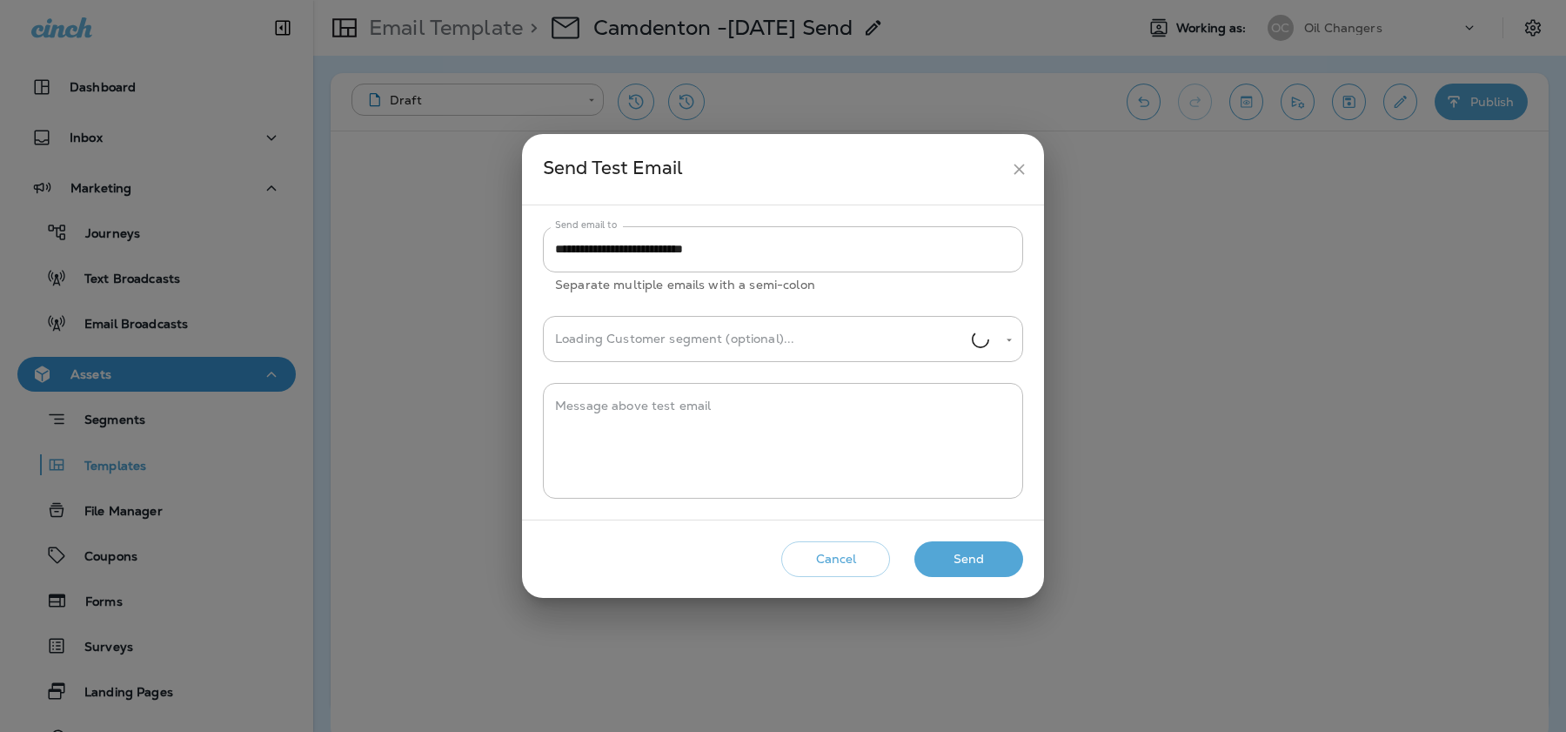
click at [968, 550] on button "Send" at bounding box center [969, 559] width 109 height 36
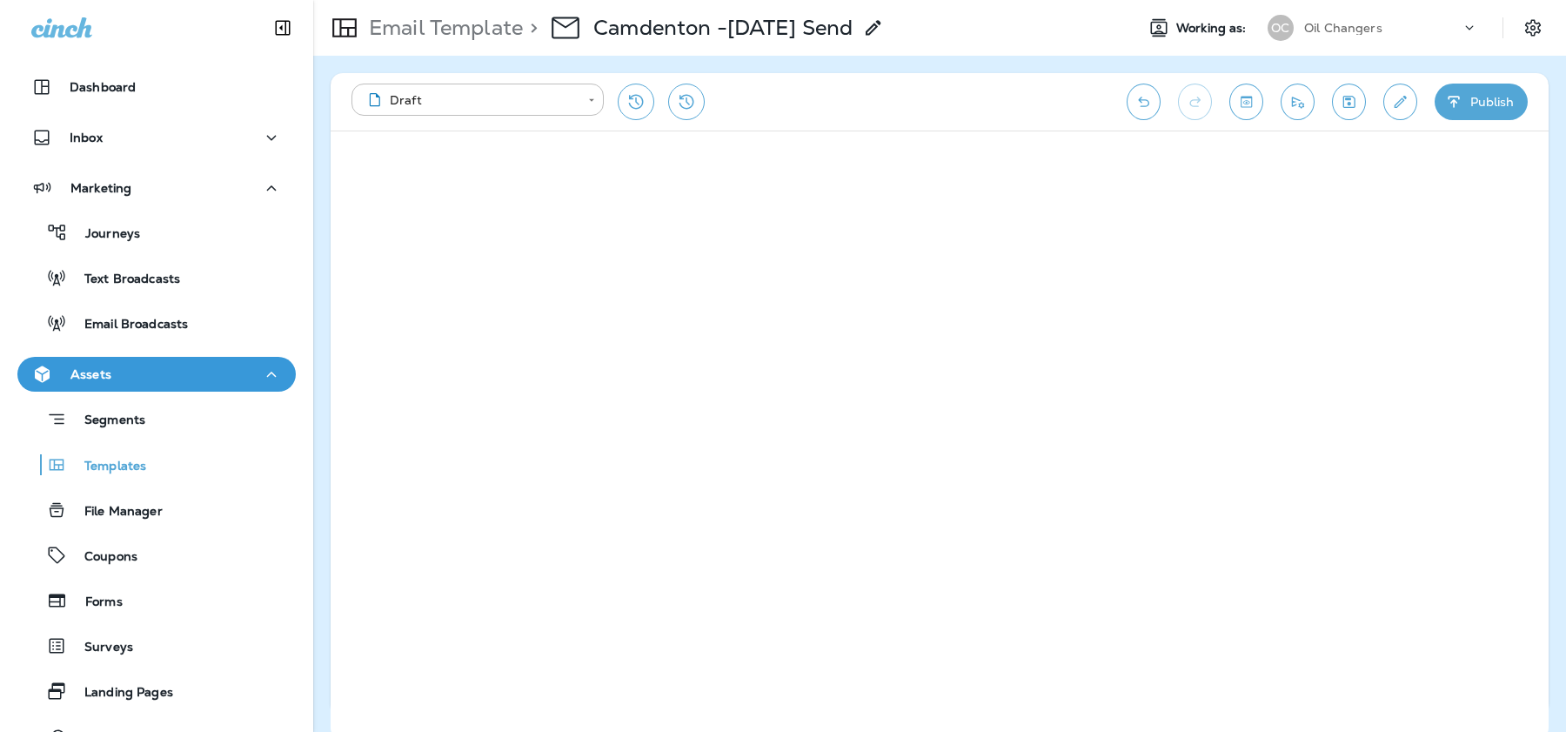
click at [1348, 102] on icon "Save" at bounding box center [1349, 101] width 18 height 17
click at [1250, 103] on icon "Toggle preview" at bounding box center [1246, 101] width 11 height 11
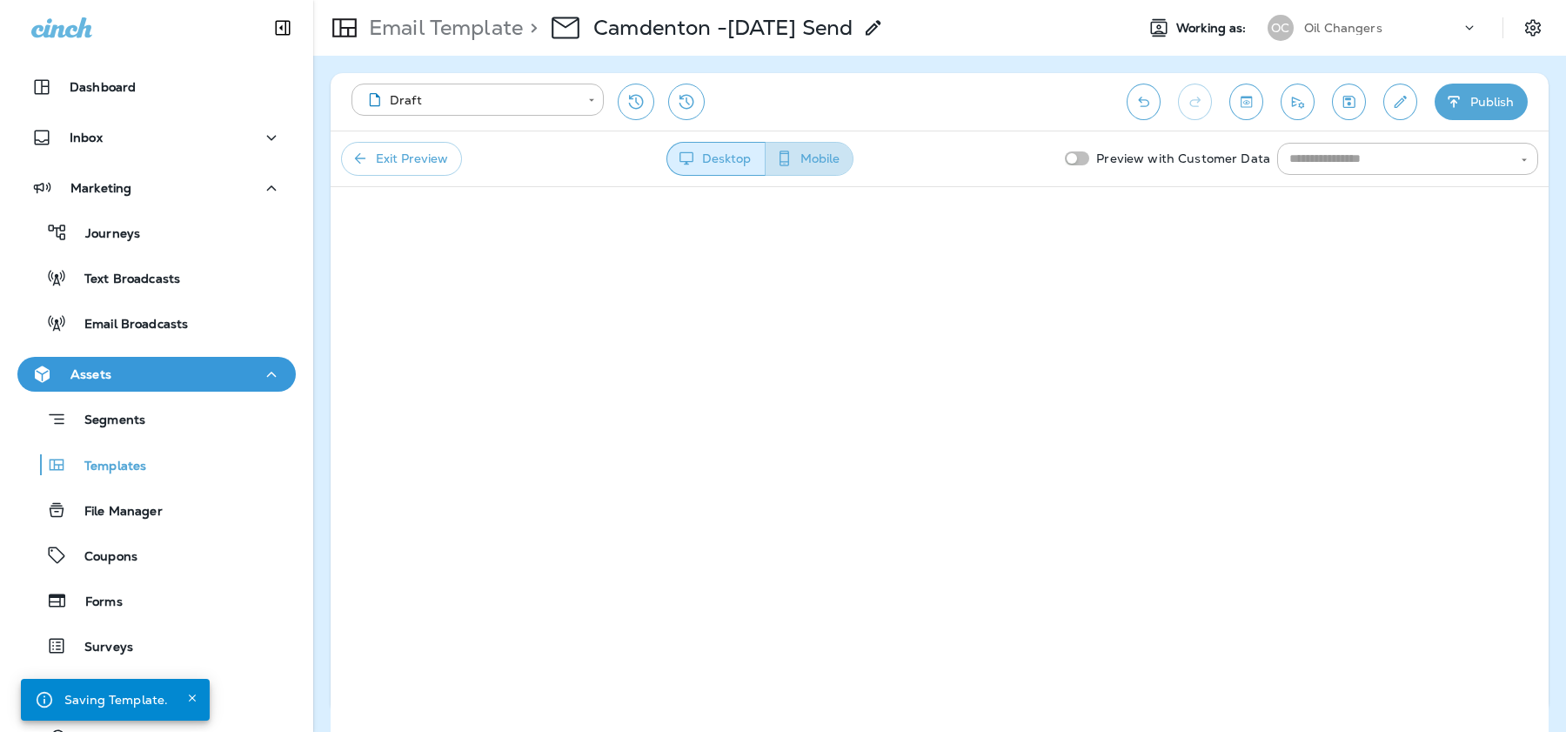
click at [808, 162] on button "Mobile" at bounding box center [809, 159] width 89 height 34
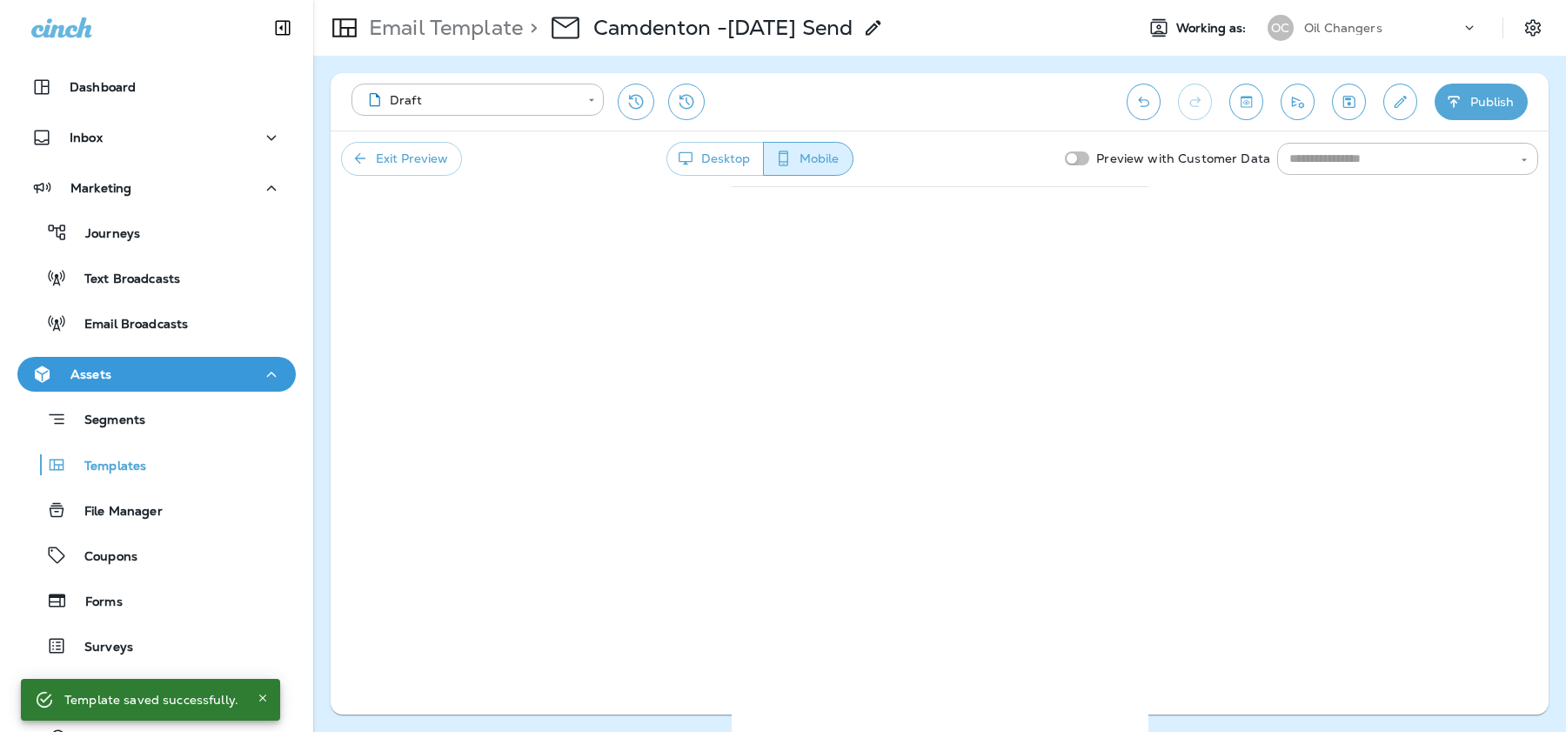
click at [426, 149] on button "Exit Preview" at bounding box center [401, 159] width 121 height 34
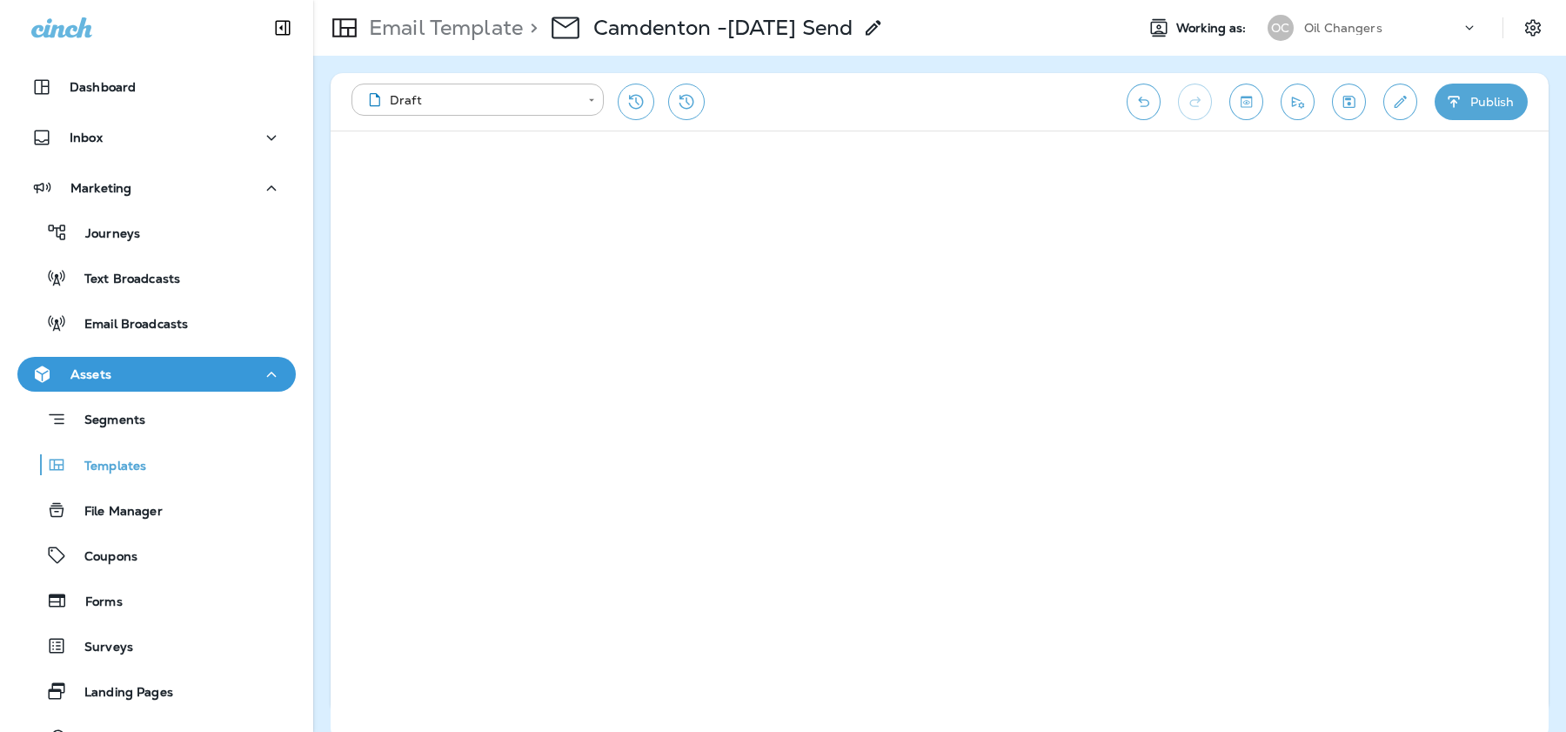
click at [1253, 103] on icon "Toggle preview" at bounding box center [1246, 101] width 18 height 17
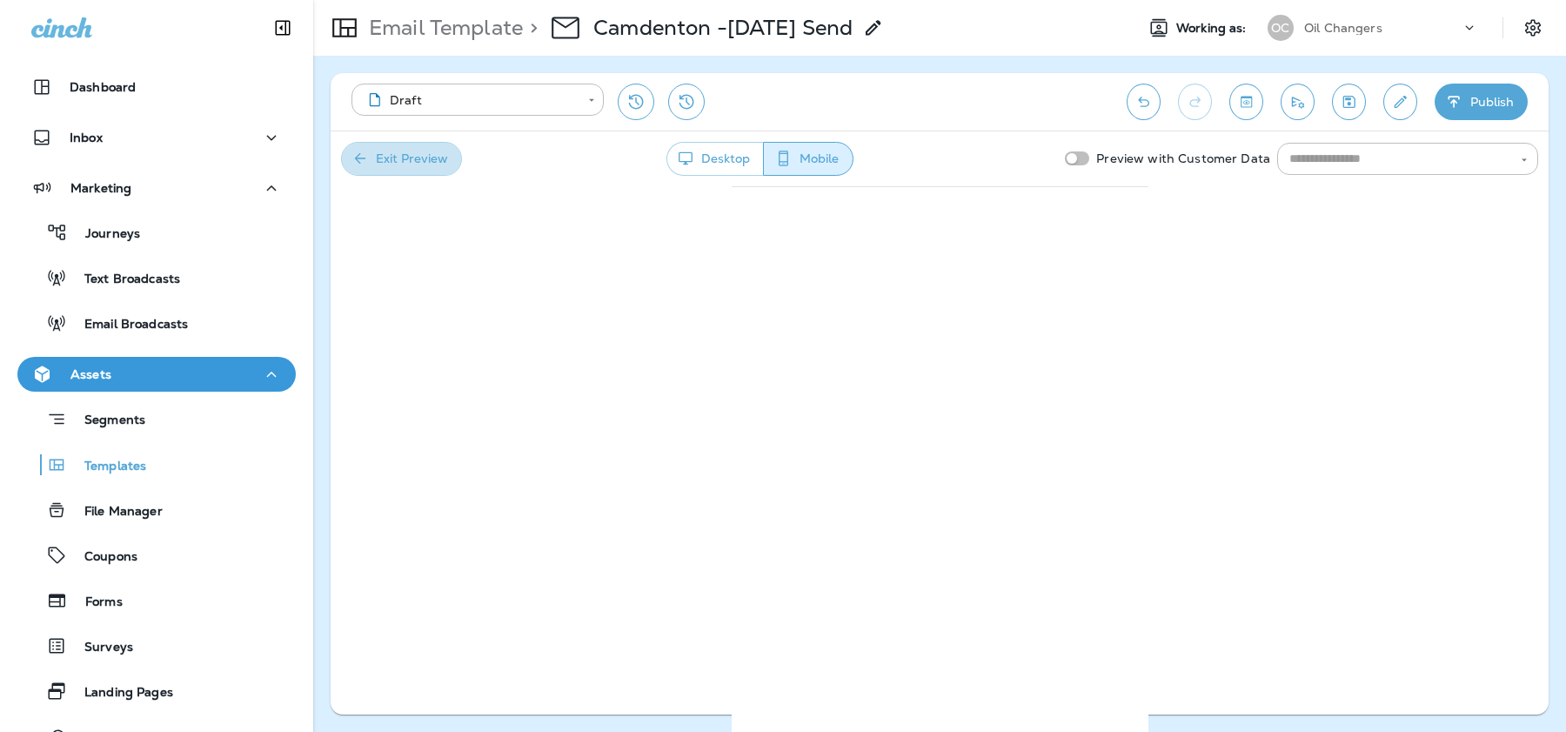
click at [413, 165] on button "Exit Preview" at bounding box center [401, 159] width 121 height 34
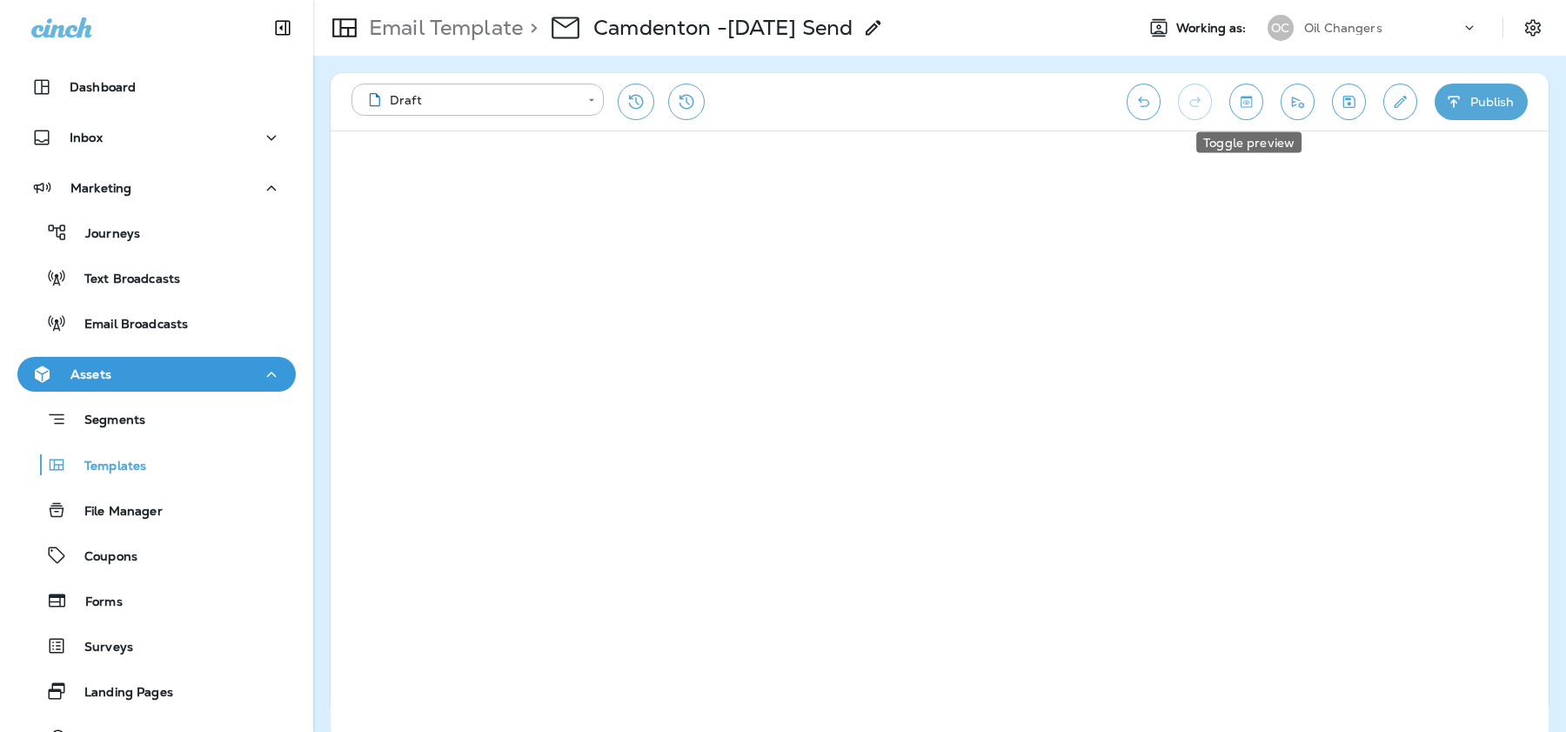
click at [1252, 110] on button "Toggle preview" at bounding box center [1247, 102] width 34 height 37
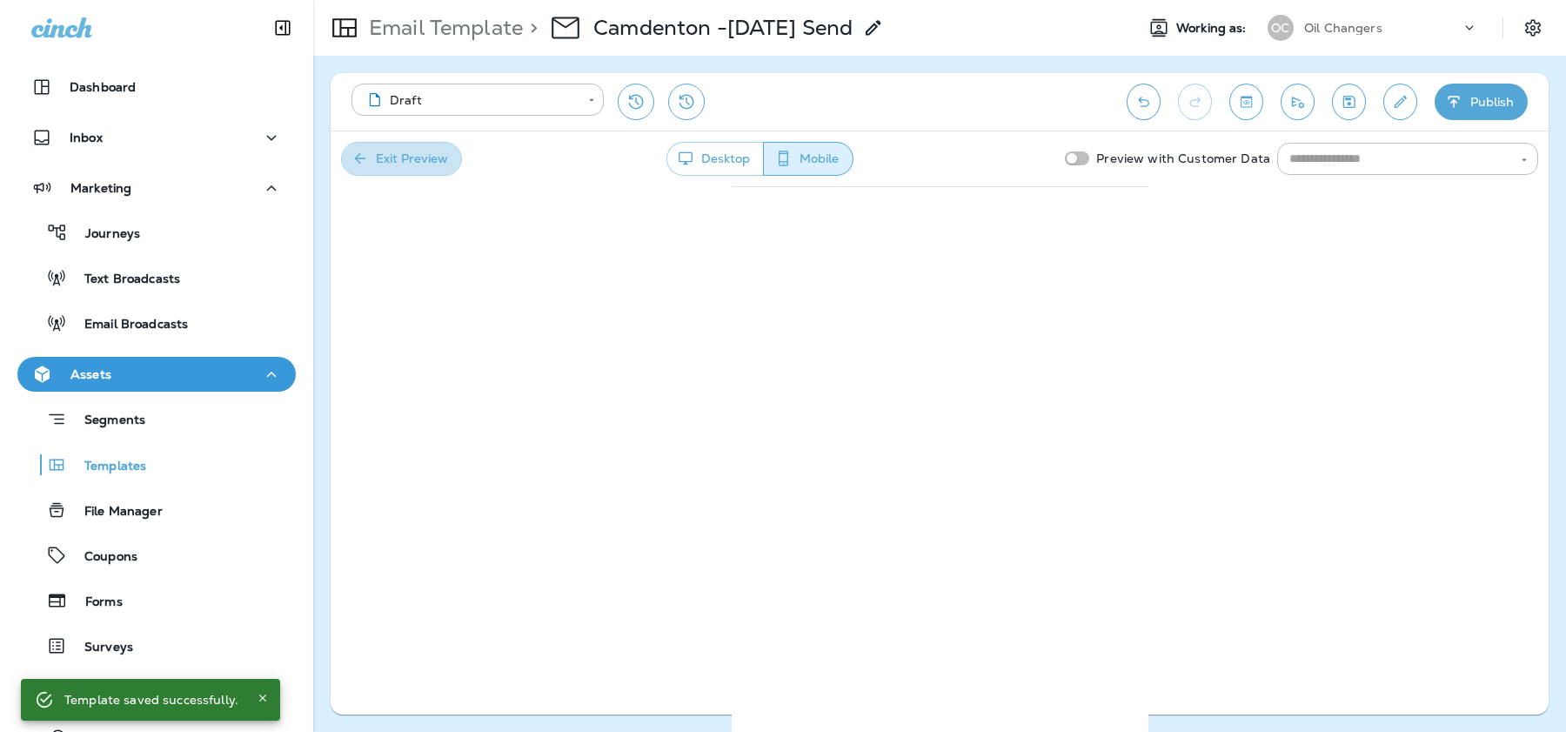
click at [416, 163] on button "Exit Preview" at bounding box center [401, 159] width 121 height 34
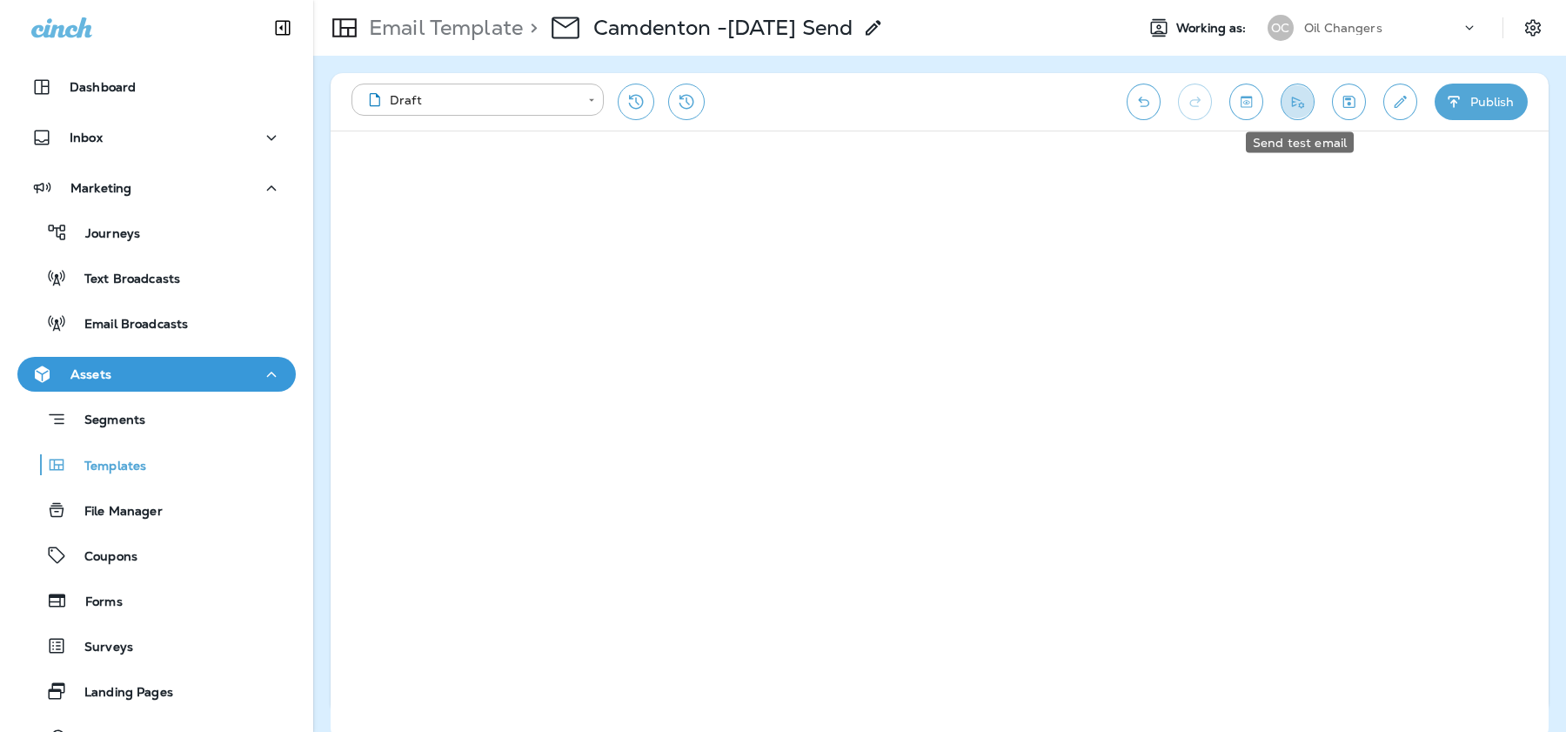
click at [1302, 99] on icon "Send test email" at bounding box center [1298, 102] width 12 height 11
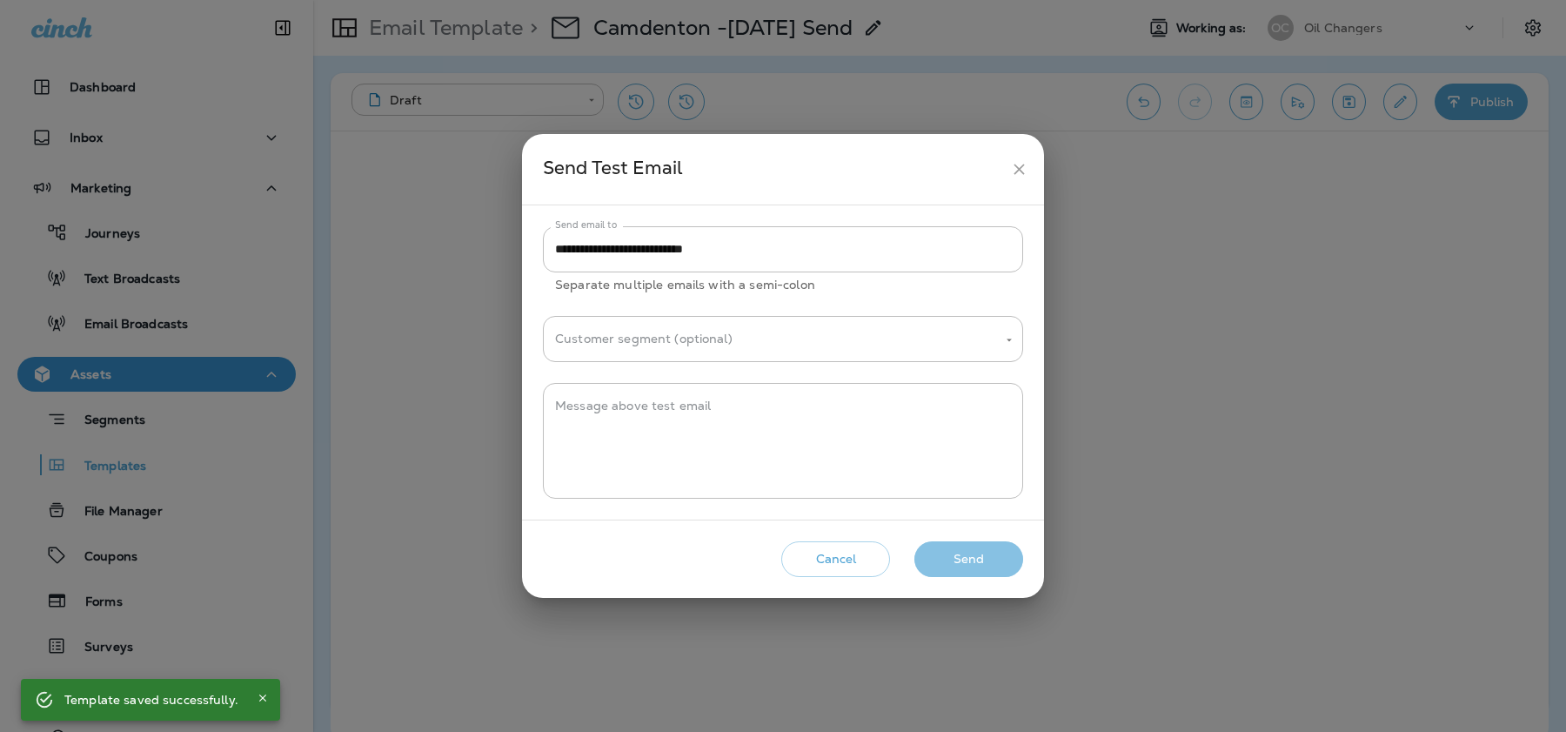
click at [957, 557] on button "Send" at bounding box center [969, 559] width 109 height 36
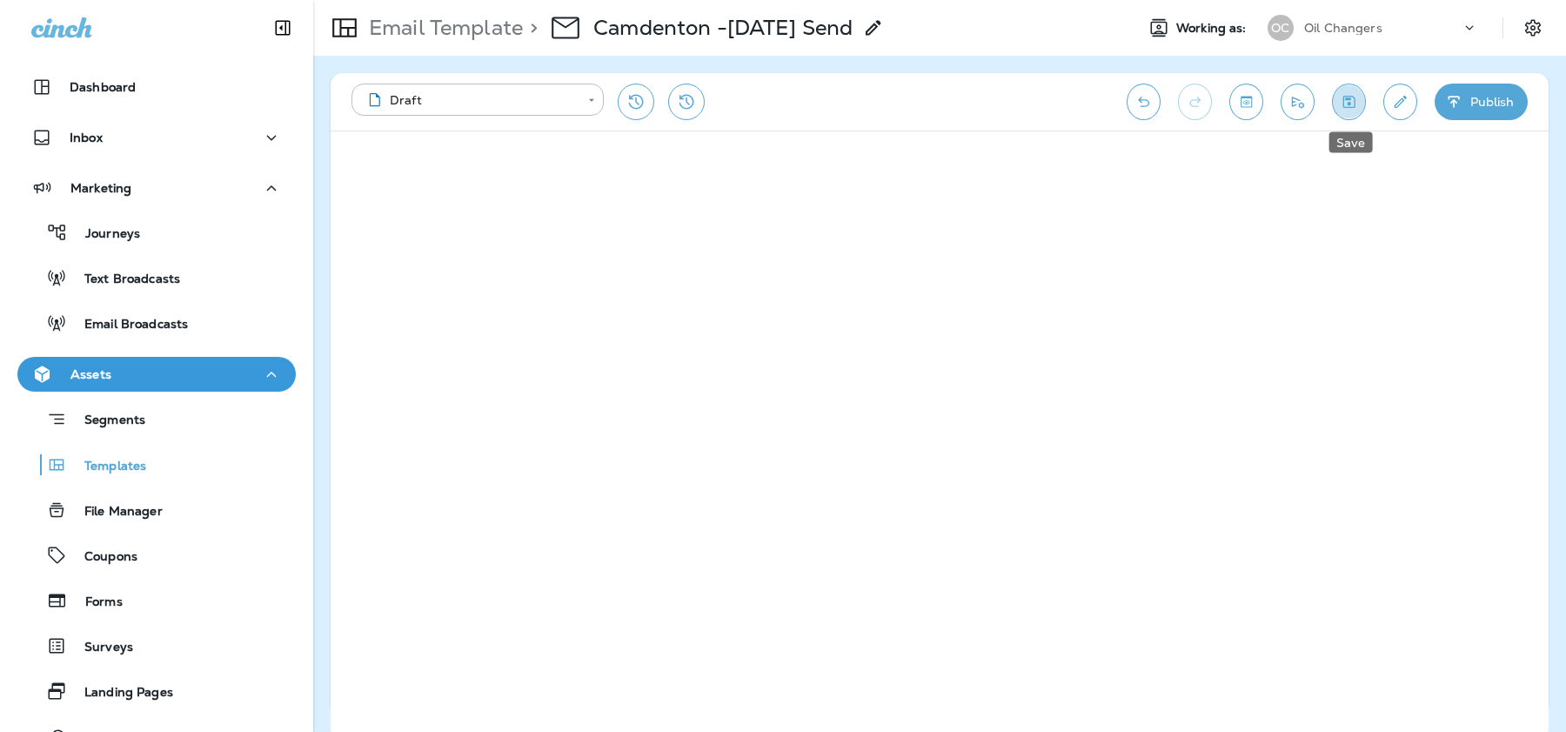
click at [1345, 104] on icon "Save" at bounding box center [1349, 101] width 18 height 17
click at [1295, 102] on icon "Send test email" at bounding box center [1298, 101] width 18 height 17
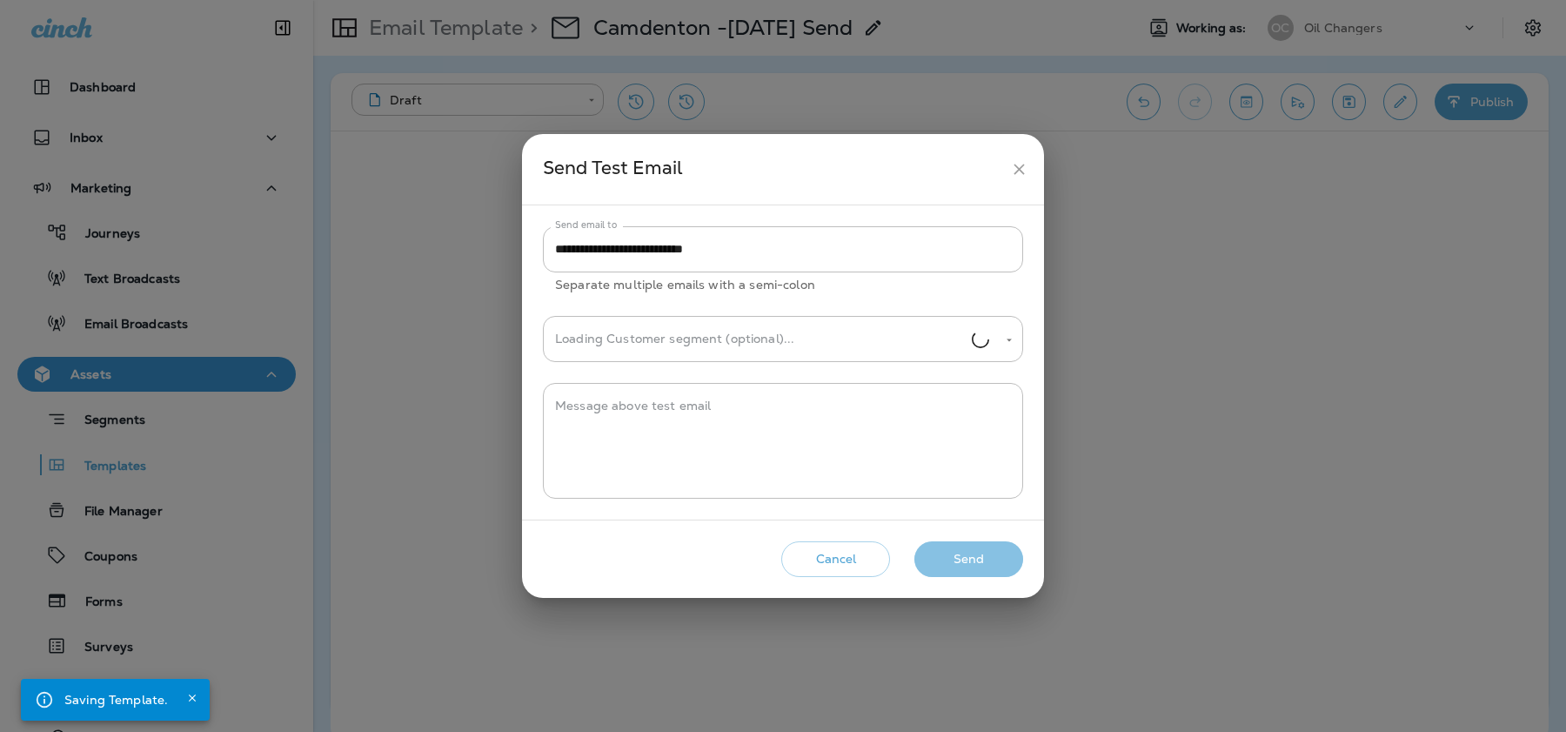
click at [994, 562] on button "Send" at bounding box center [969, 559] width 109 height 36
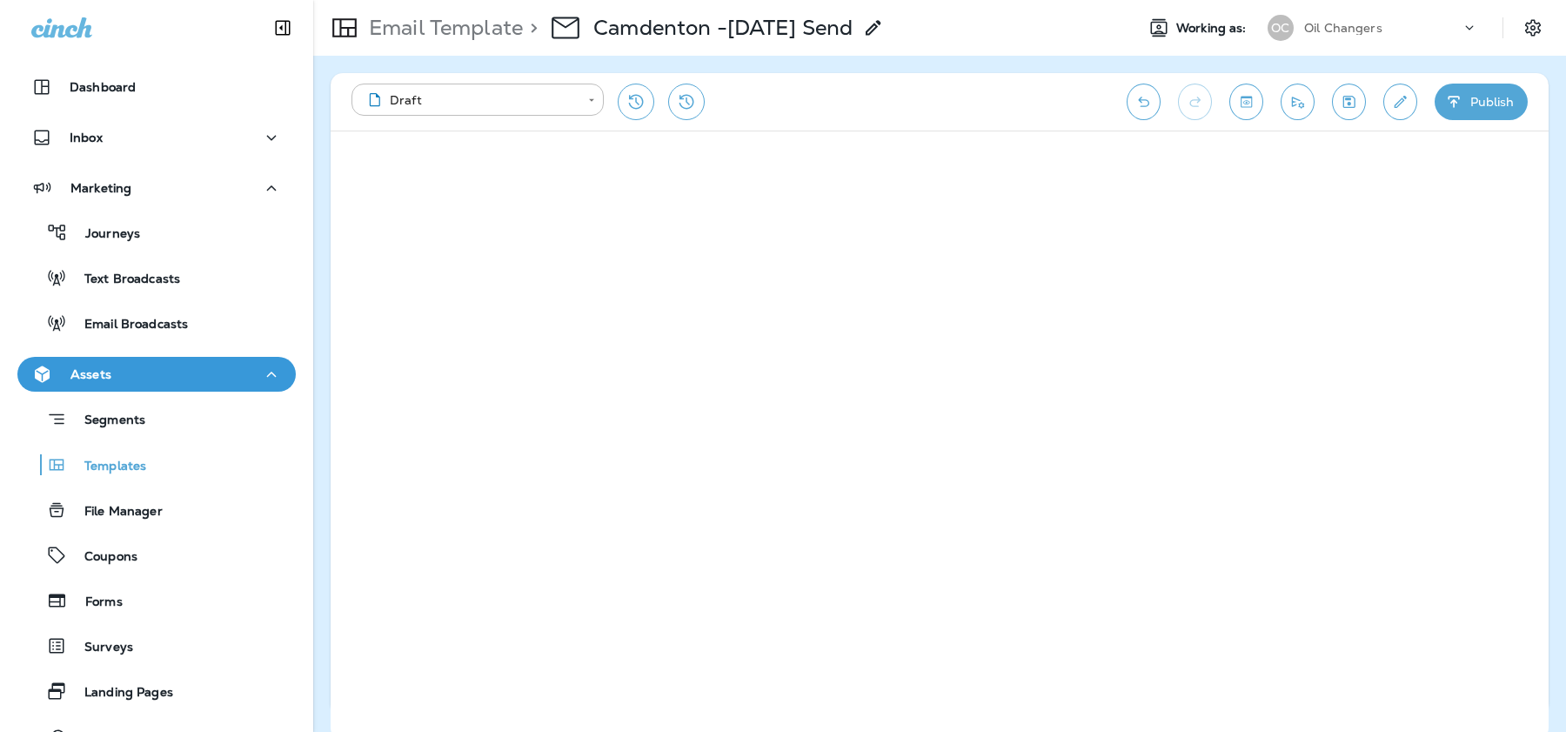
click at [1357, 100] on icon "Save" at bounding box center [1349, 101] width 18 height 17
click at [1300, 103] on icon "Send test email" at bounding box center [1298, 101] width 18 height 17
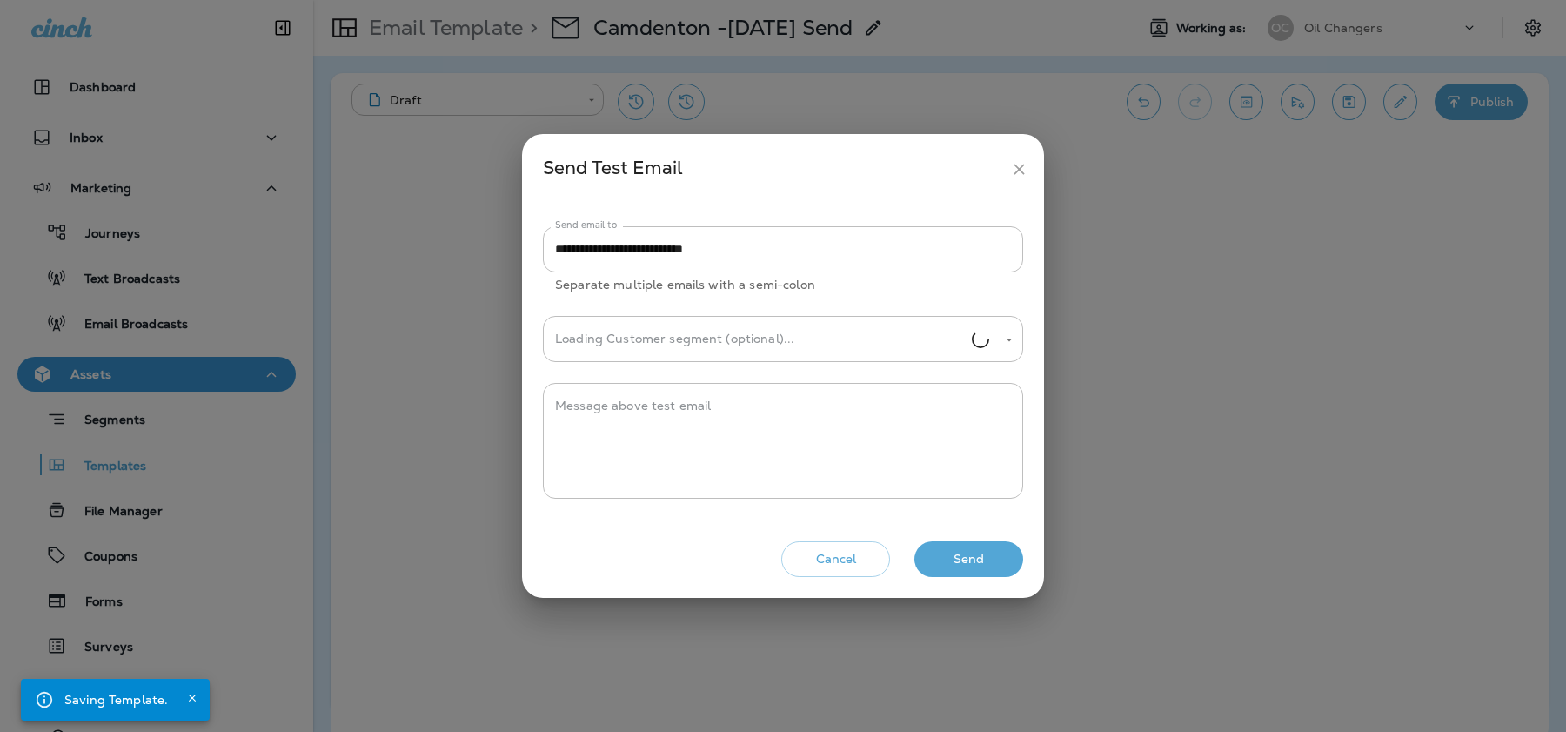
click at [976, 560] on button "Send" at bounding box center [969, 559] width 109 height 36
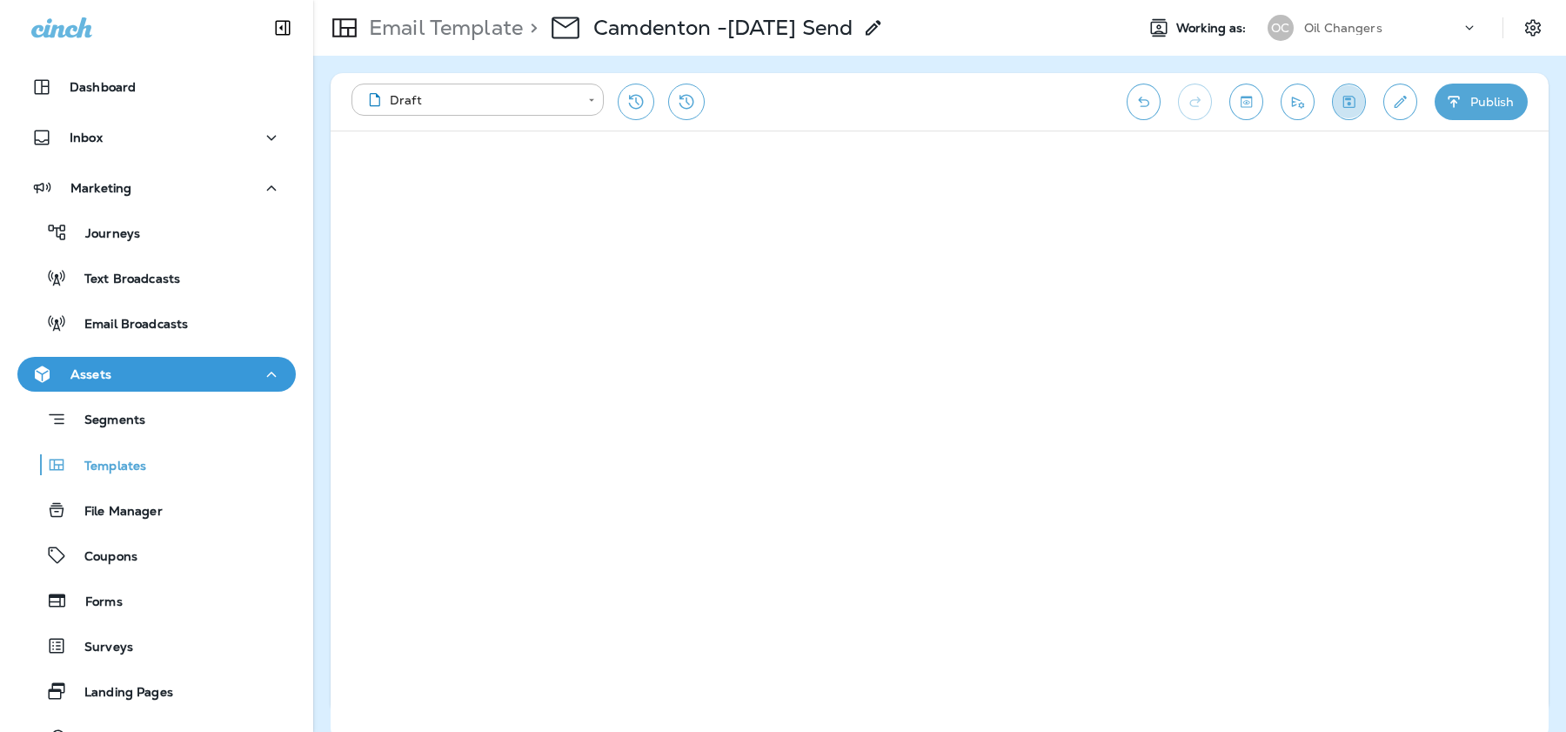
click at [1357, 102] on icon "Save" at bounding box center [1349, 101] width 18 height 17
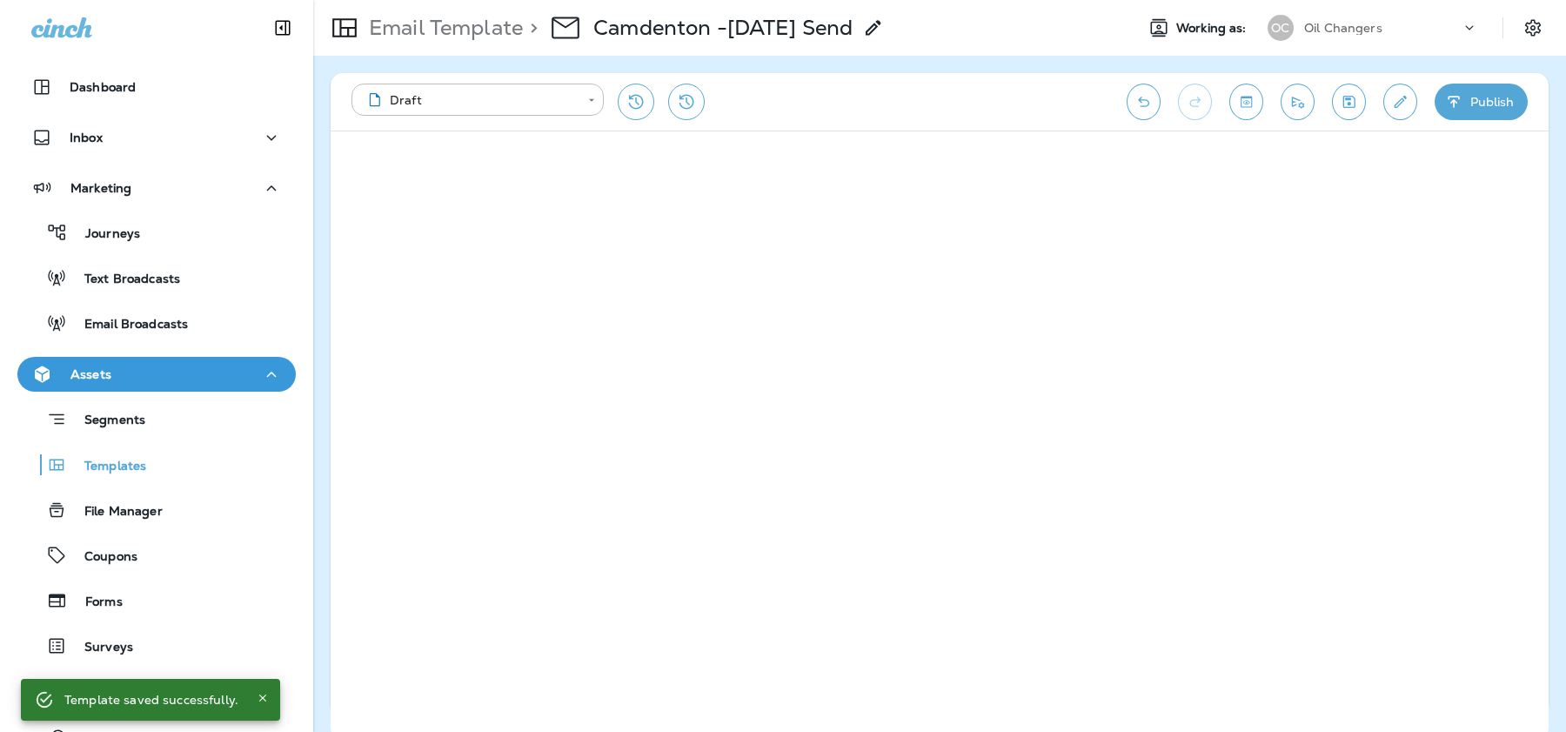
click at [1491, 94] on button "Publish" at bounding box center [1481, 102] width 93 height 37
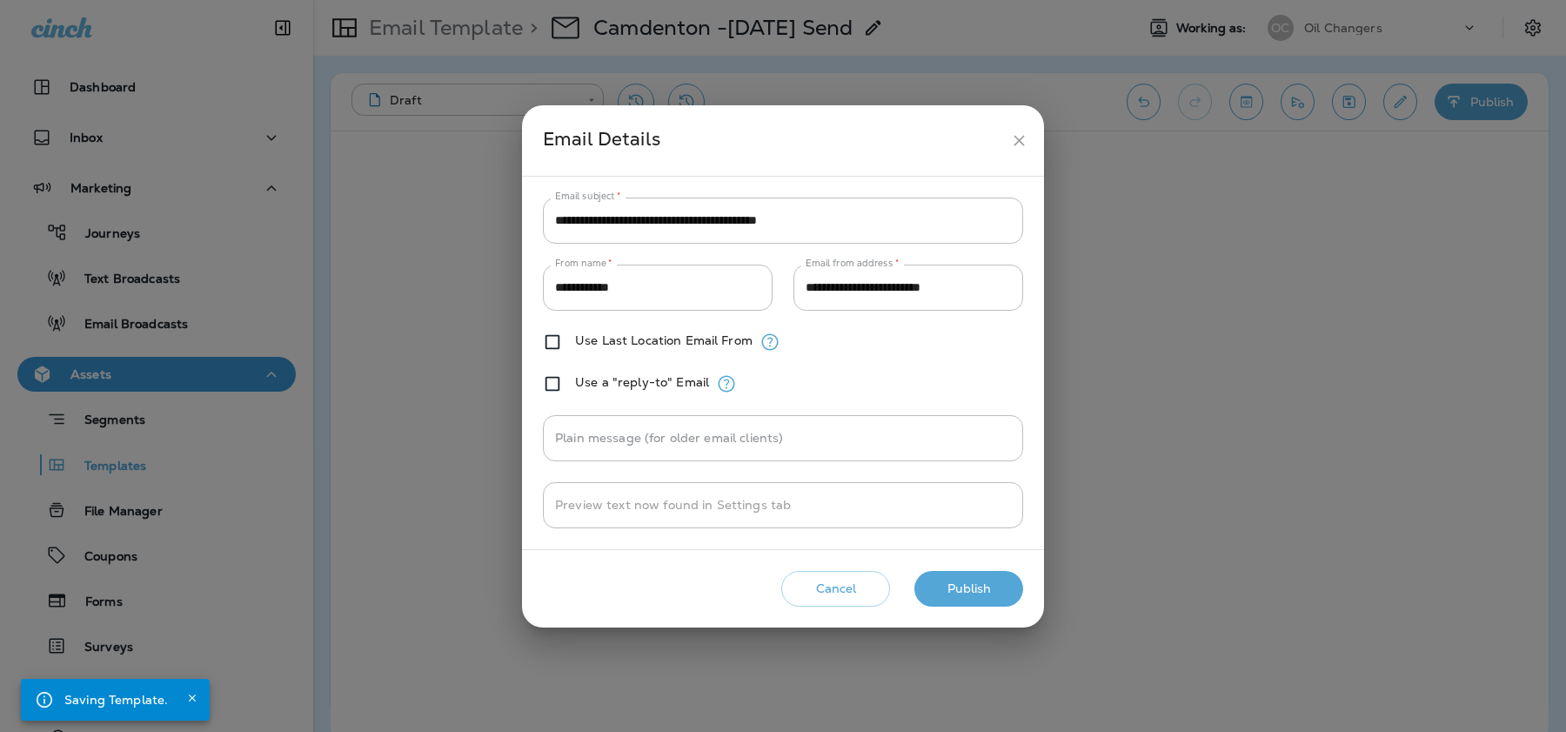
click at [963, 580] on button "Publish" at bounding box center [969, 589] width 109 height 36
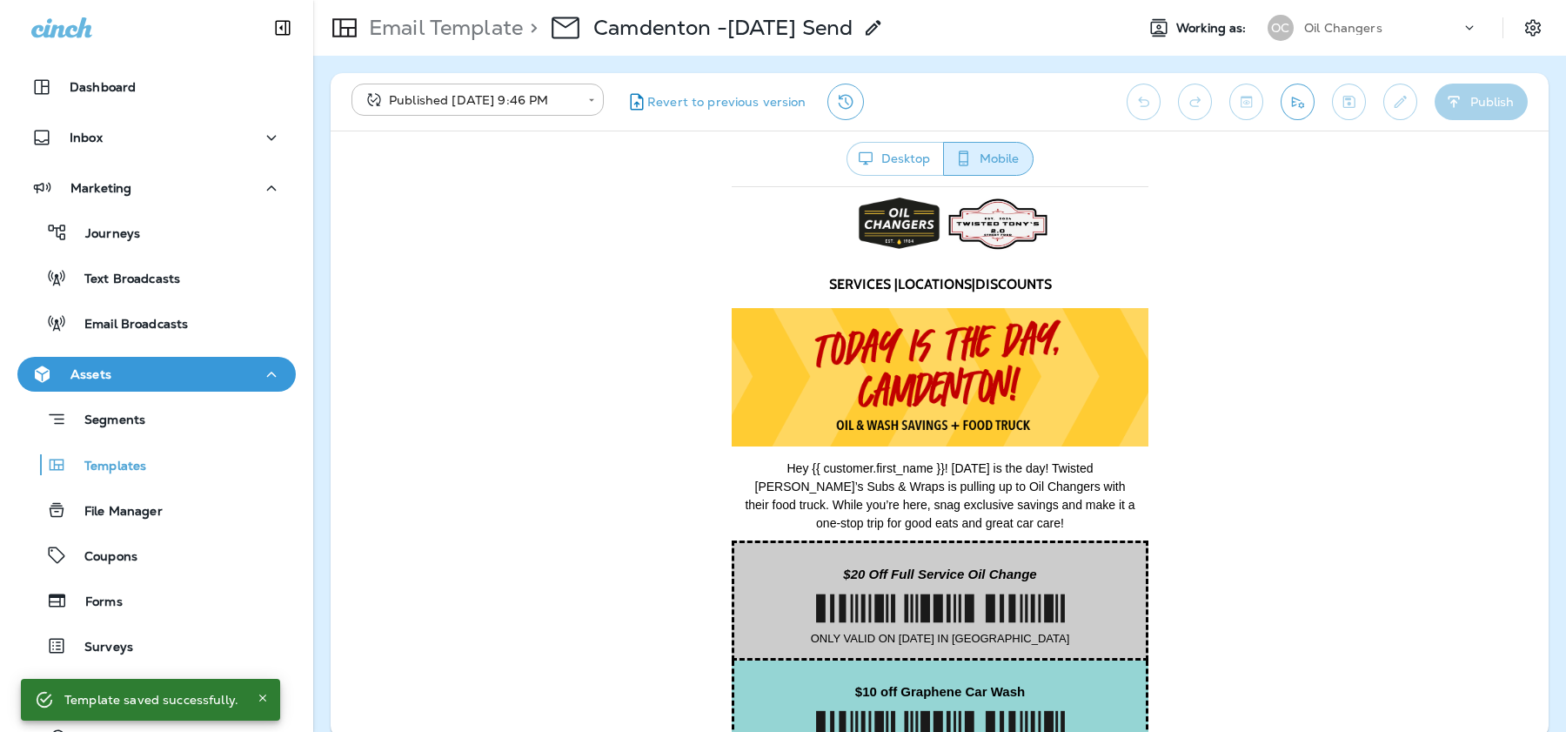
scroll to position [0, 0]
click at [1293, 116] on button "Send test email" at bounding box center [1298, 102] width 34 height 37
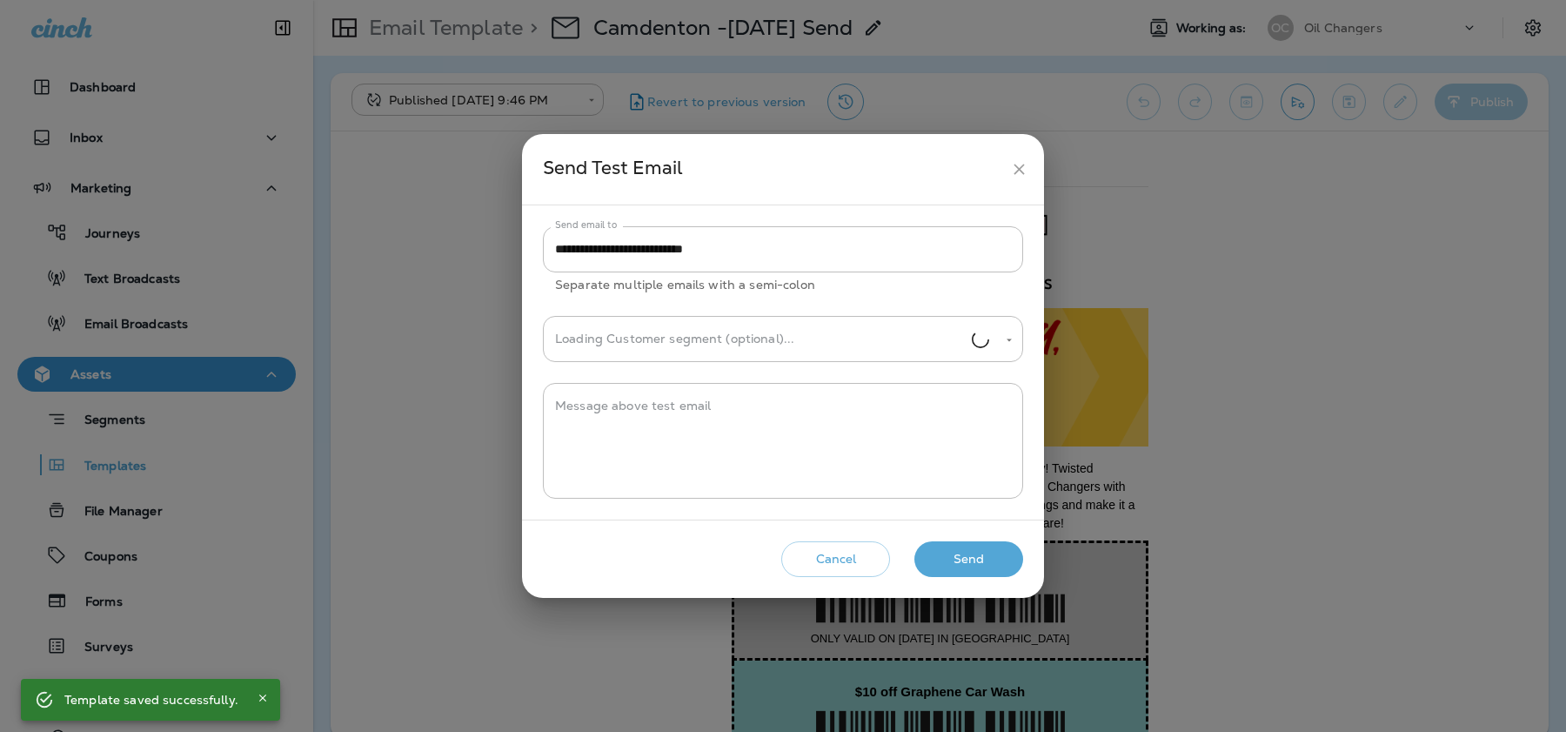
click at [977, 547] on button "Send" at bounding box center [969, 559] width 109 height 36
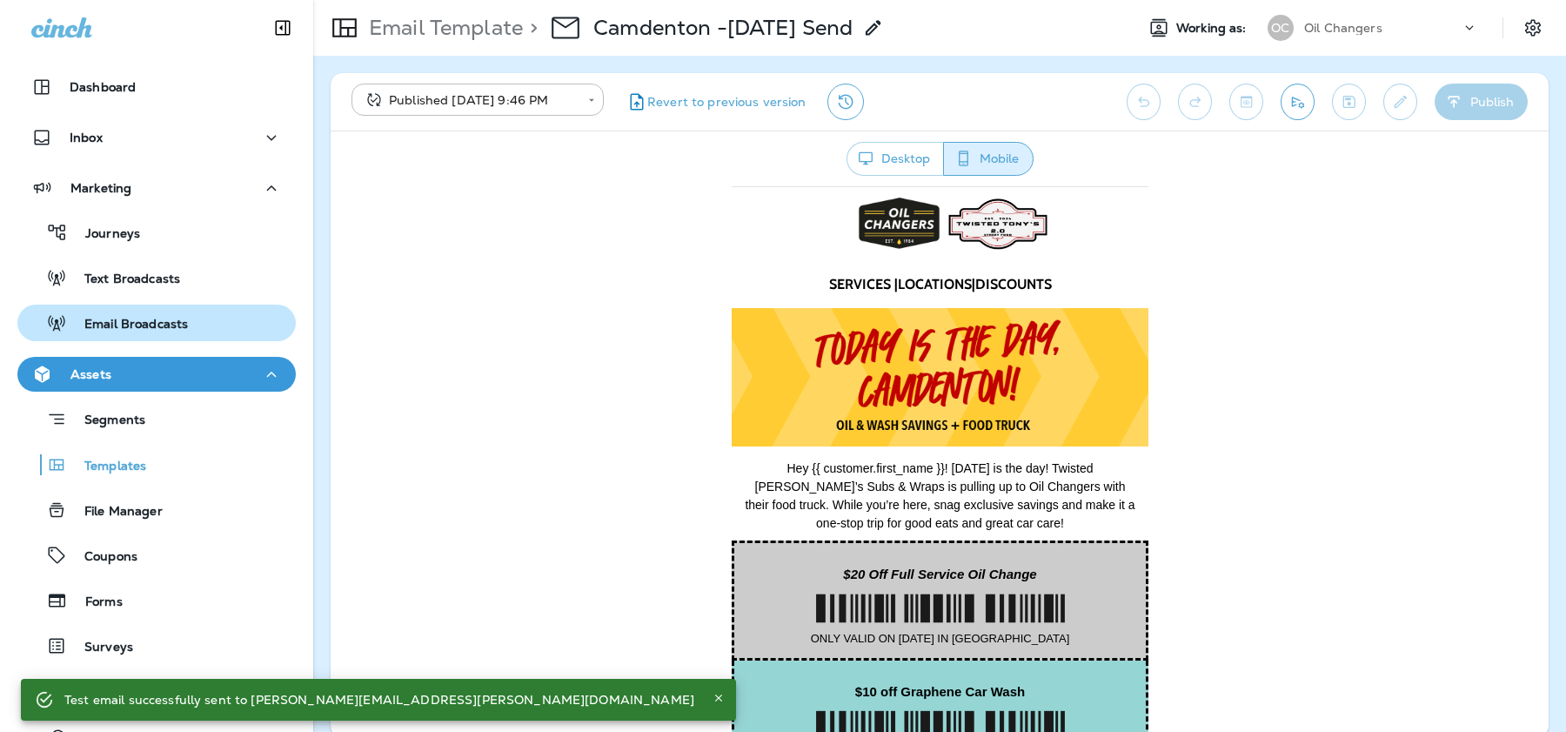
click at [143, 318] on p "Email Broadcasts" at bounding box center [127, 325] width 121 height 17
